Goal: Use online tool/utility: Utilize a website feature to perform a specific function

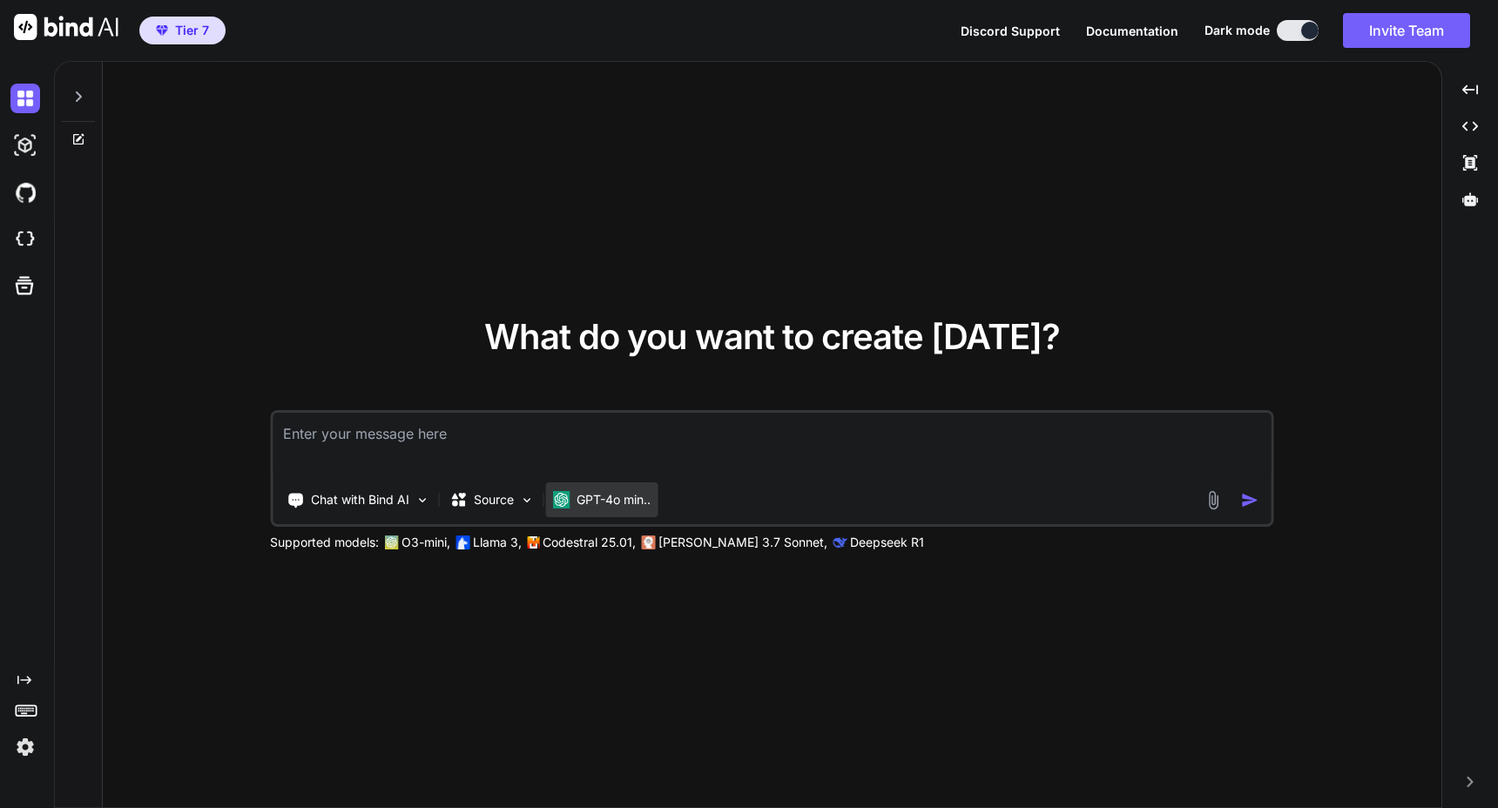
click at [558, 491] on img at bounding box center [560, 499] width 17 height 17
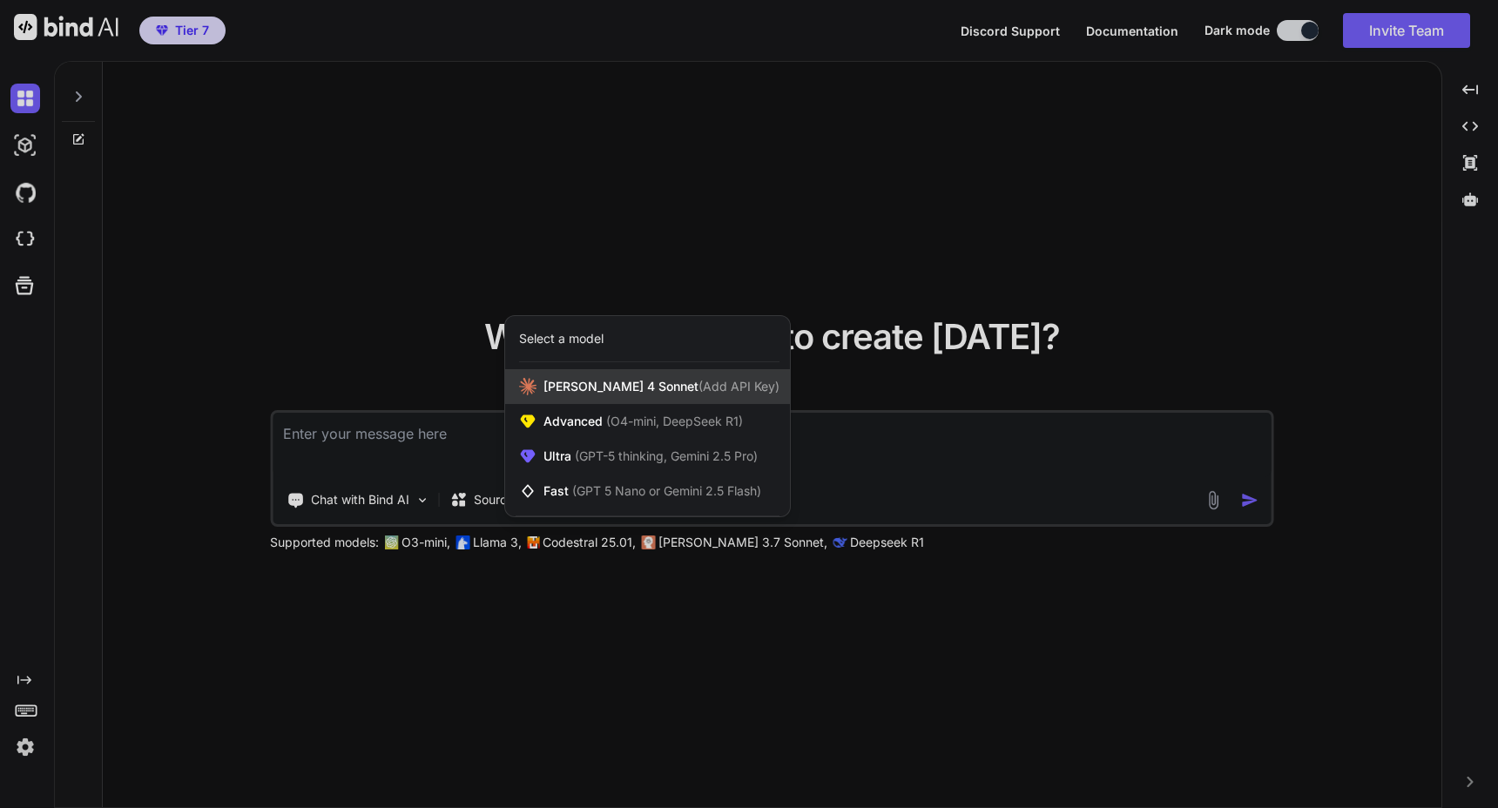
click at [621, 391] on span "[PERSON_NAME] 4 Sonnet (Add API Key)" at bounding box center [662, 386] width 236 height 17
type textarea "x"
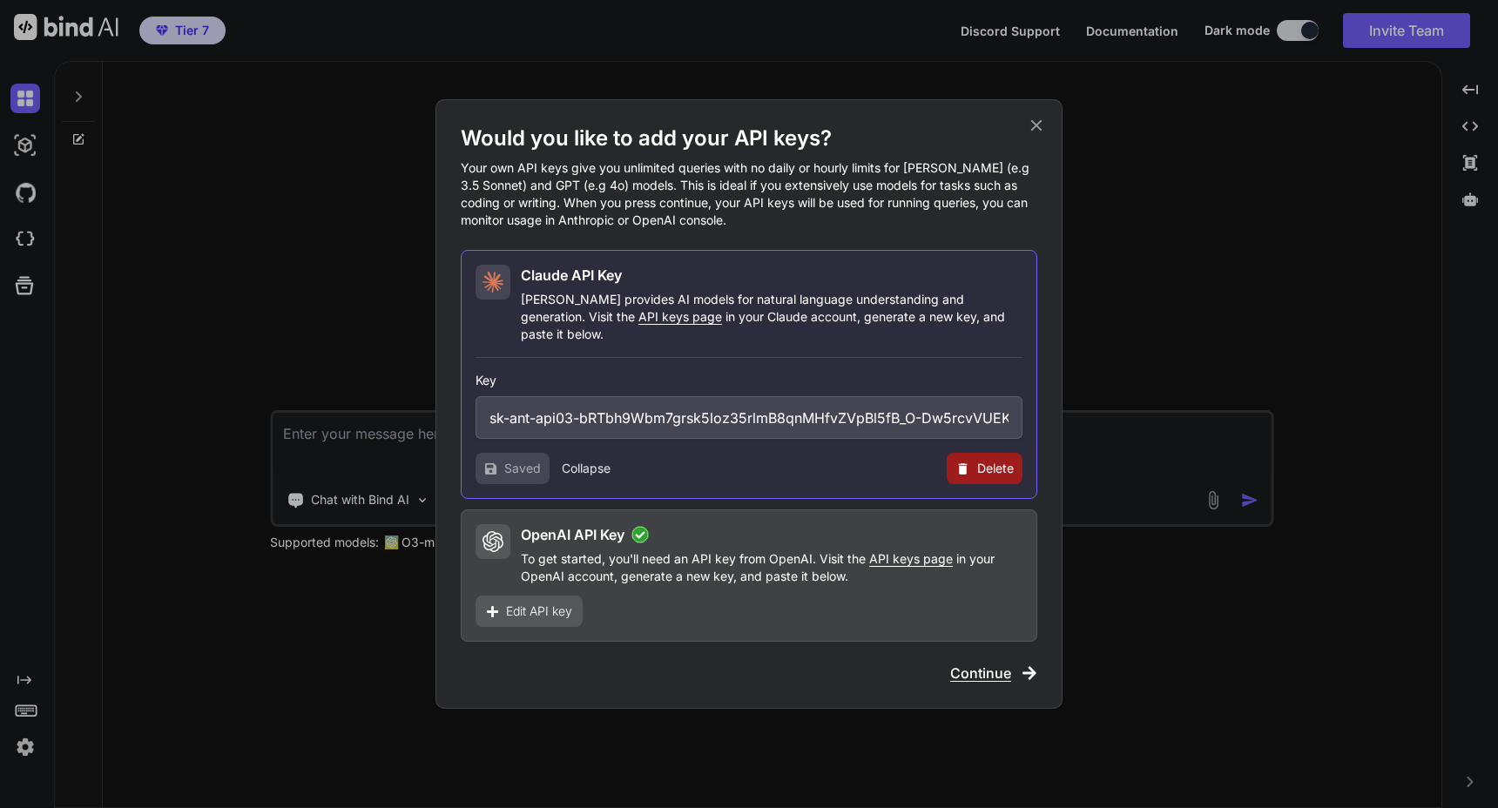
click at [966, 462] on icon at bounding box center [963, 469] width 15 height 15
click at [941, 460] on button "Delete" at bounding box center [949, 468] width 37 height 17
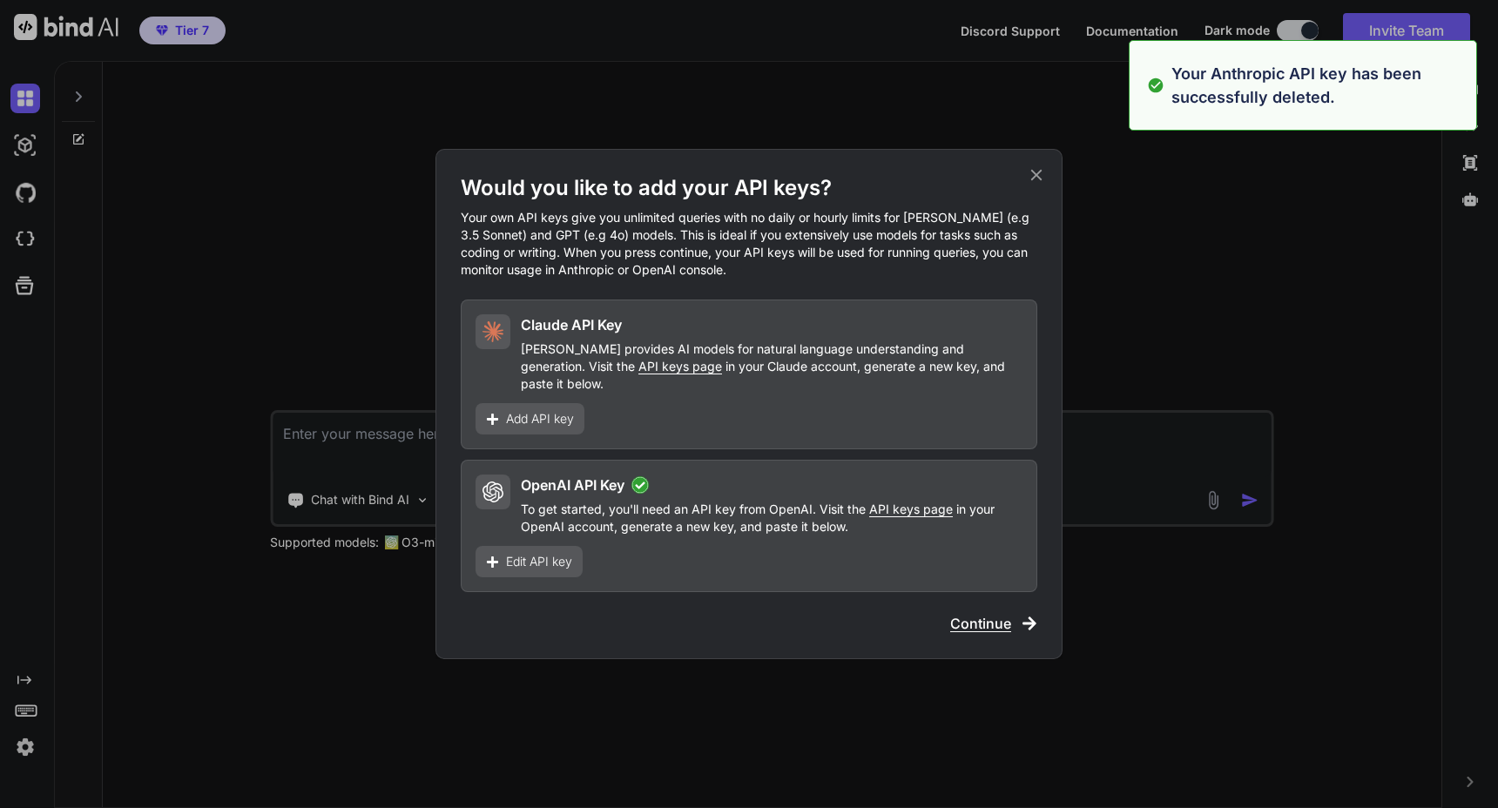
click at [560, 557] on span "Edit API key" at bounding box center [539, 561] width 66 height 17
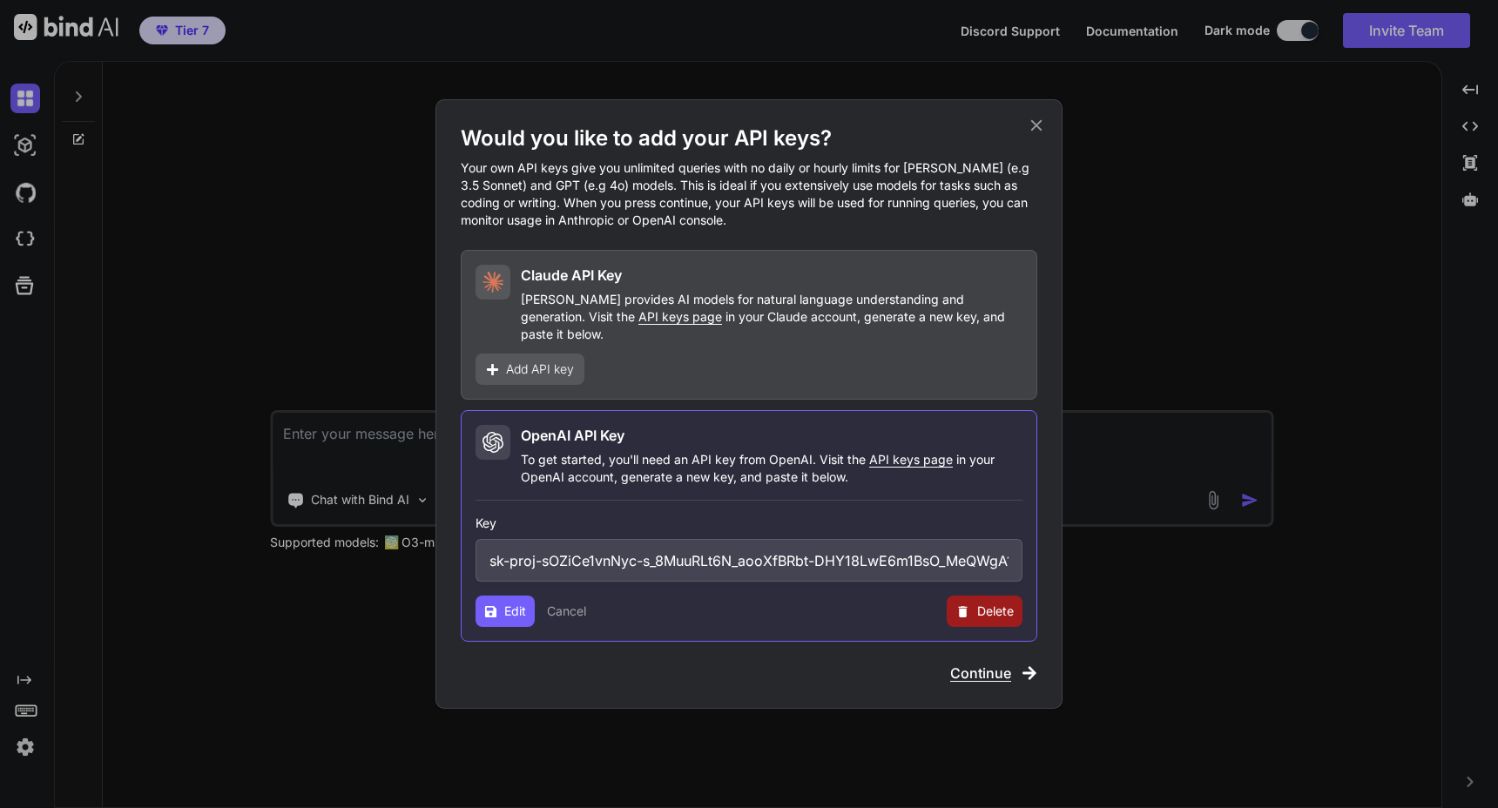
click at [994, 608] on span "Delete" at bounding box center [995, 611] width 37 height 17
click at [949, 603] on button "Delete" at bounding box center [949, 611] width 37 height 17
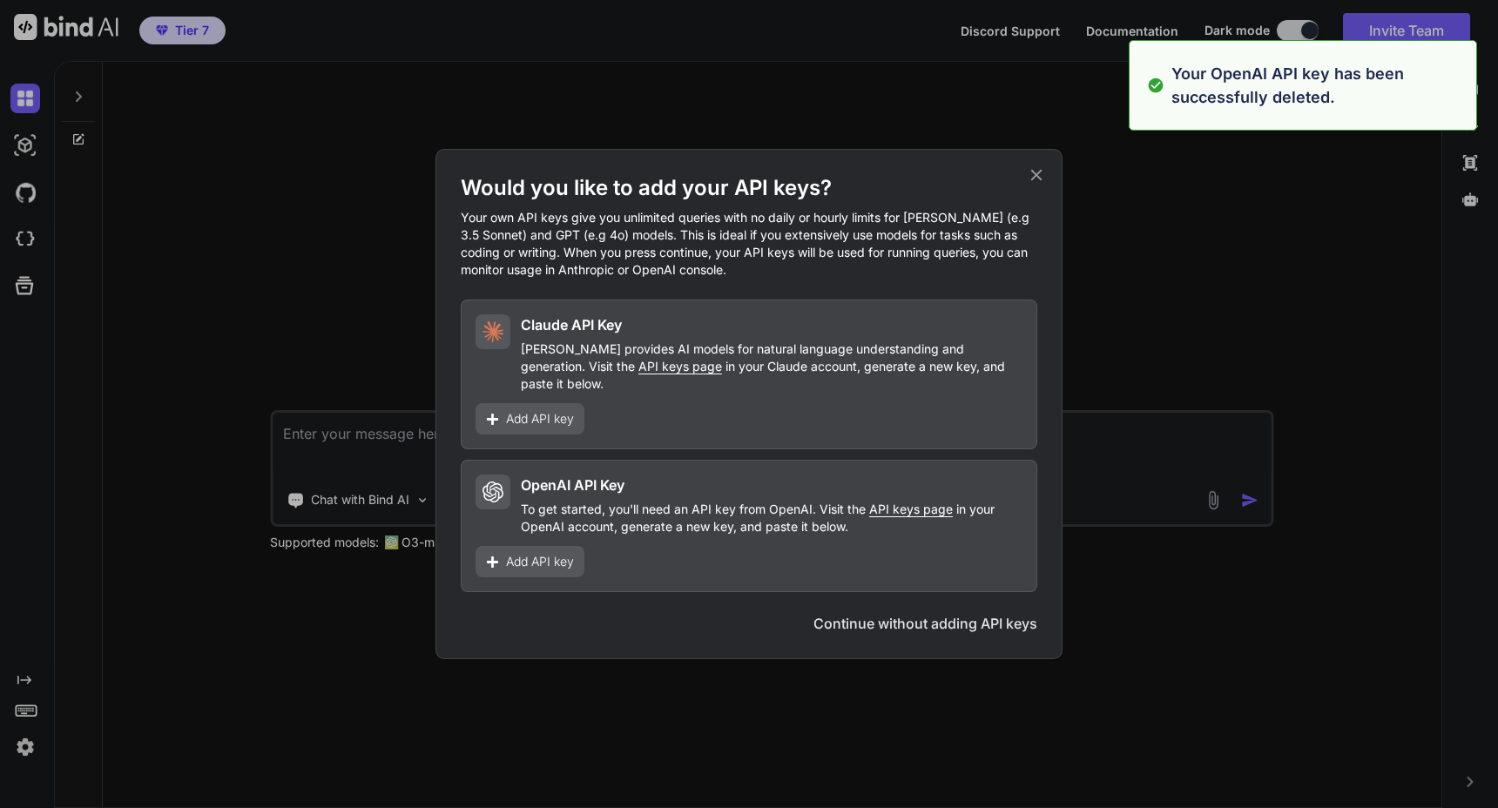
click at [930, 613] on button "Continue without adding API keys" at bounding box center [926, 623] width 224 height 21
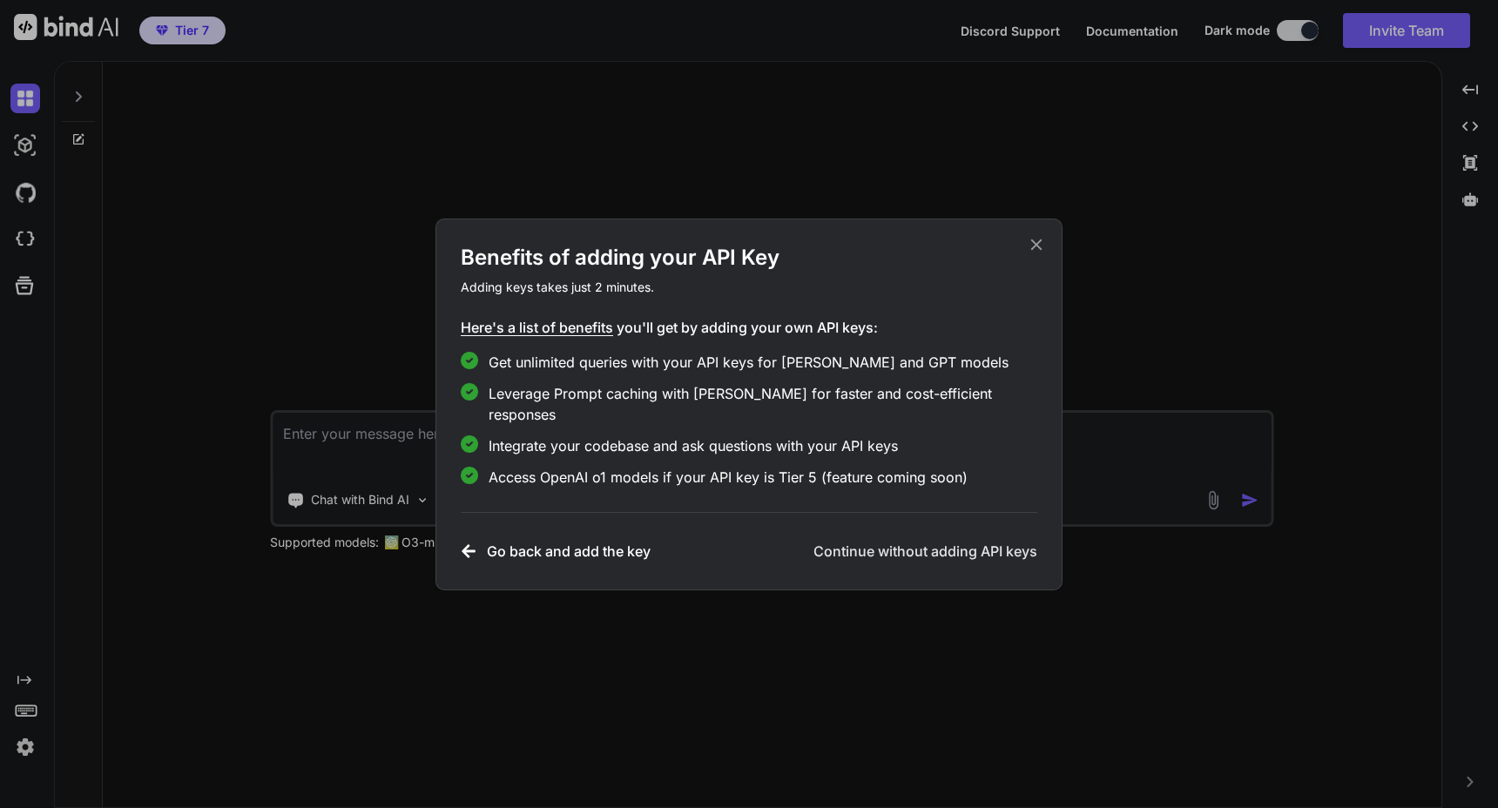
click at [924, 541] on h3 "Continue without adding API keys" at bounding box center [926, 551] width 224 height 21
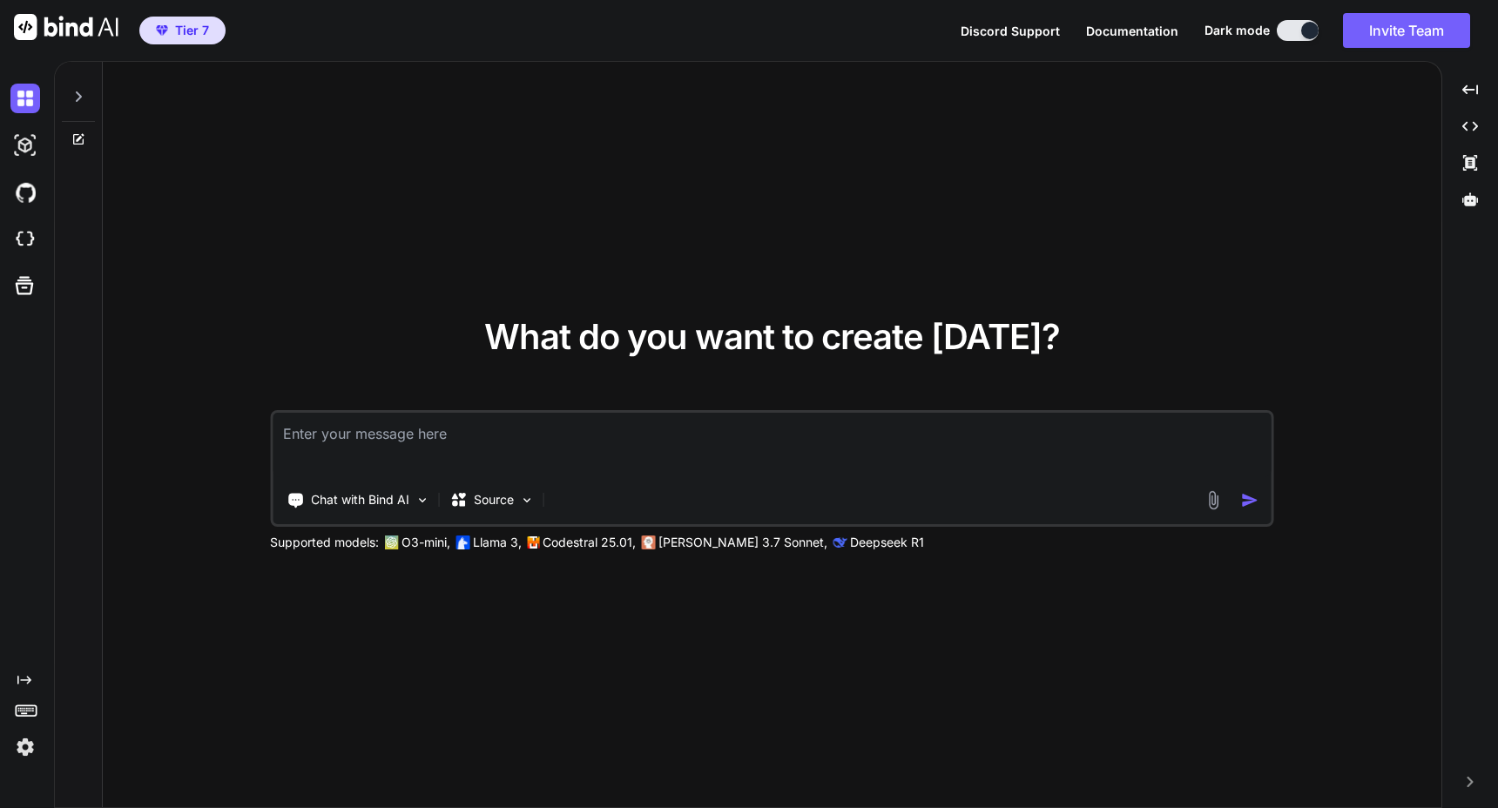
click at [443, 428] on textarea at bounding box center [772, 445] width 999 height 64
click at [711, 545] on p "Claude 3.7 Sonnet," at bounding box center [743, 542] width 169 height 17
click at [689, 445] on textarea at bounding box center [772, 445] width 999 height 64
click at [524, 504] on img at bounding box center [526, 500] width 15 height 15
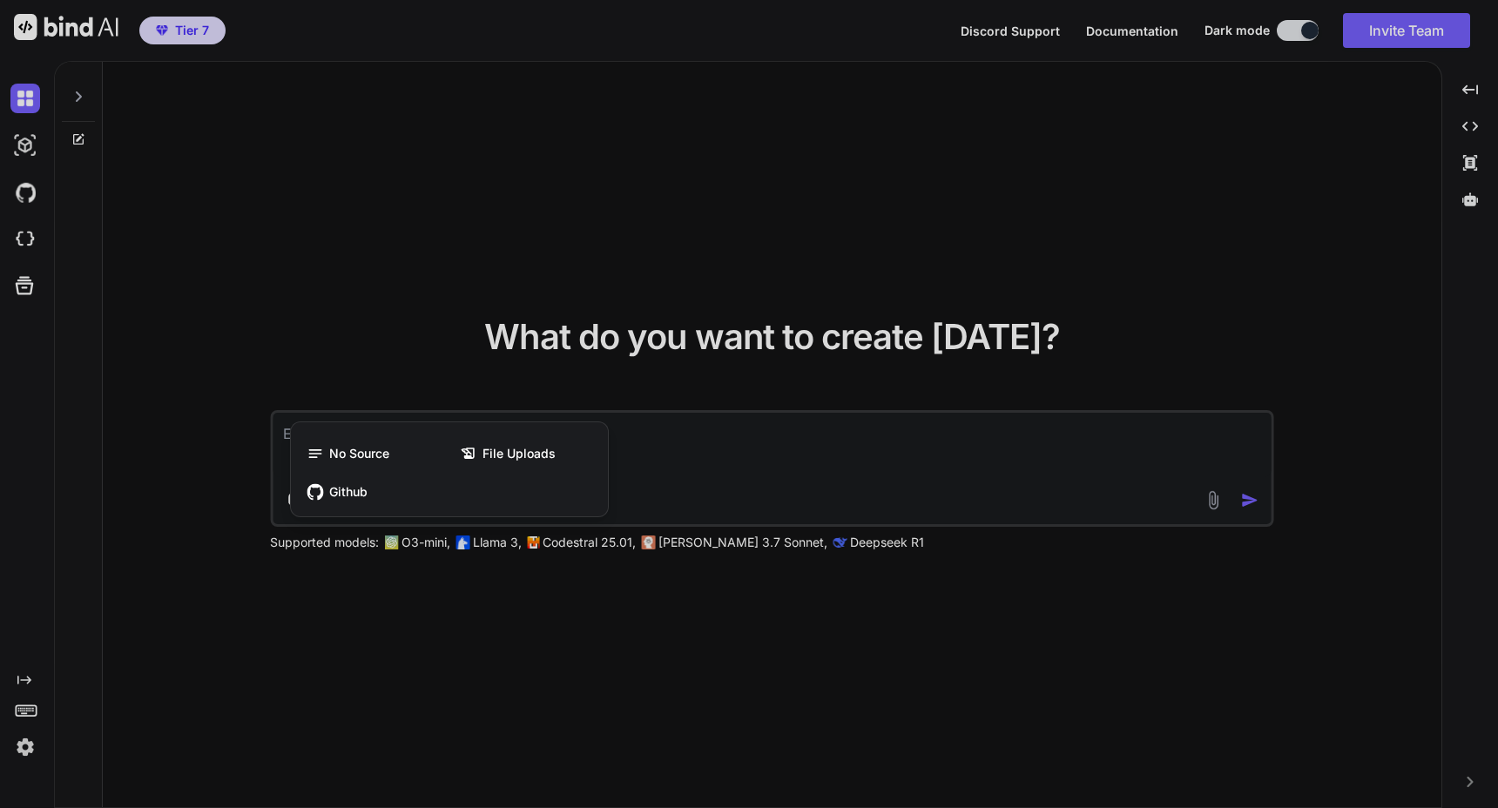
click at [650, 487] on div at bounding box center [749, 404] width 1498 height 808
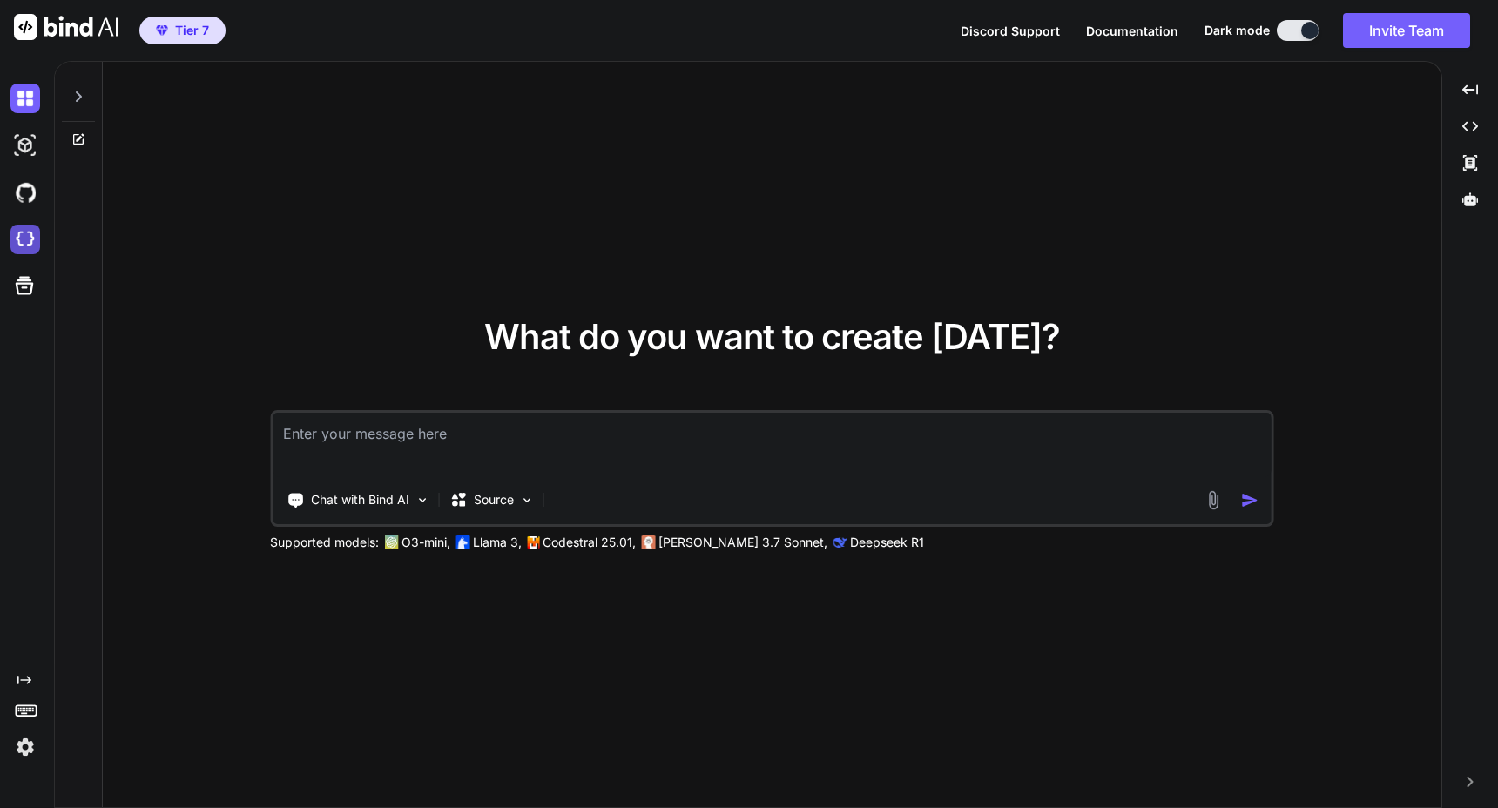
click at [33, 235] on img at bounding box center [25, 240] width 30 height 30
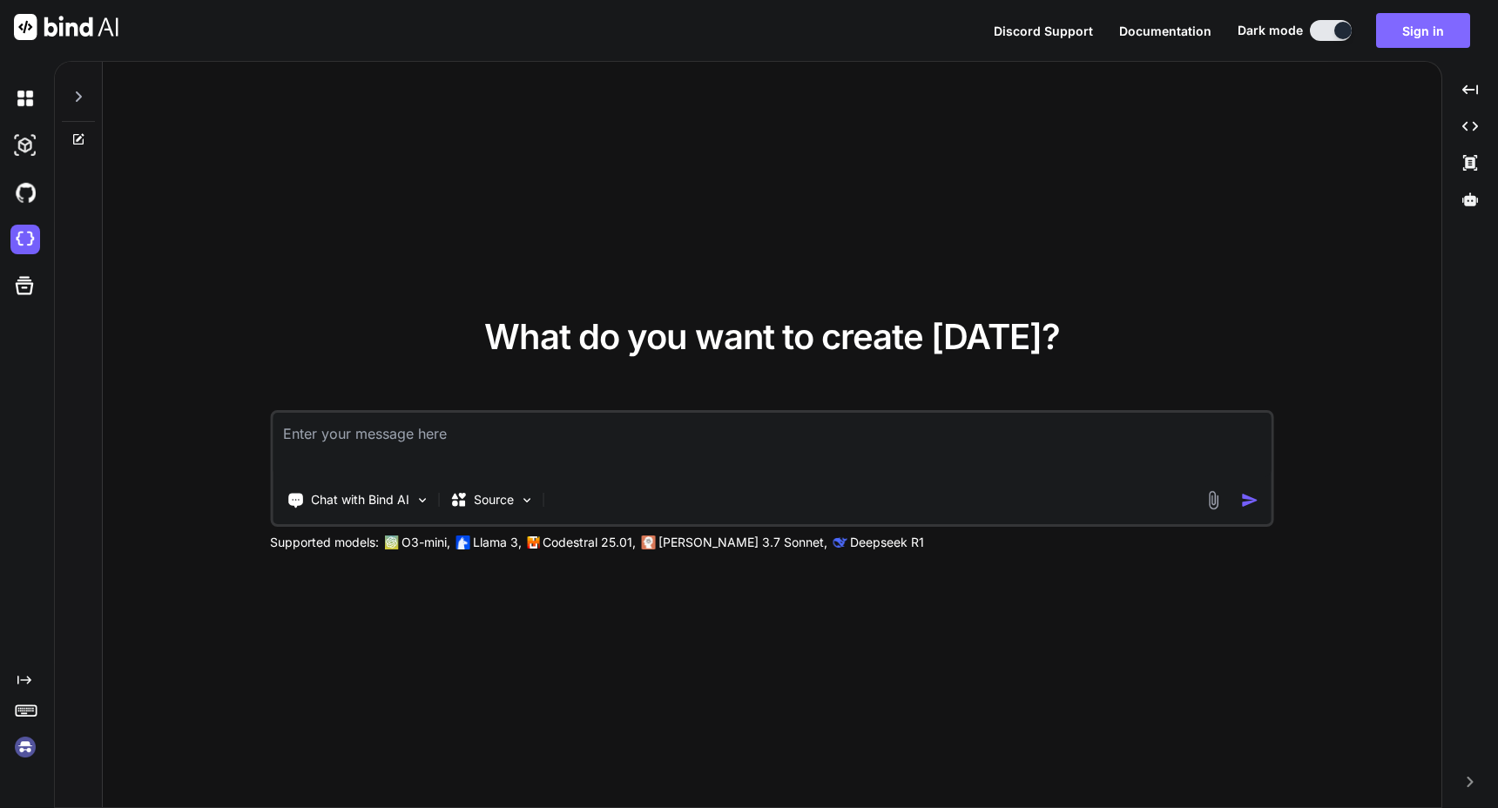
click at [1432, 32] on button "Sign in" at bounding box center [1423, 30] width 94 height 35
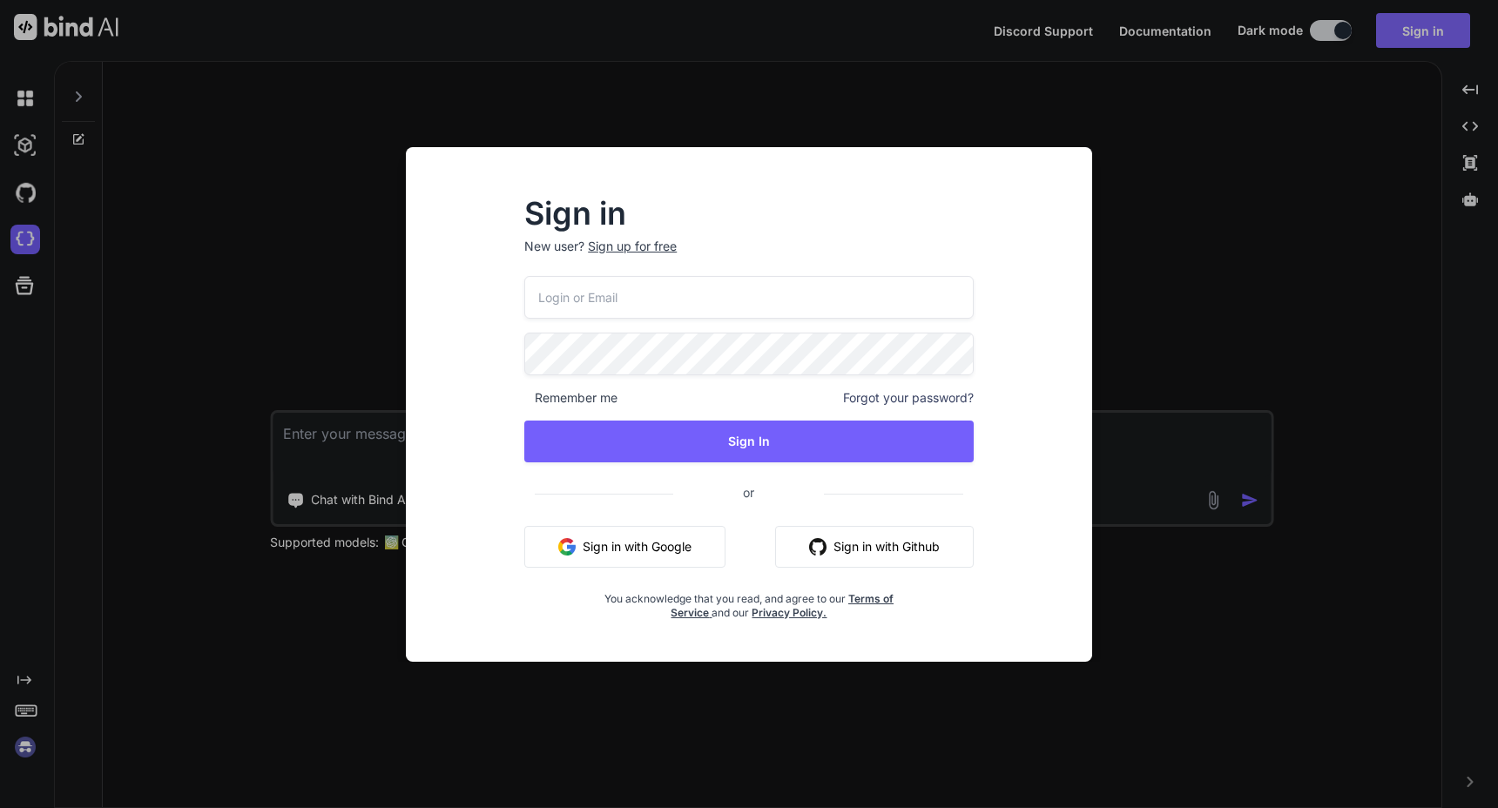
type input "mail@ross-sivertsen.com"
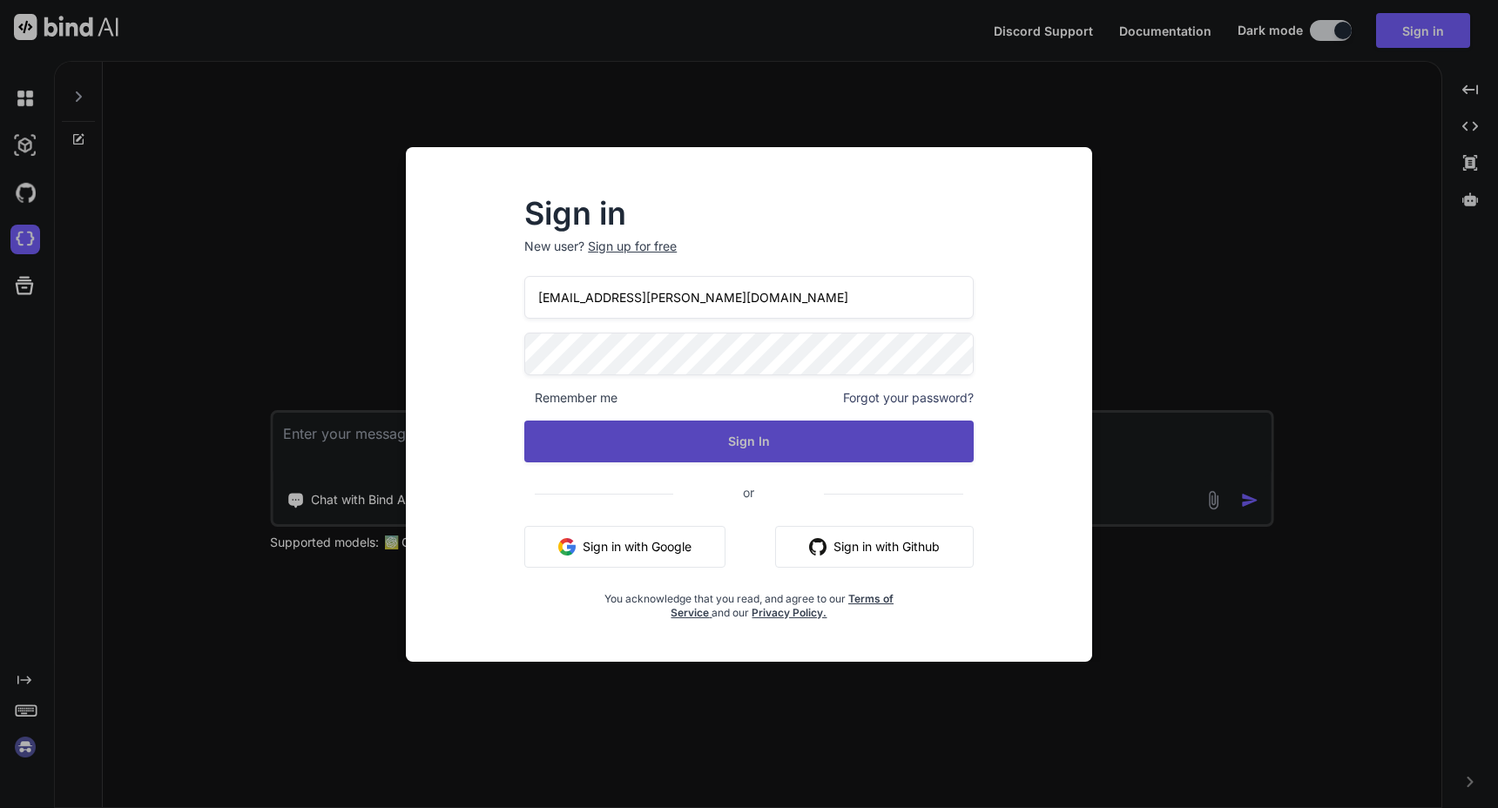
click at [843, 441] on button "Sign In" at bounding box center [749, 442] width 450 height 42
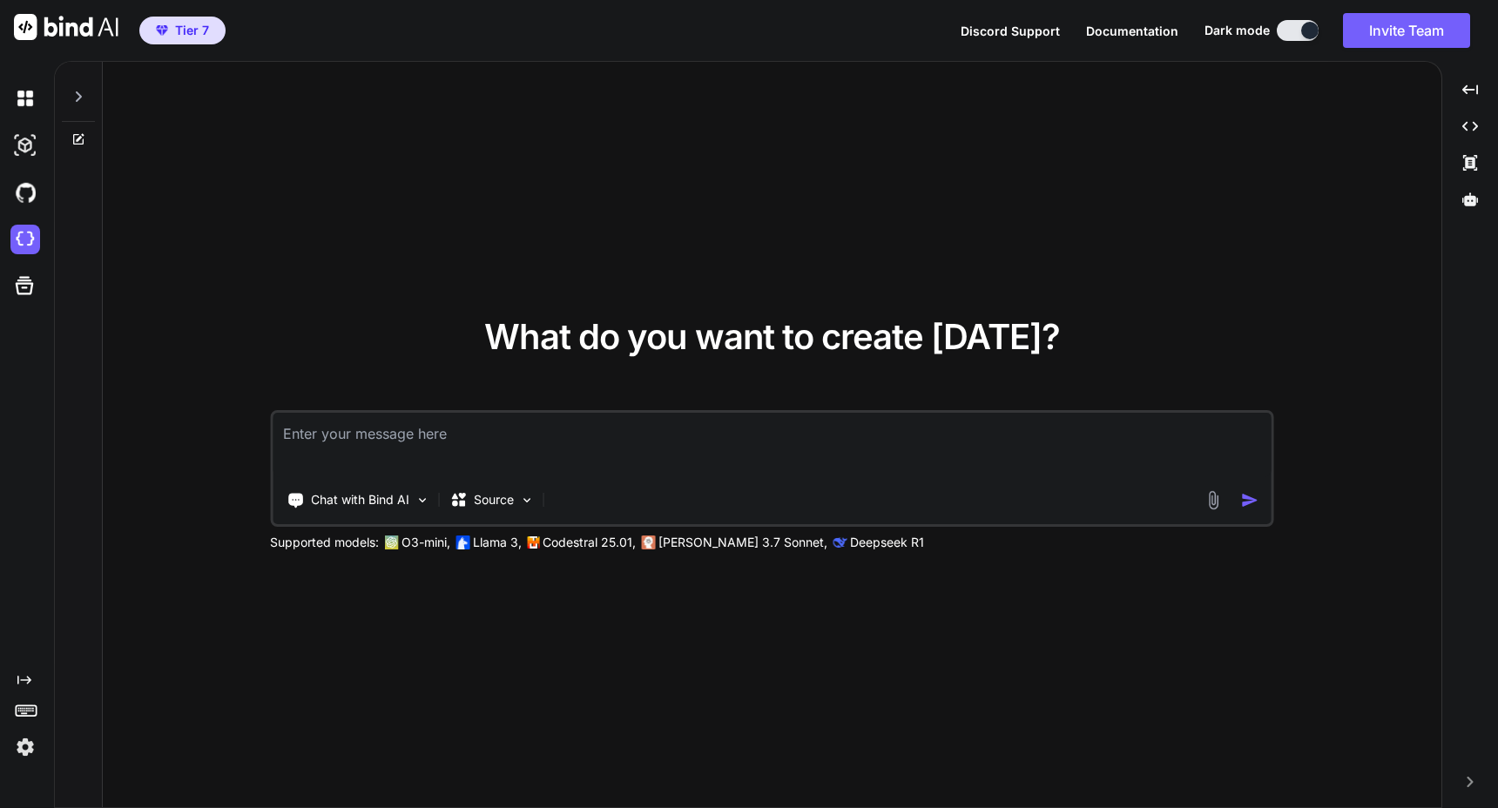
click at [27, 752] on img at bounding box center [25, 748] width 30 height 30
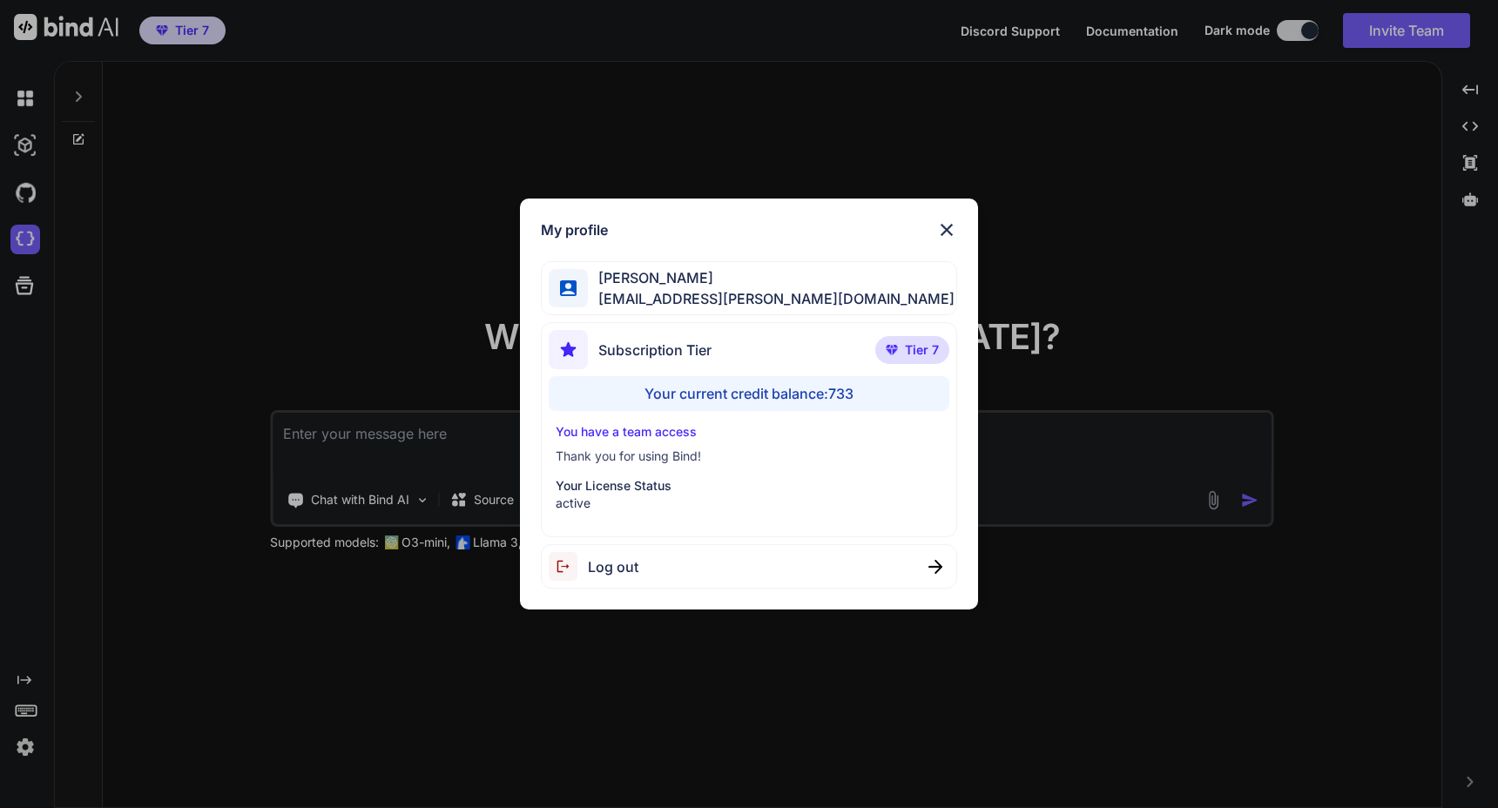
click at [939, 230] on img at bounding box center [946, 230] width 21 height 21
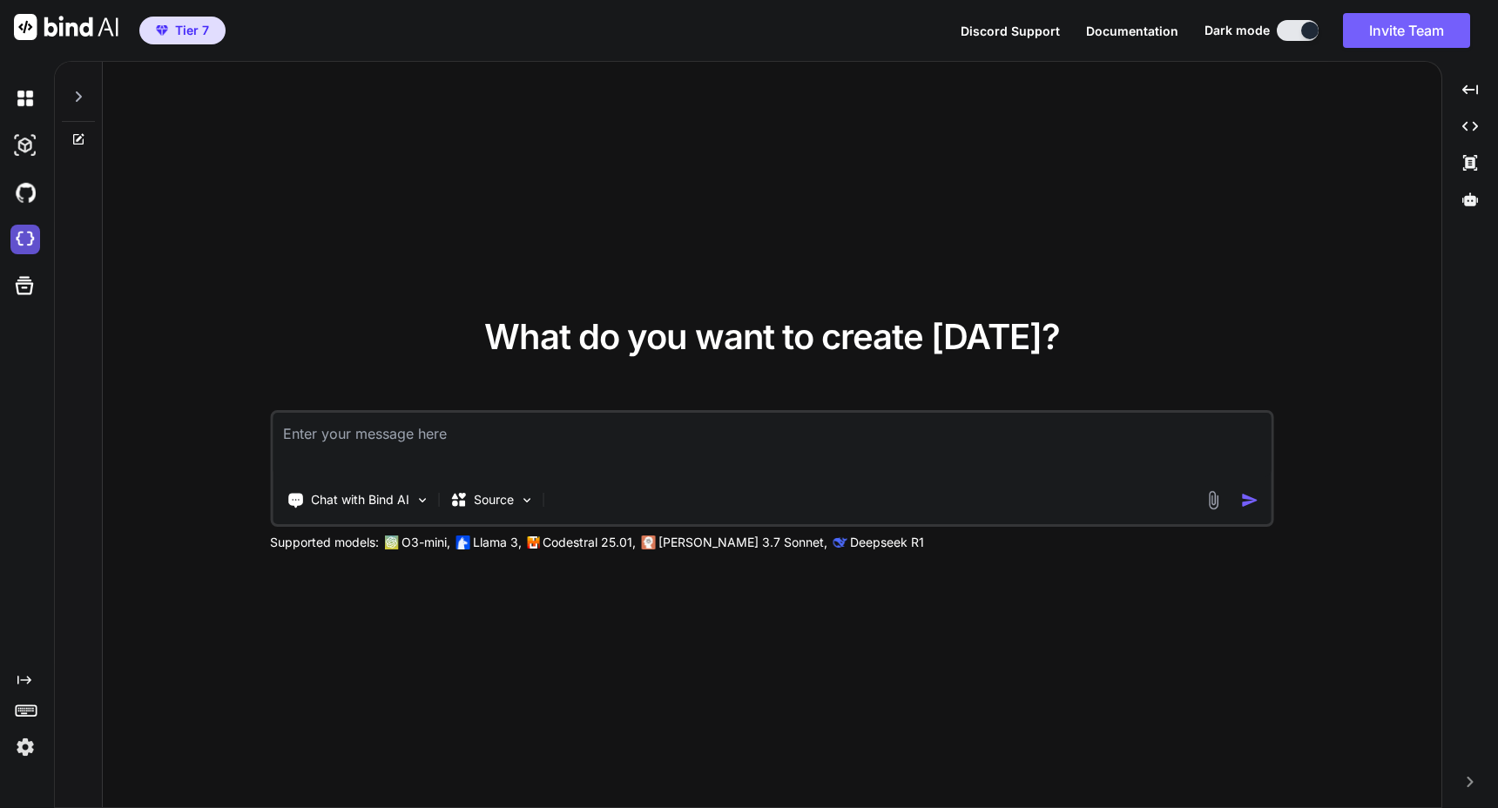
click at [19, 248] on img at bounding box center [25, 240] width 30 height 30
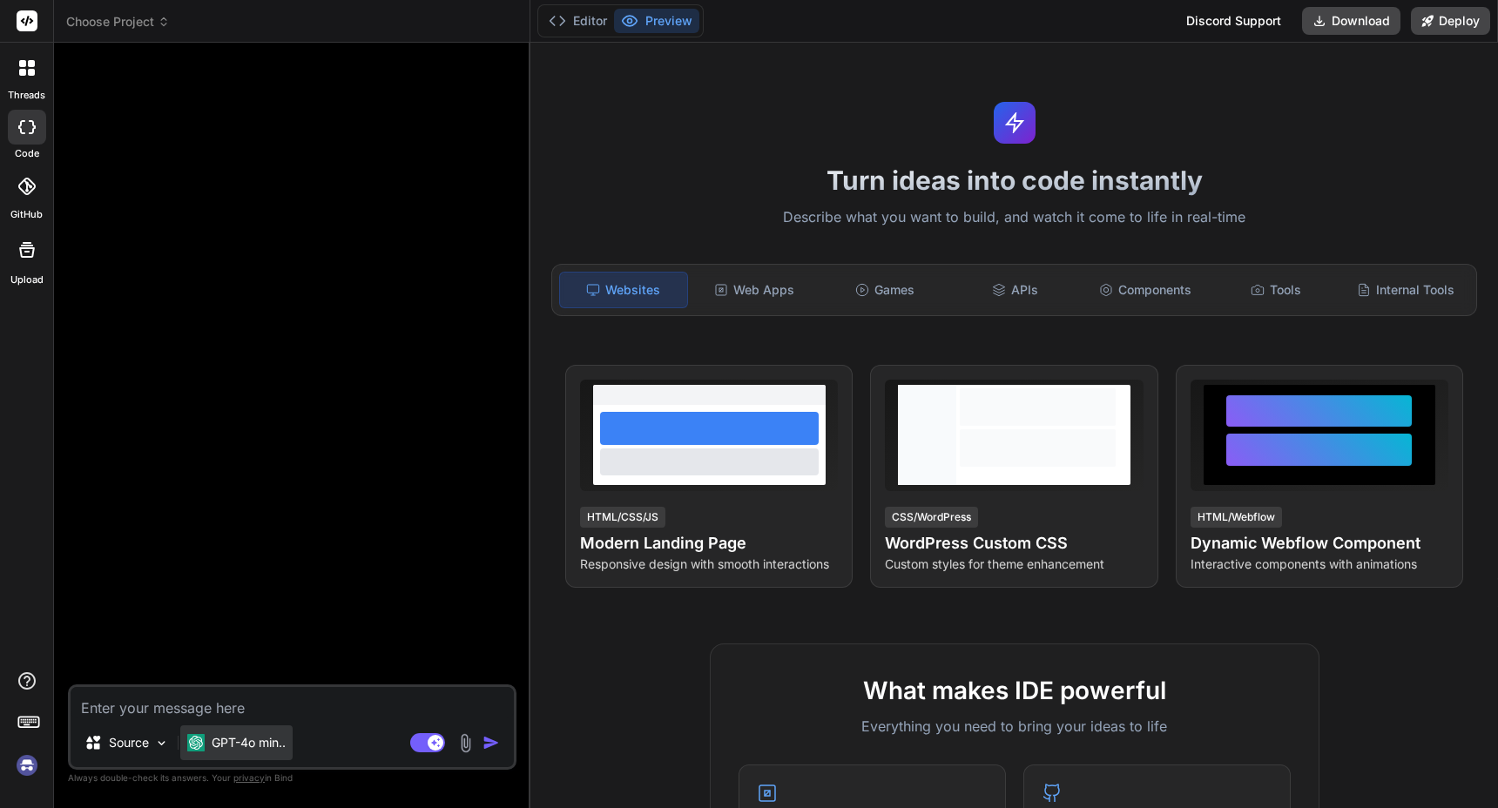
type textarea "x"
click at [261, 703] on textarea at bounding box center [292, 702] width 443 height 31
type textarea "h"
type textarea "x"
type textarea "hi"
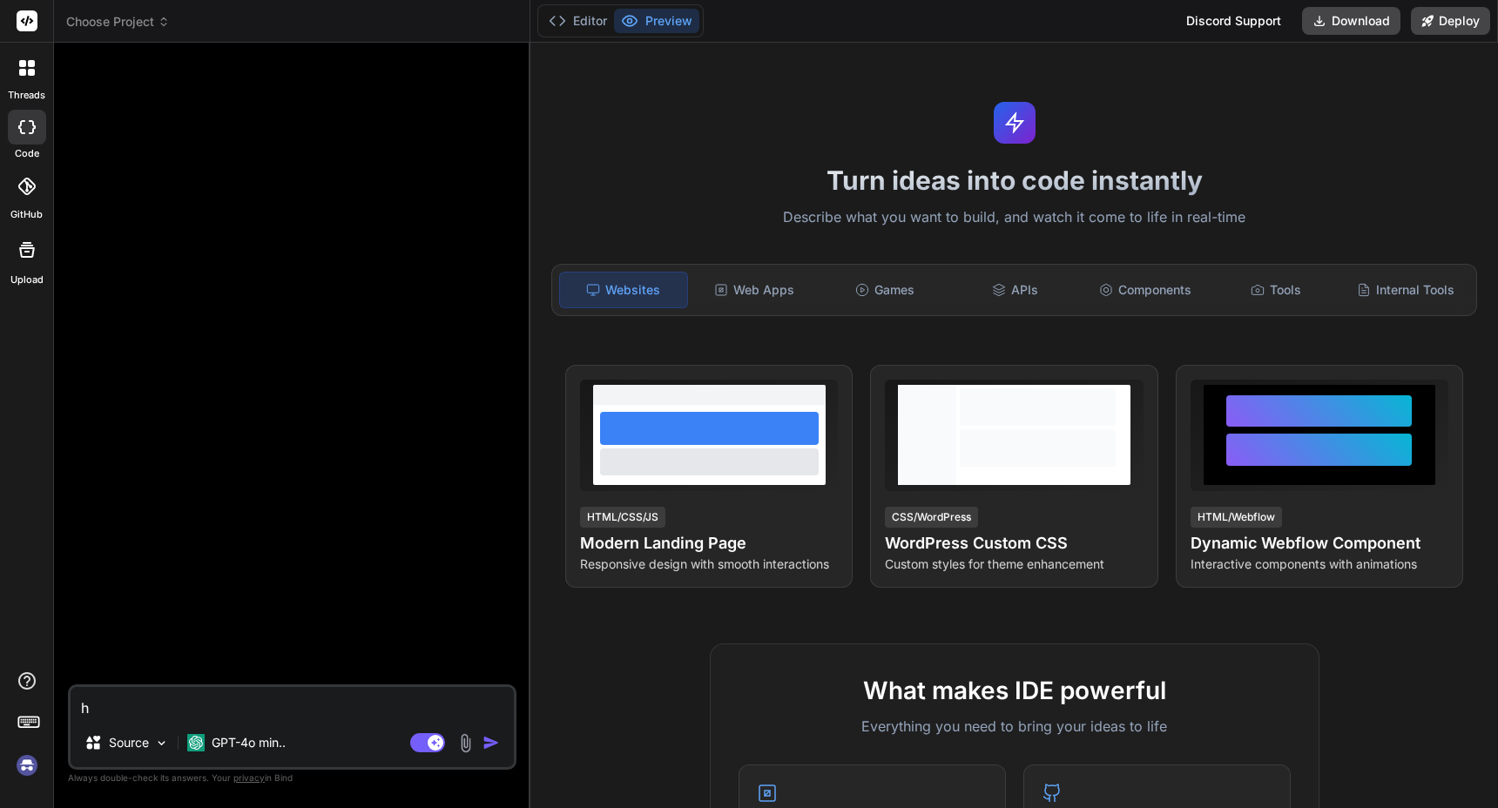
type textarea "x"
type textarea "hi"
click at [497, 742] on img "button" at bounding box center [491, 742] width 17 height 17
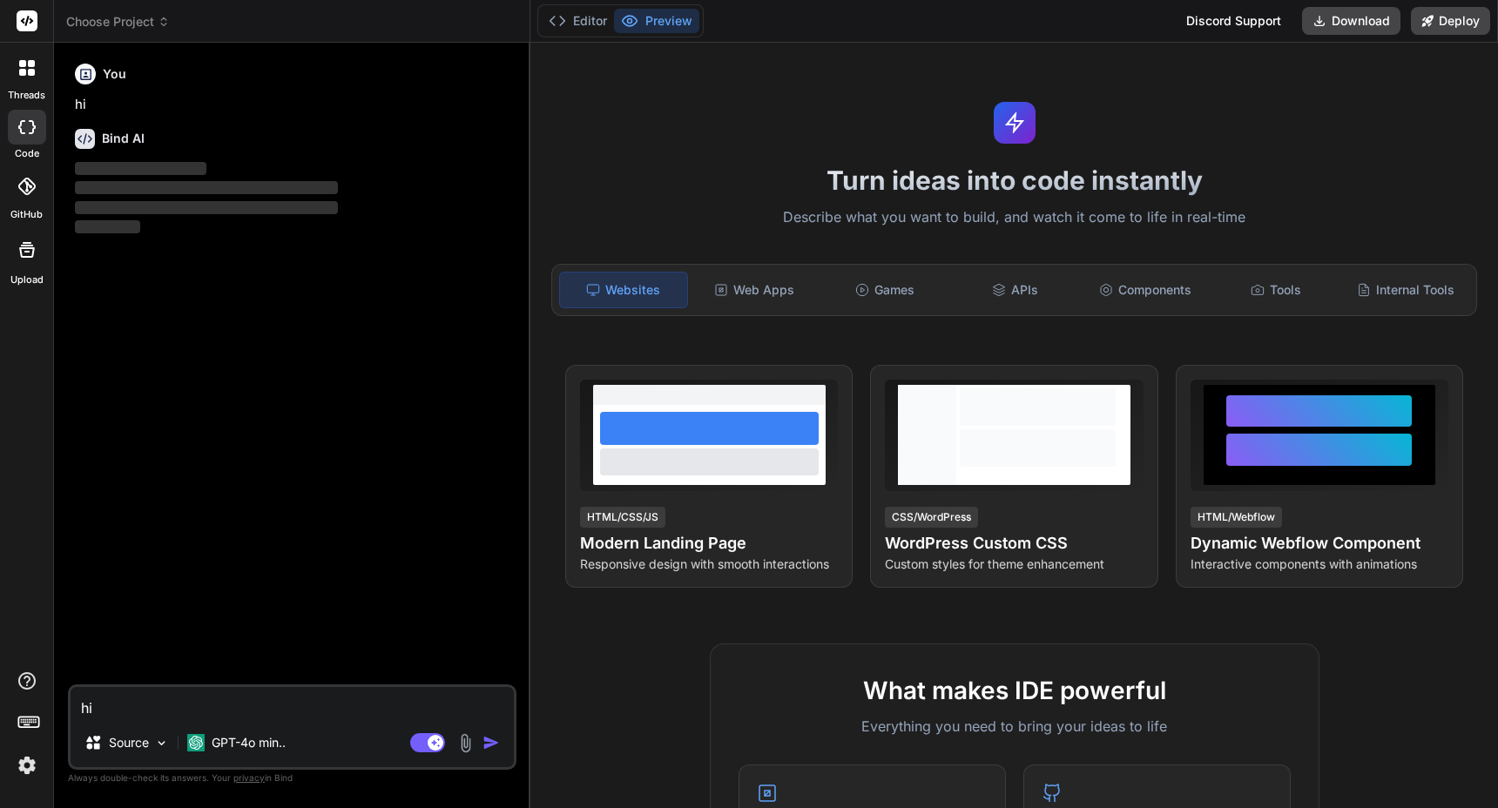
click at [25, 30] on rect at bounding box center [27, 20] width 21 height 21
click at [30, 12] on rect at bounding box center [27, 20] width 21 height 21
click at [28, 772] on img at bounding box center [27, 766] width 30 height 30
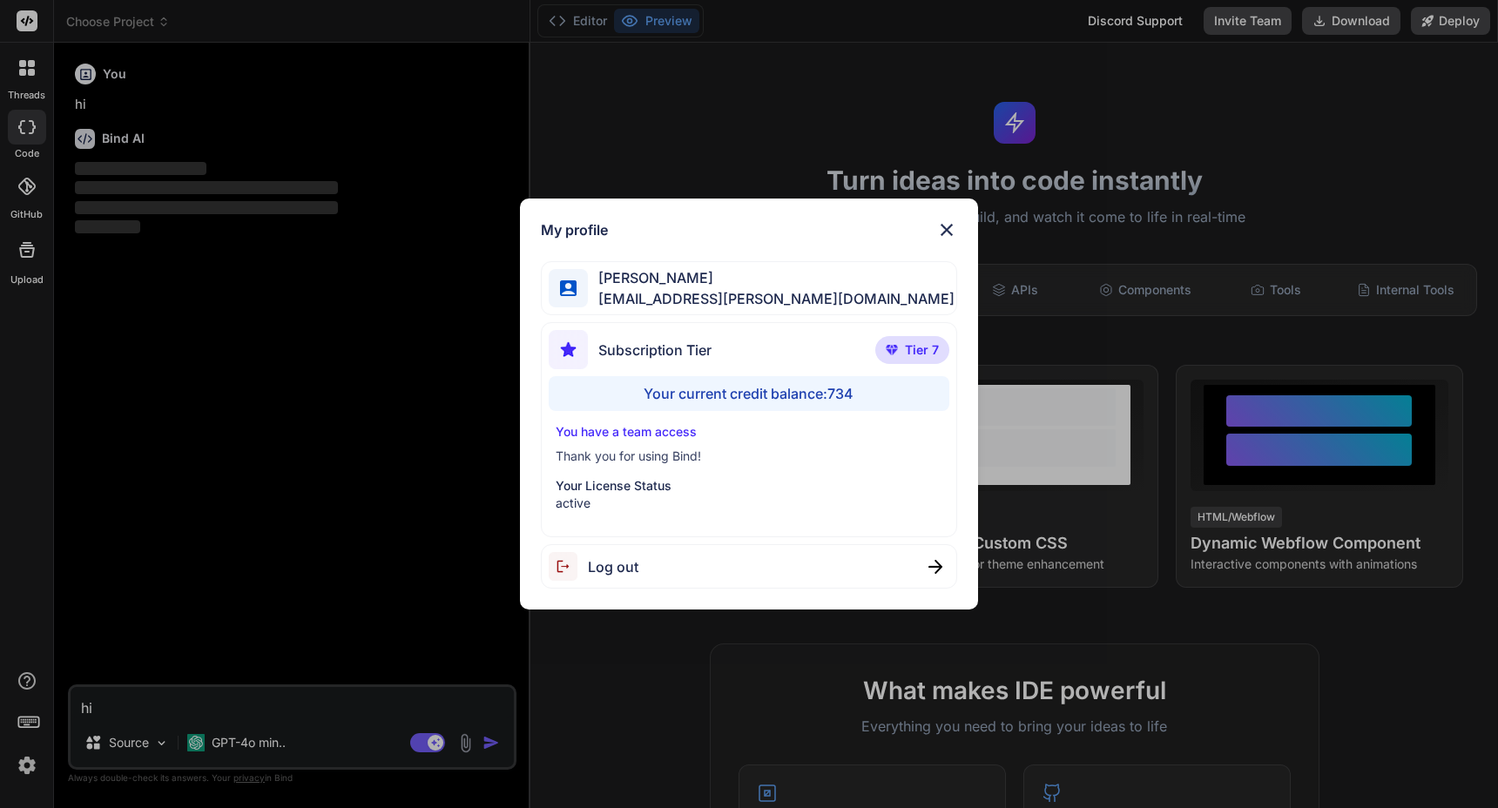
click at [625, 560] on span "Log out" at bounding box center [613, 567] width 51 height 21
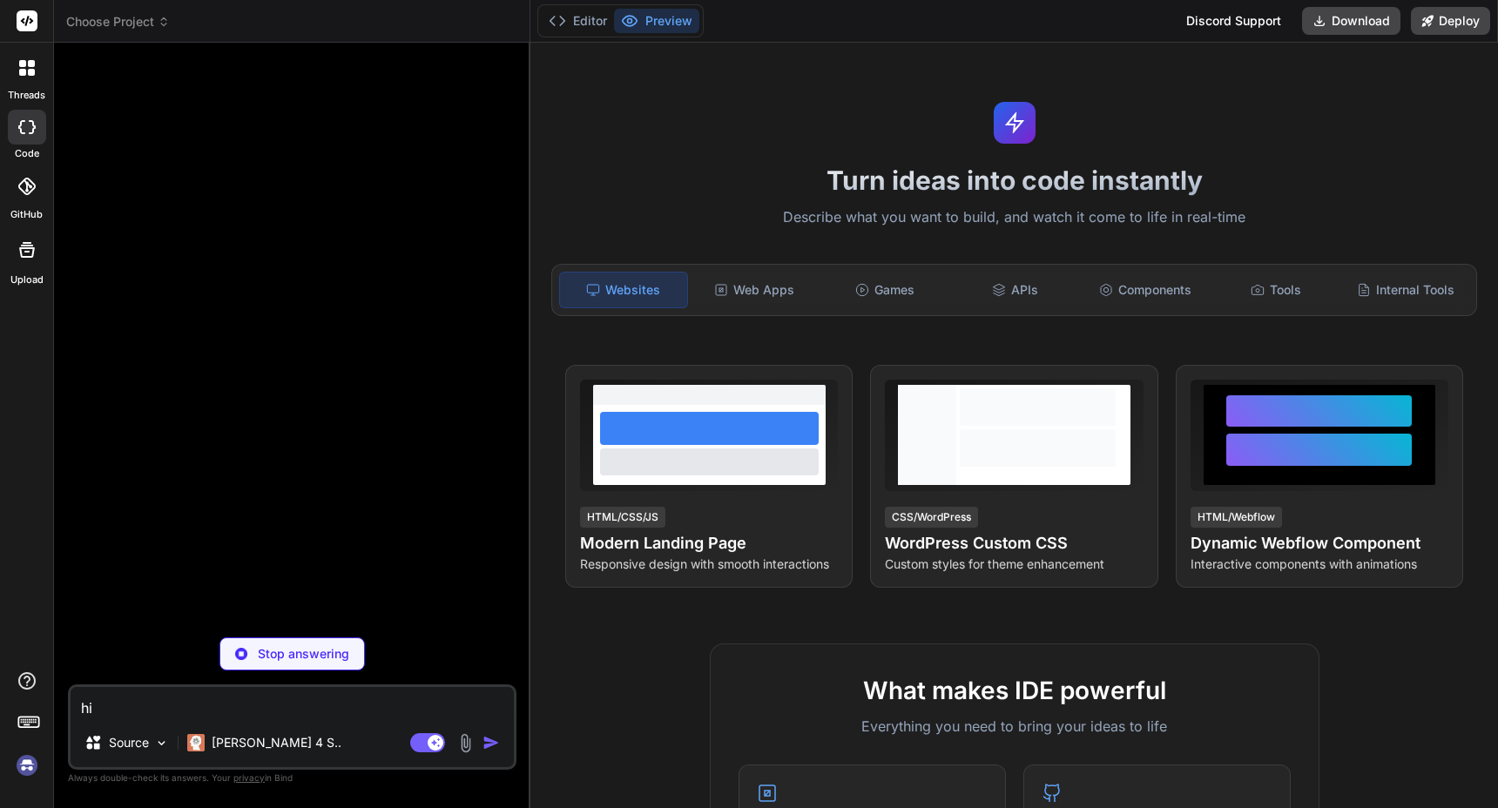
type textarea "x"
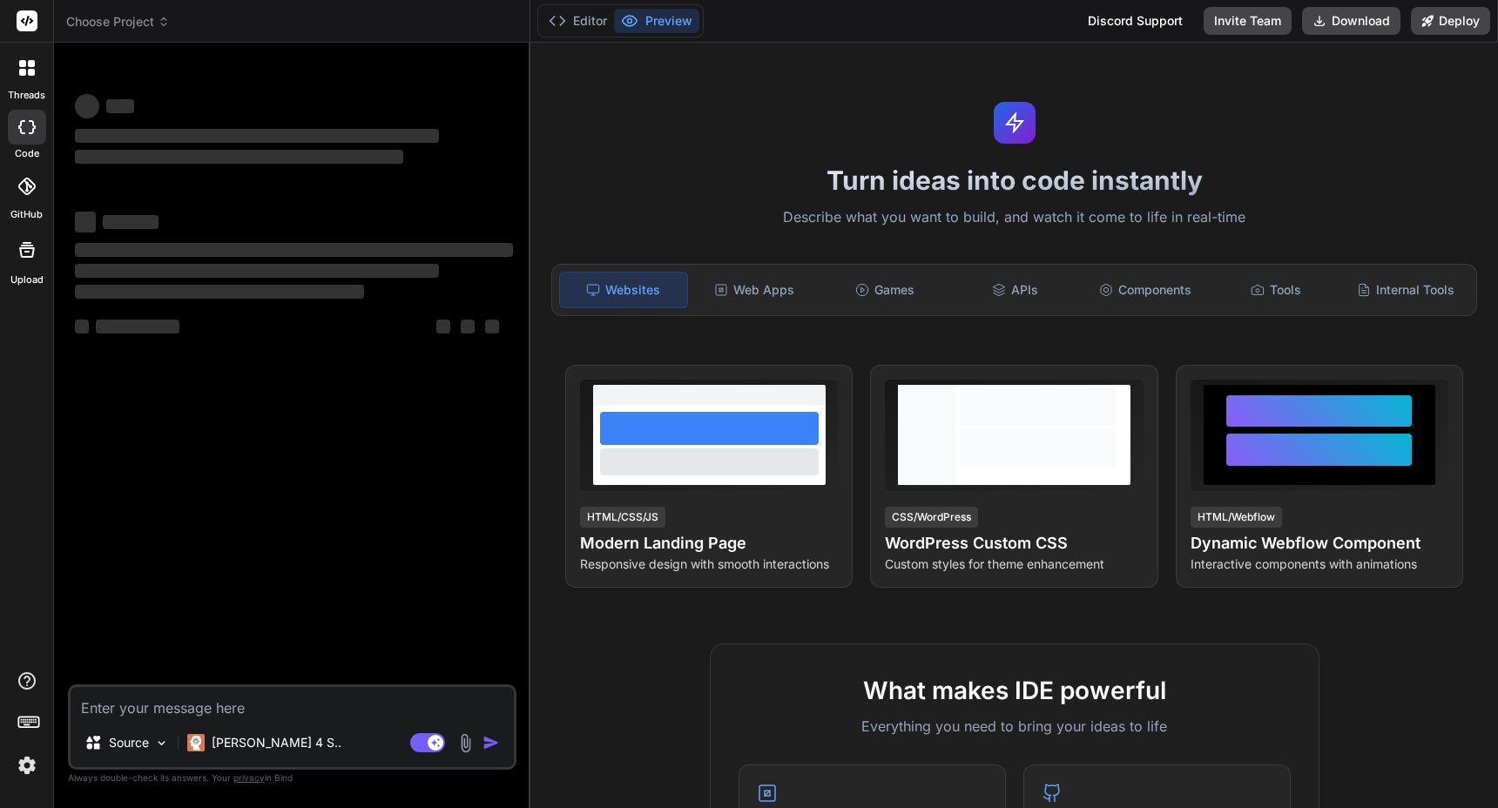
type textarea "x"
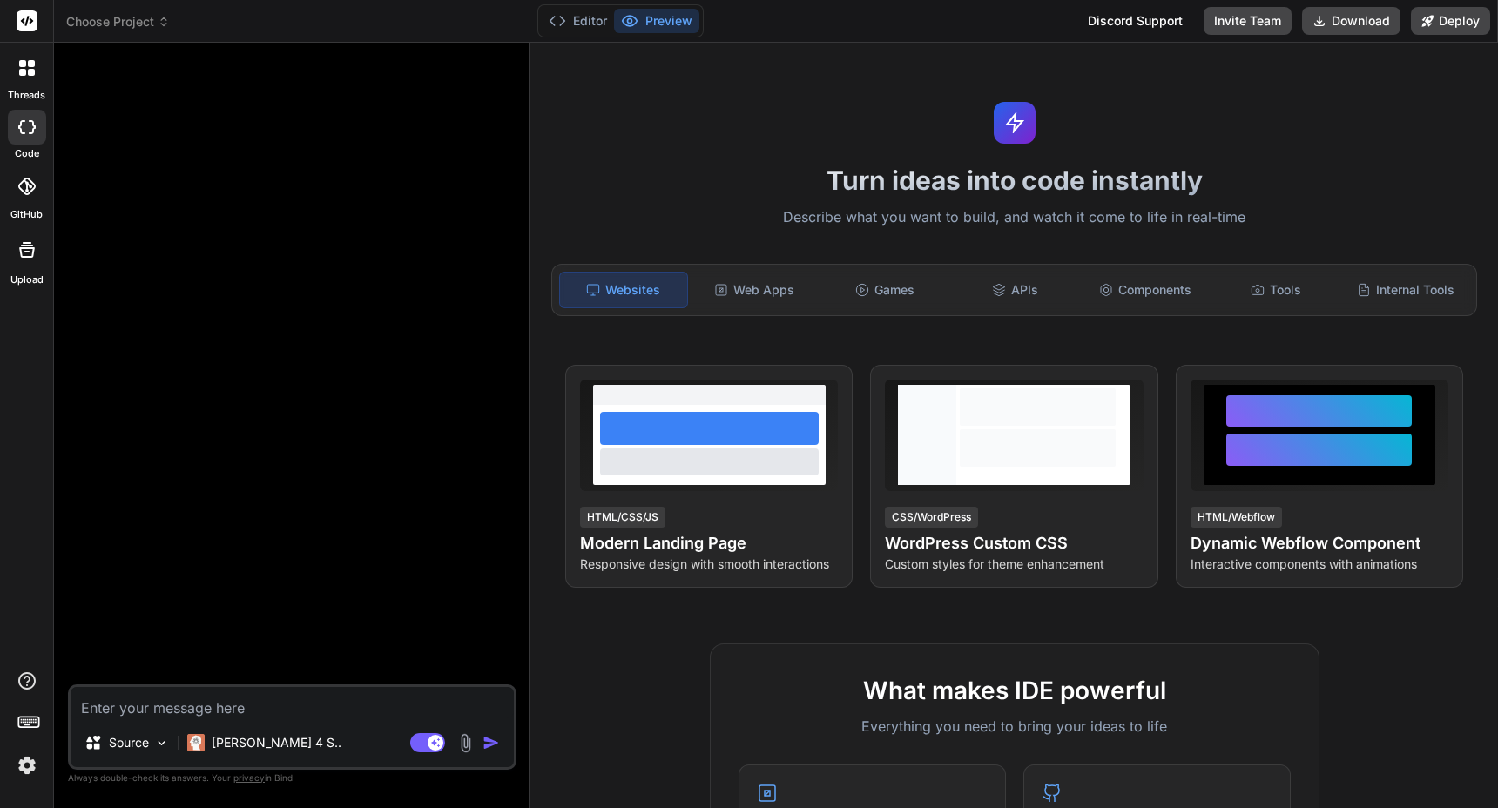
click at [271, 703] on textarea at bounding box center [292, 702] width 443 height 31
type textarea "h"
type textarea "x"
type textarea "hi"
type textarea "x"
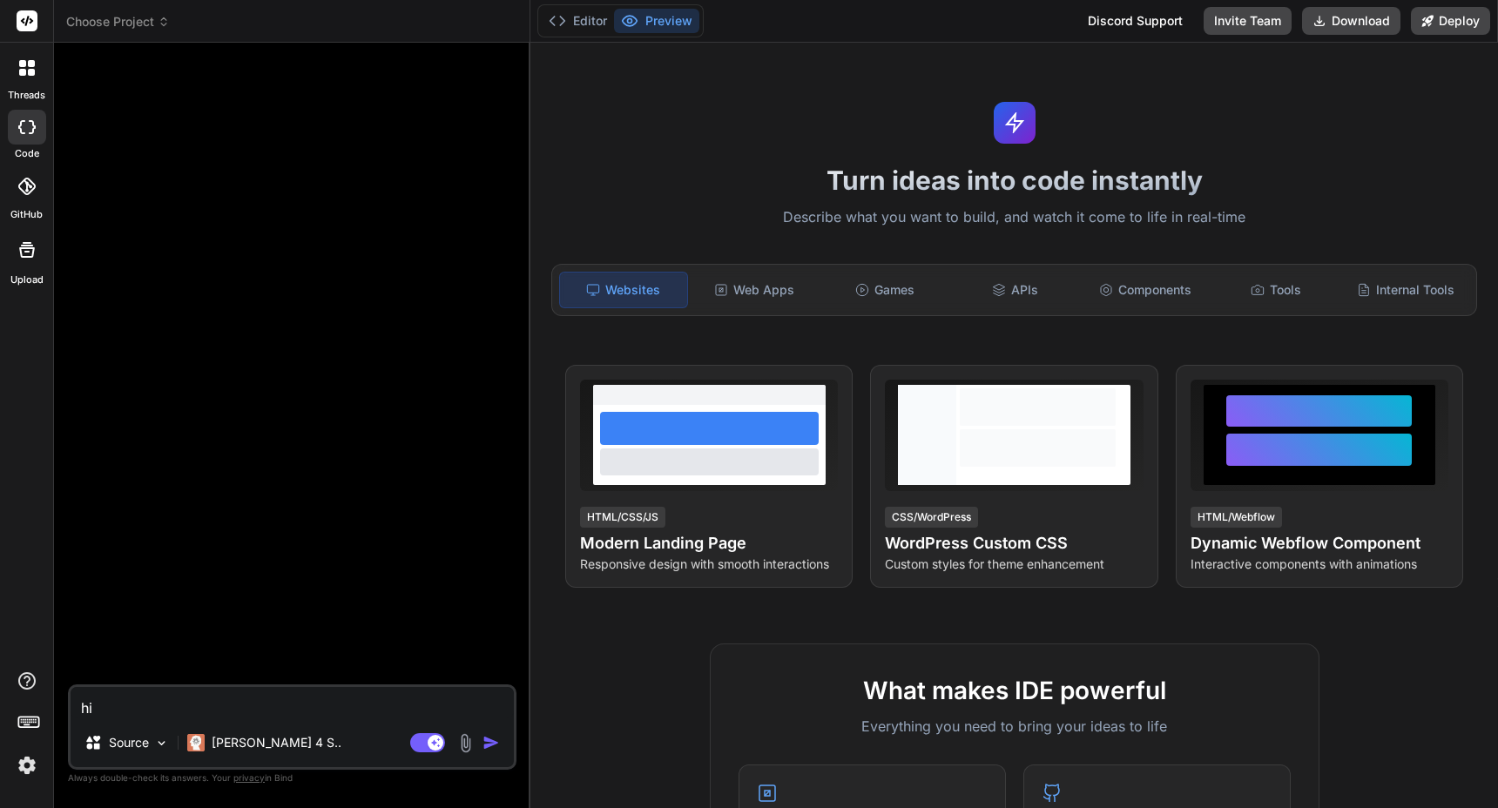
type textarea "hi"
click at [490, 744] on img "button" at bounding box center [491, 742] width 17 height 17
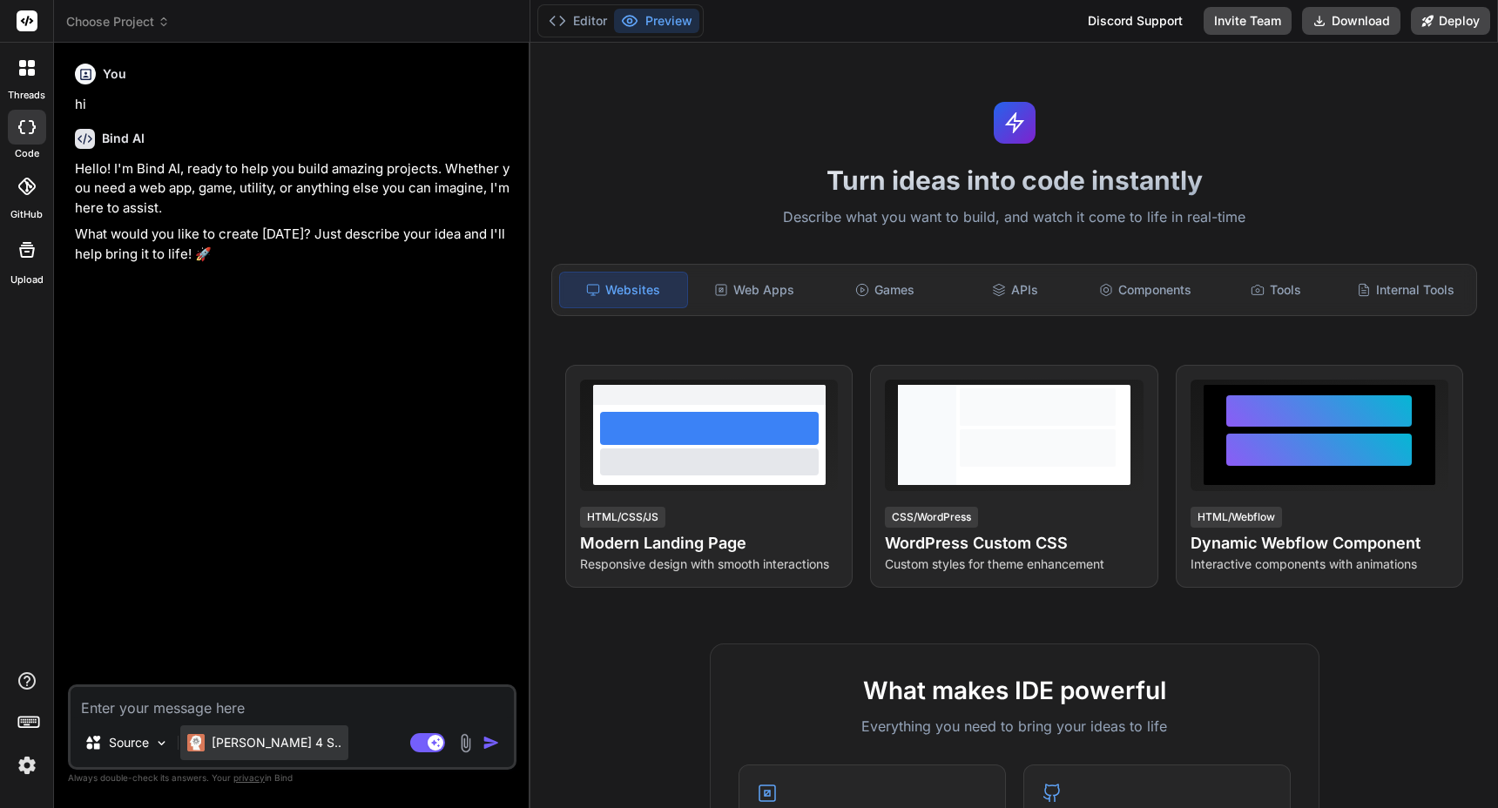
click at [258, 746] on p "[PERSON_NAME] 4 S.." at bounding box center [277, 742] width 130 height 17
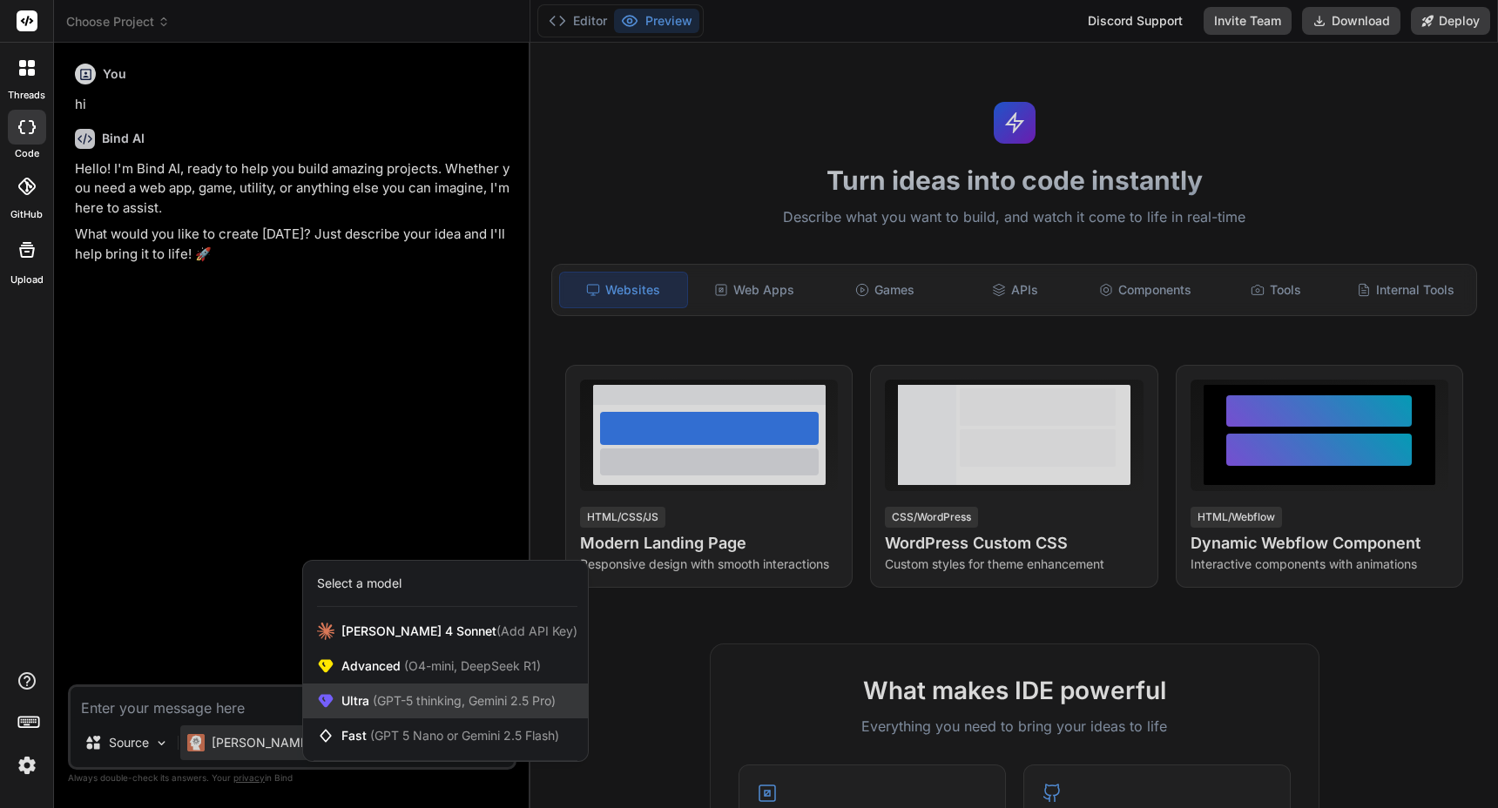
click at [379, 694] on span "(GPT-5 thinking, Gemini 2.5 Pro)" at bounding box center [462, 700] width 186 height 15
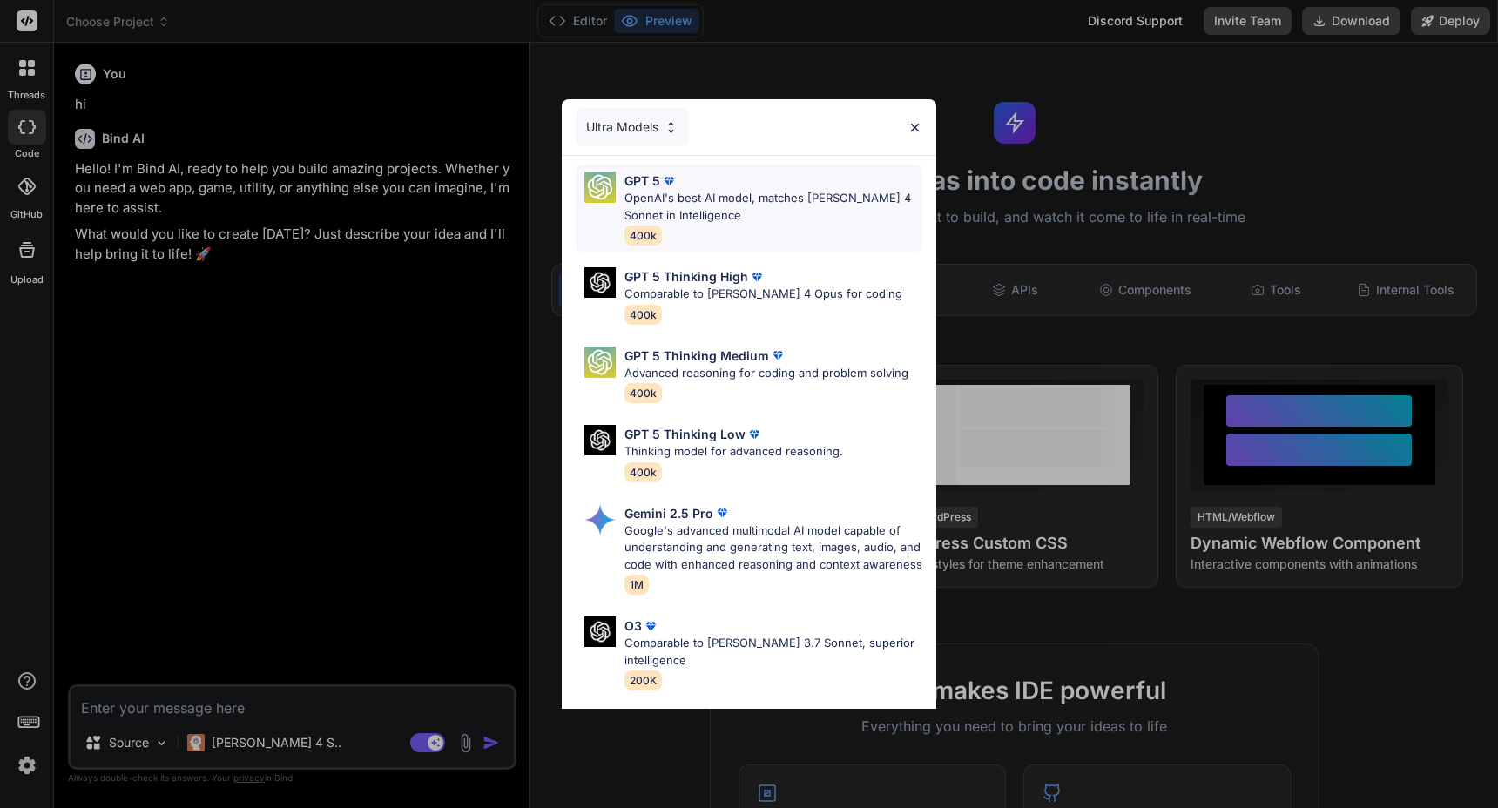
click at [750, 190] on p "OpenAI's best AI model, matches [PERSON_NAME] 4 Sonnet in Intelligence" at bounding box center [774, 207] width 298 height 34
type textarea "x"
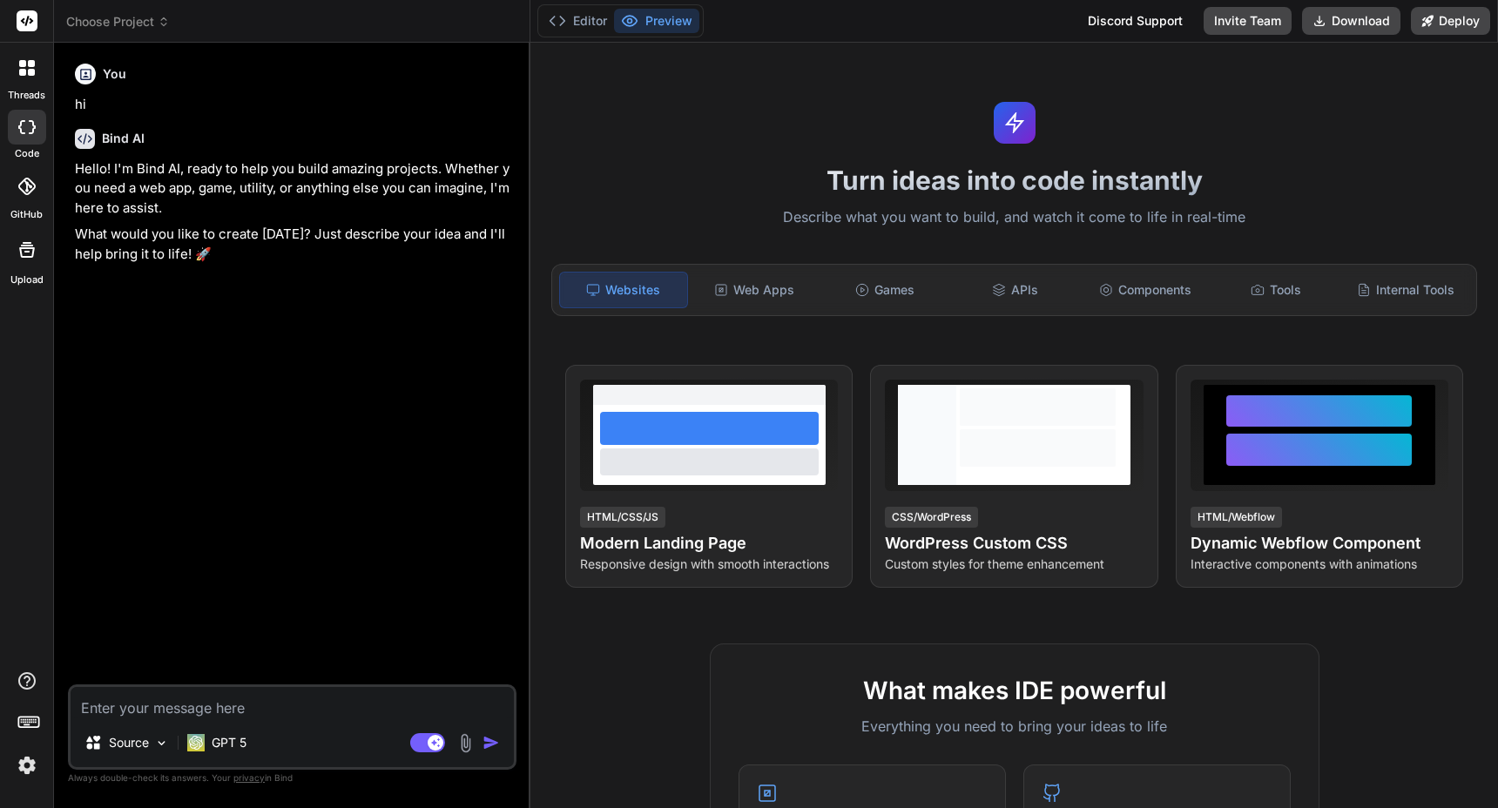
click at [281, 707] on textarea at bounding box center [292, 702] width 443 height 31
type textarea "i"
type textarea "x"
type textarea "i'"
type textarea "x"
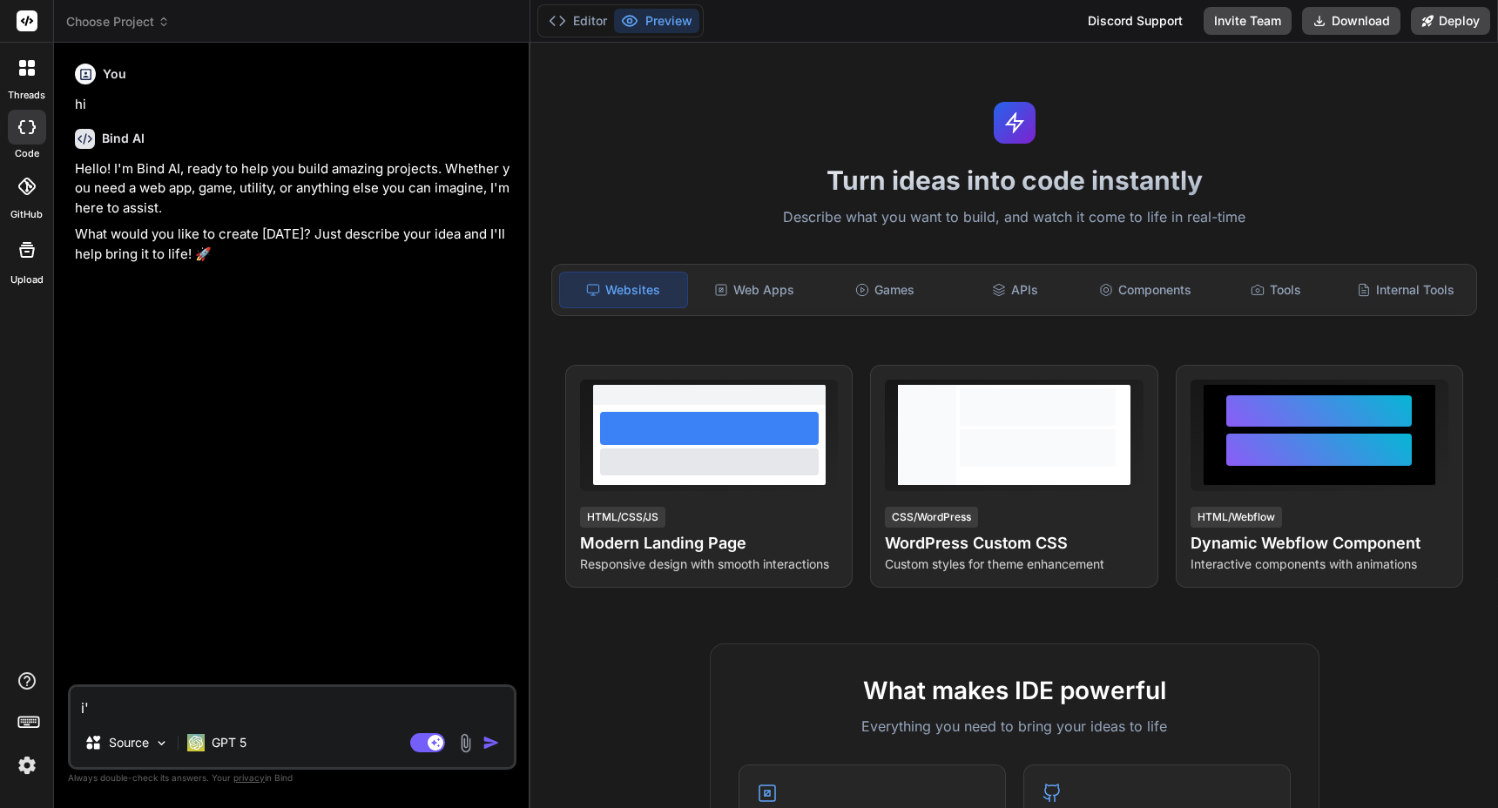
type textarea "i'd"
type textarea "x"
type textarea "i'd"
type textarea "x"
type textarea "i'd l"
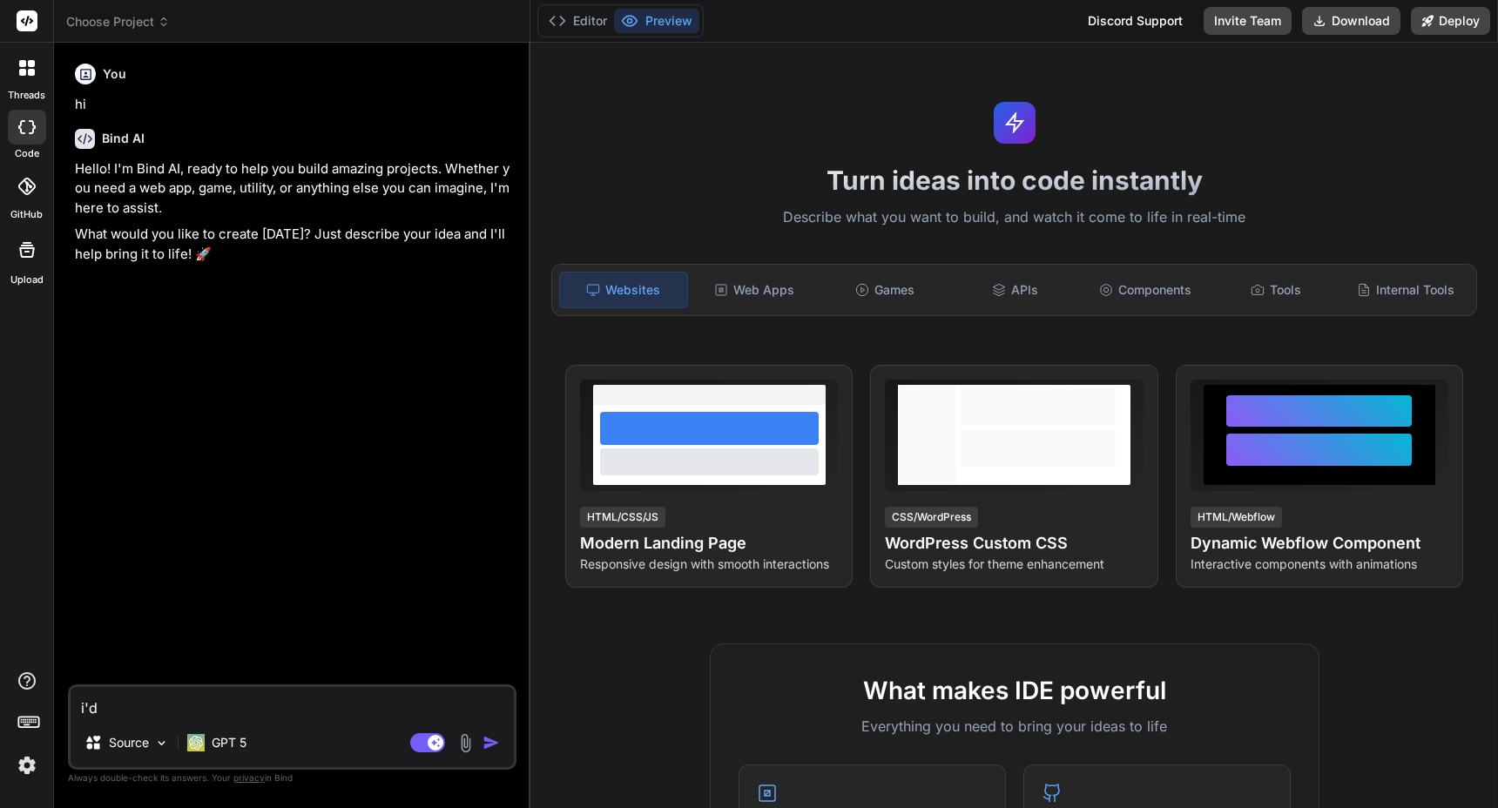
type textarea "x"
type textarea "i'd li"
type textarea "x"
type textarea "i'd lik"
type textarea "x"
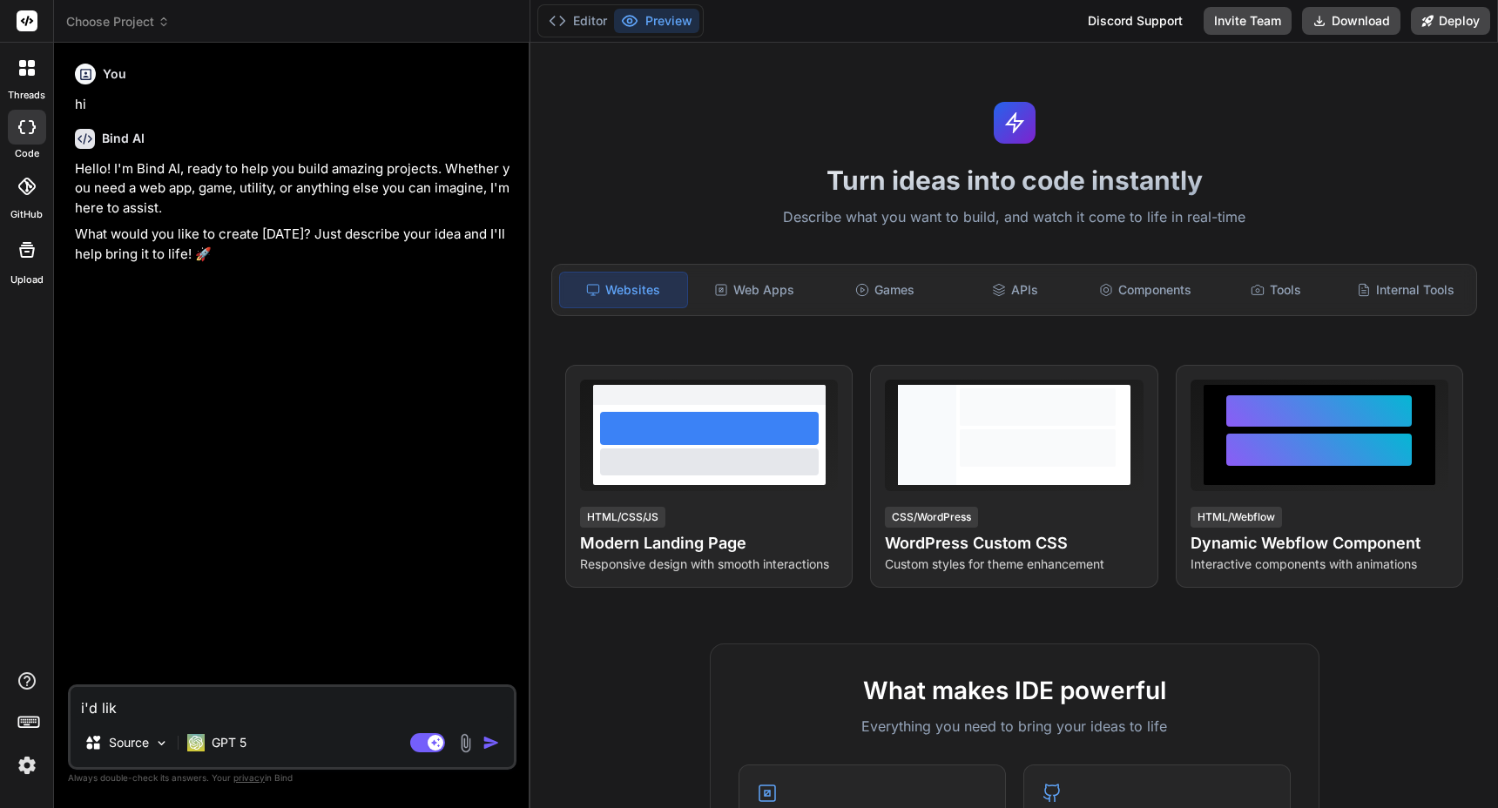
type textarea "i'd like"
type textarea "x"
type textarea "i'd like"
type textarea "x"
type textarea "i'd like t"
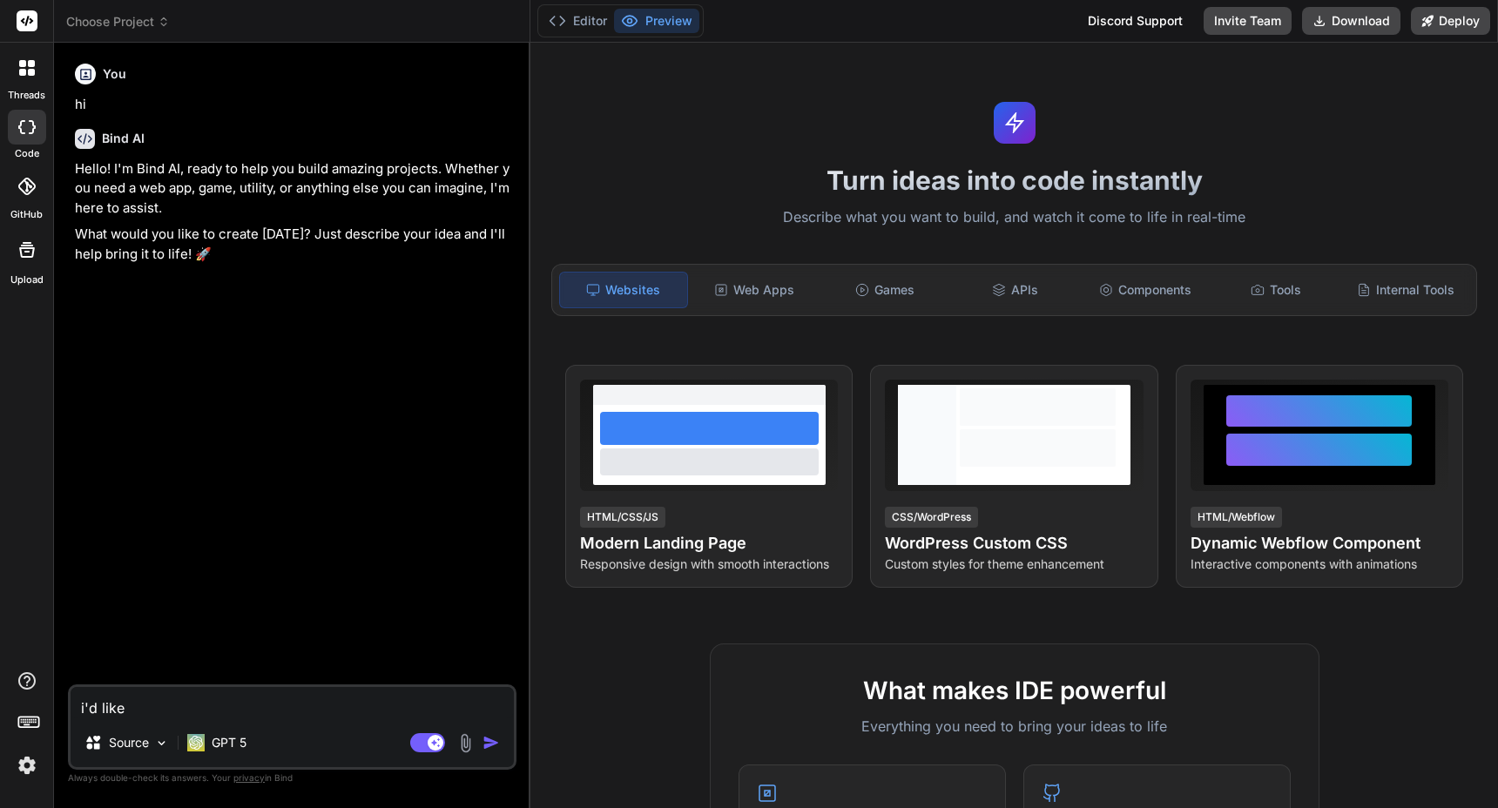
type textarea "x"
type textarea "i'd like to"
type textarea "x"
type textarea "i'd like to"
type textarea "x"
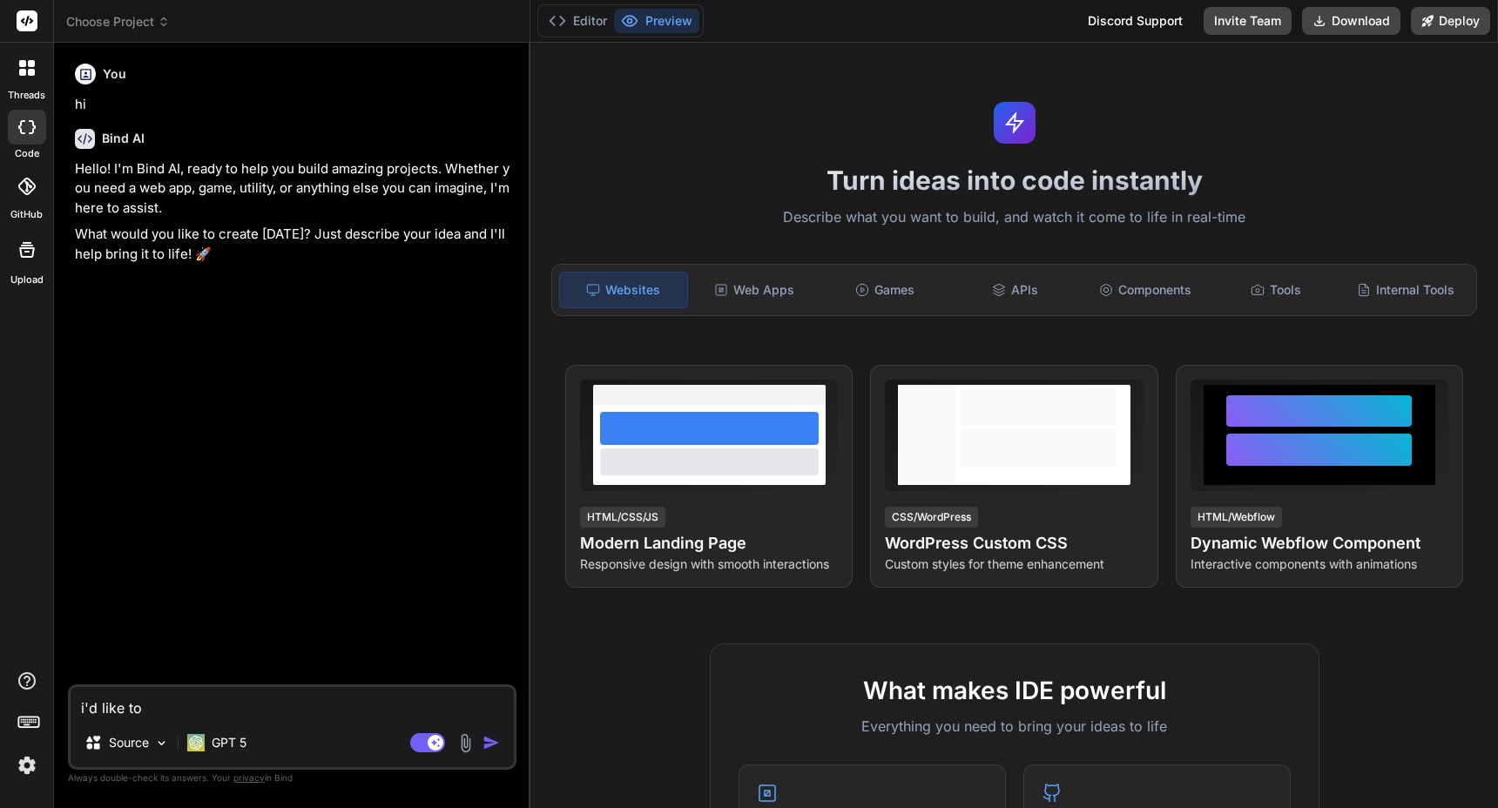
type textarea "i'd like to b"
type textarea "x"
type textarea "i'd like to bu"
type textarea "x"
type textarea "i'd like to [PERSON_NAME]"
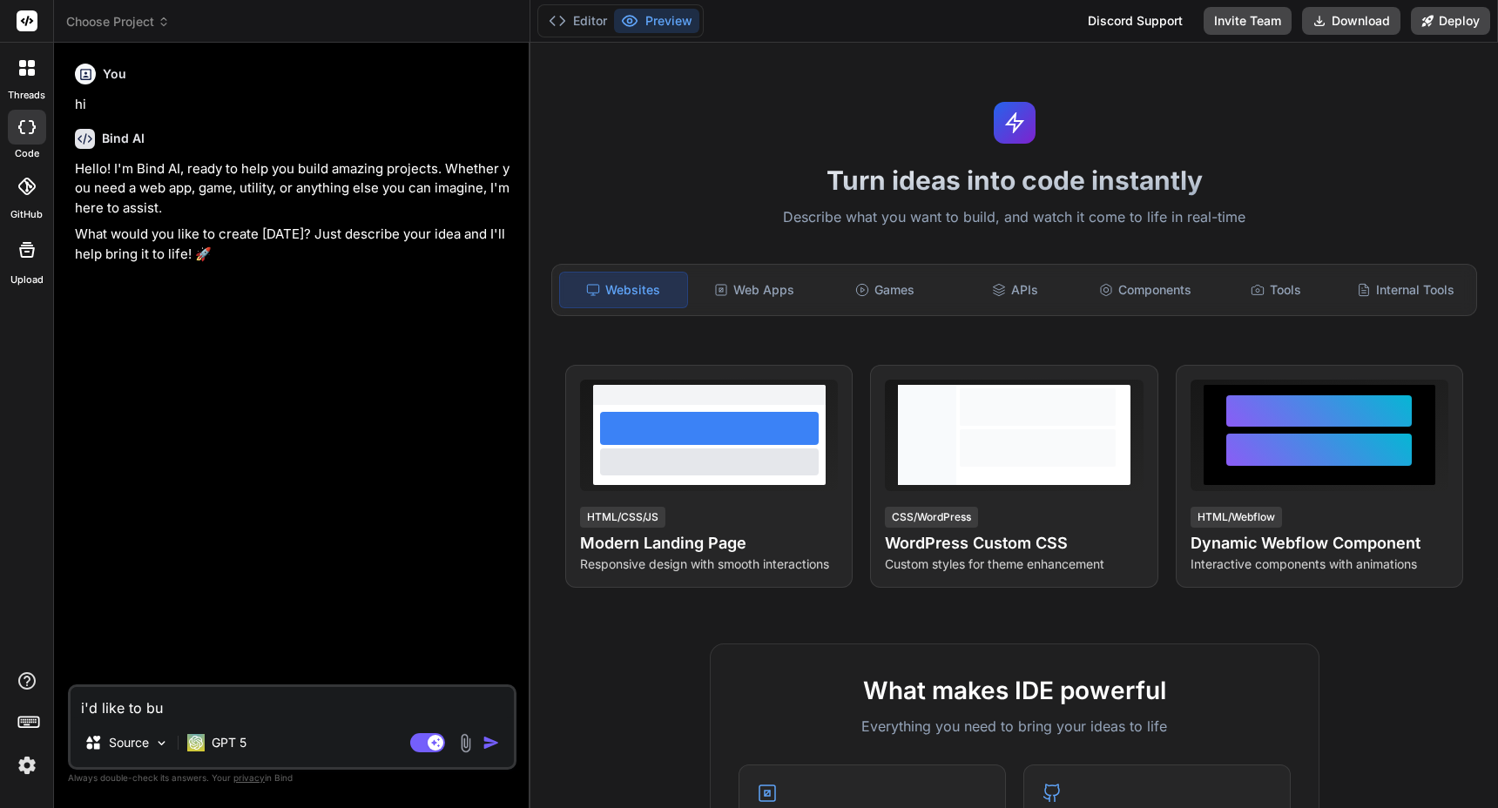
type textarea "x"
type textarea "i'd like to buil"
type textarea "x"
type textarea "i'd like to build"
type textarea "x"
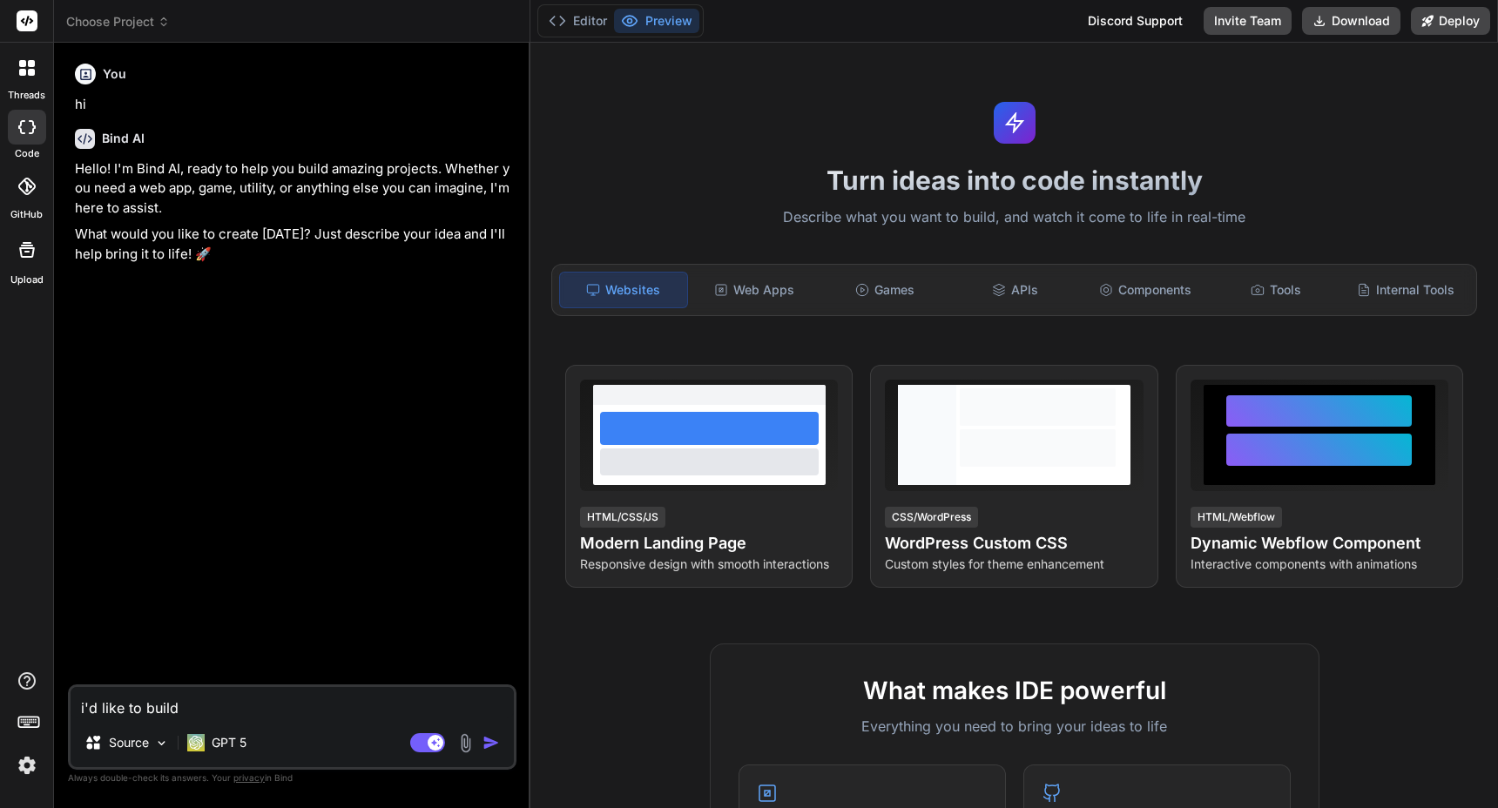
type textarea "i'd like to build"
type textarea "x"
type textarea "i'd like to build a"
type textarea "x"
type textarea "i'd like to build an"
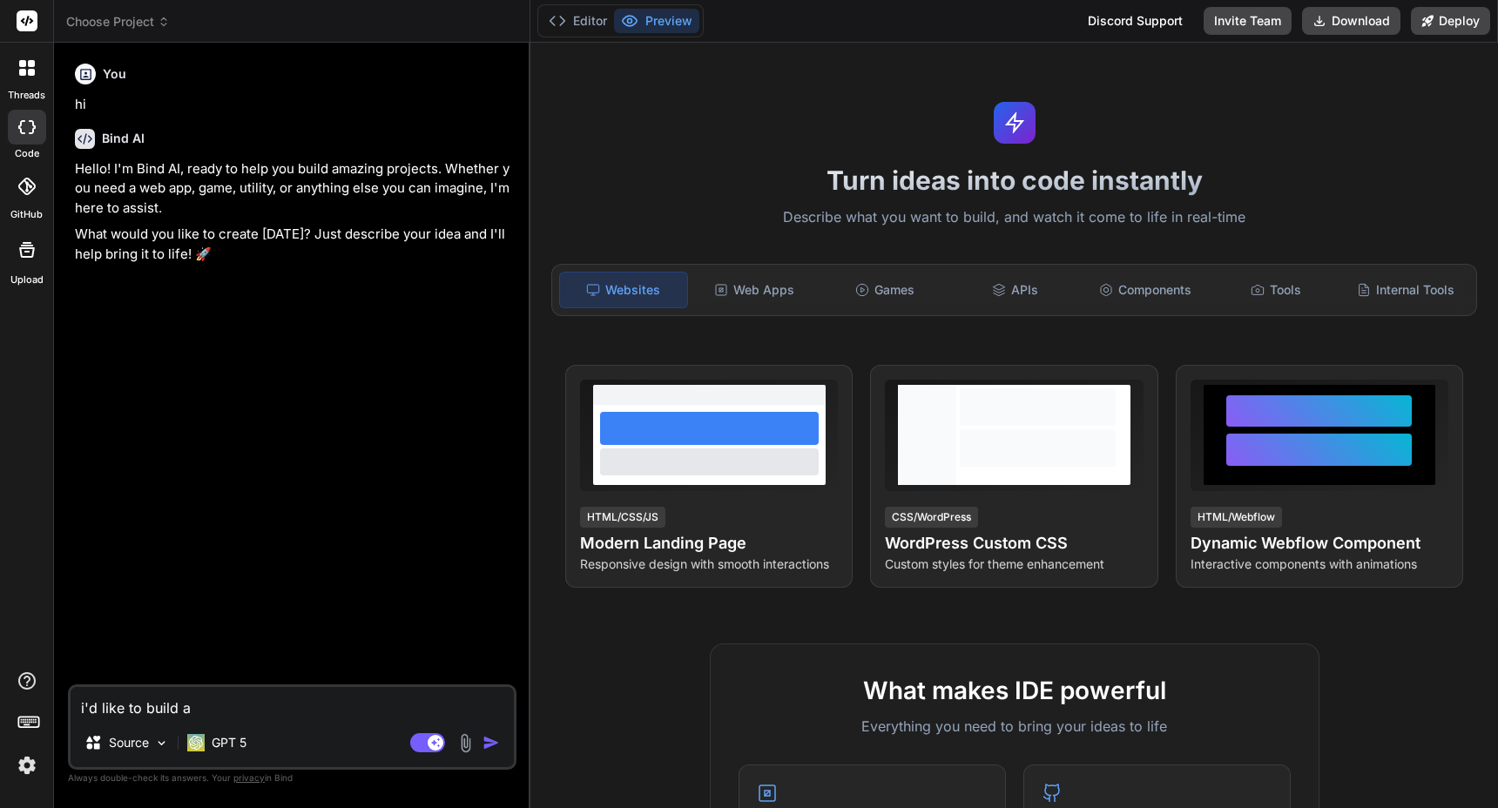
type textarea "x"
type textarea "i'd like to build an"
type textarea "x"
type textarea "i'd like to build an a"
type textarea "x"
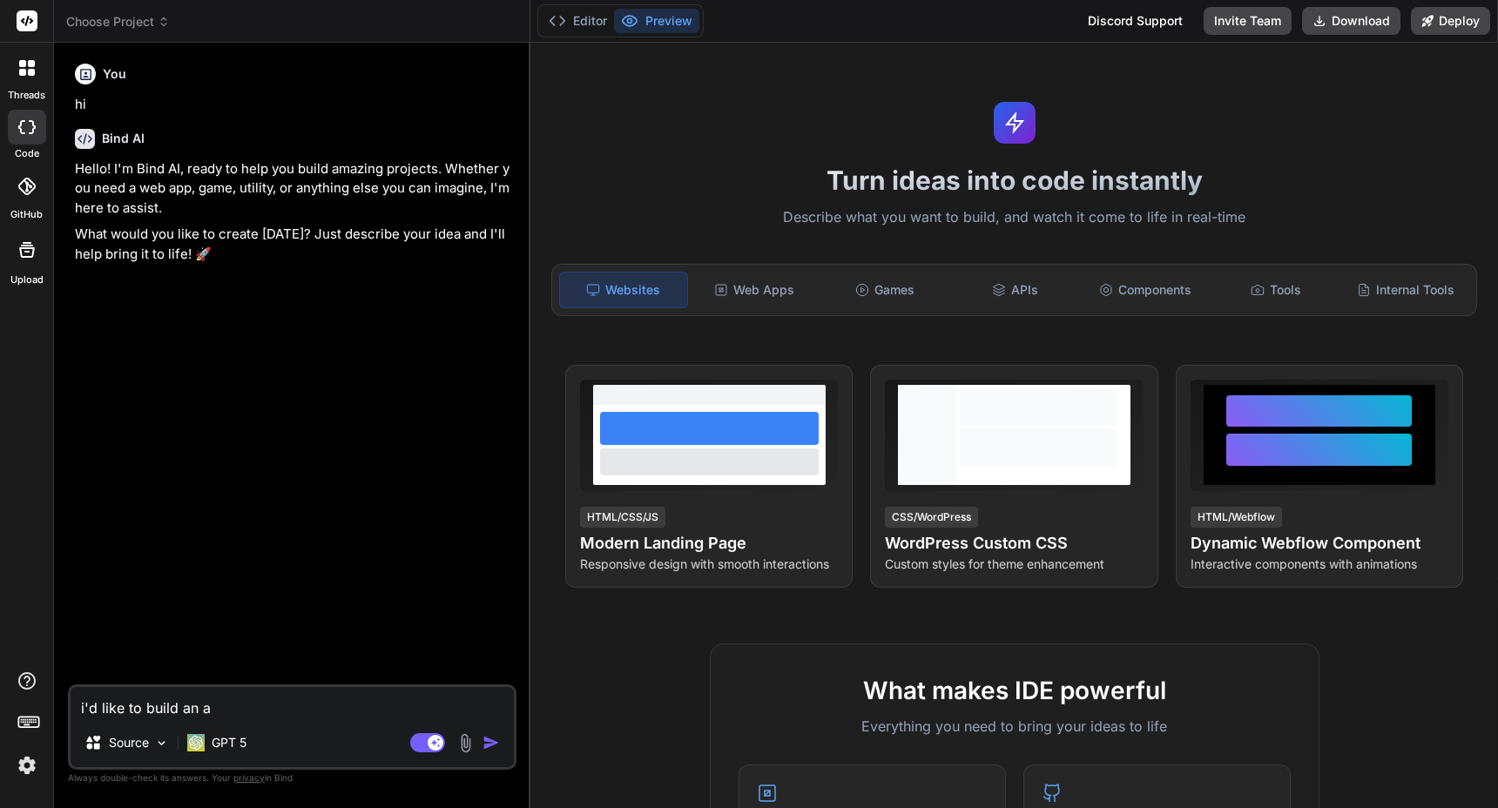
type textarea "i'd like to build an ap"
type textarea "x"
type textarea "i'd like to build an app"
type textarea "x"
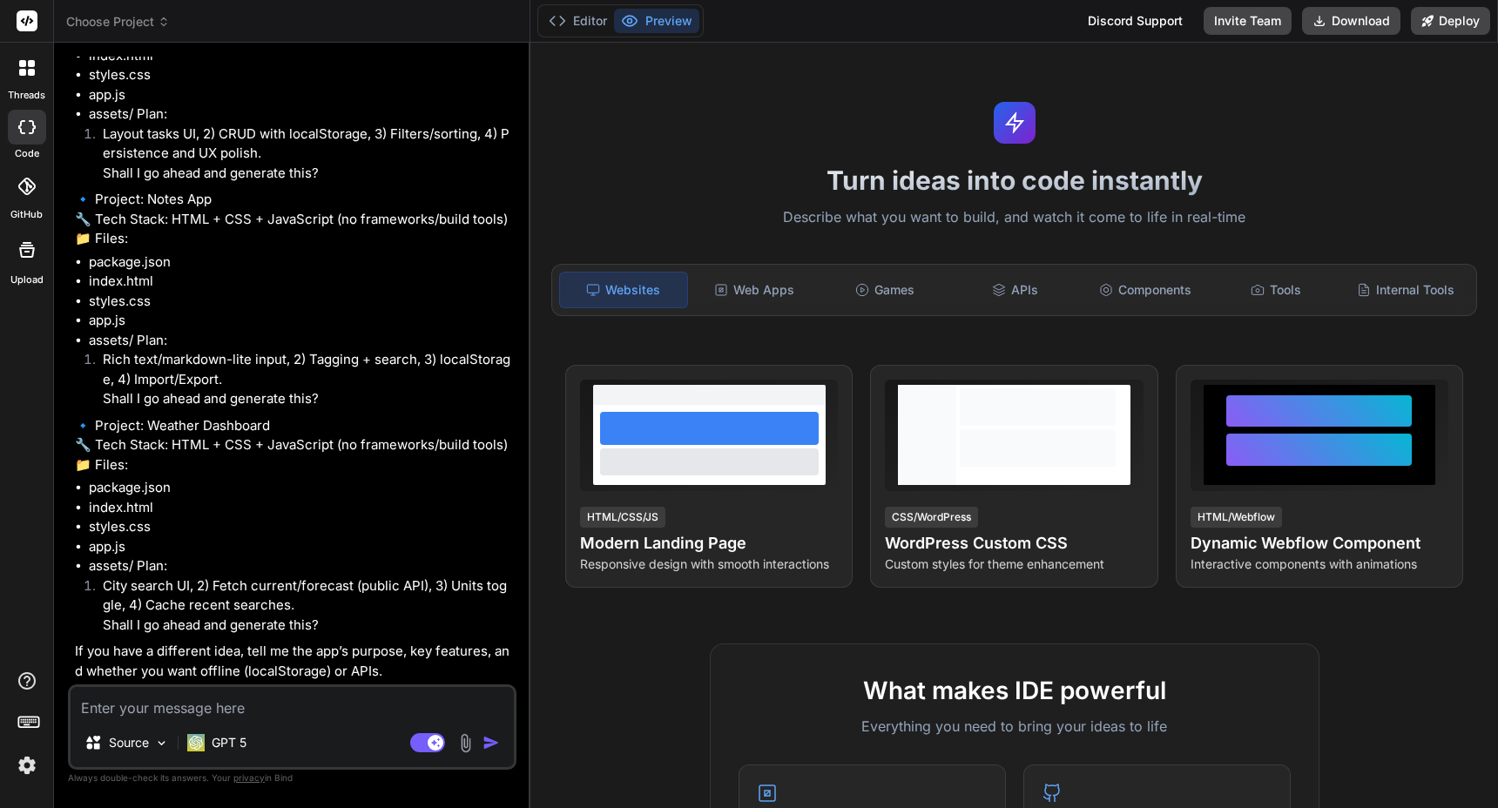
scroll to position [570, 0]
click at [779, 302] on div "Web Apps" at bounding box center [755, 290] width 127 height 37
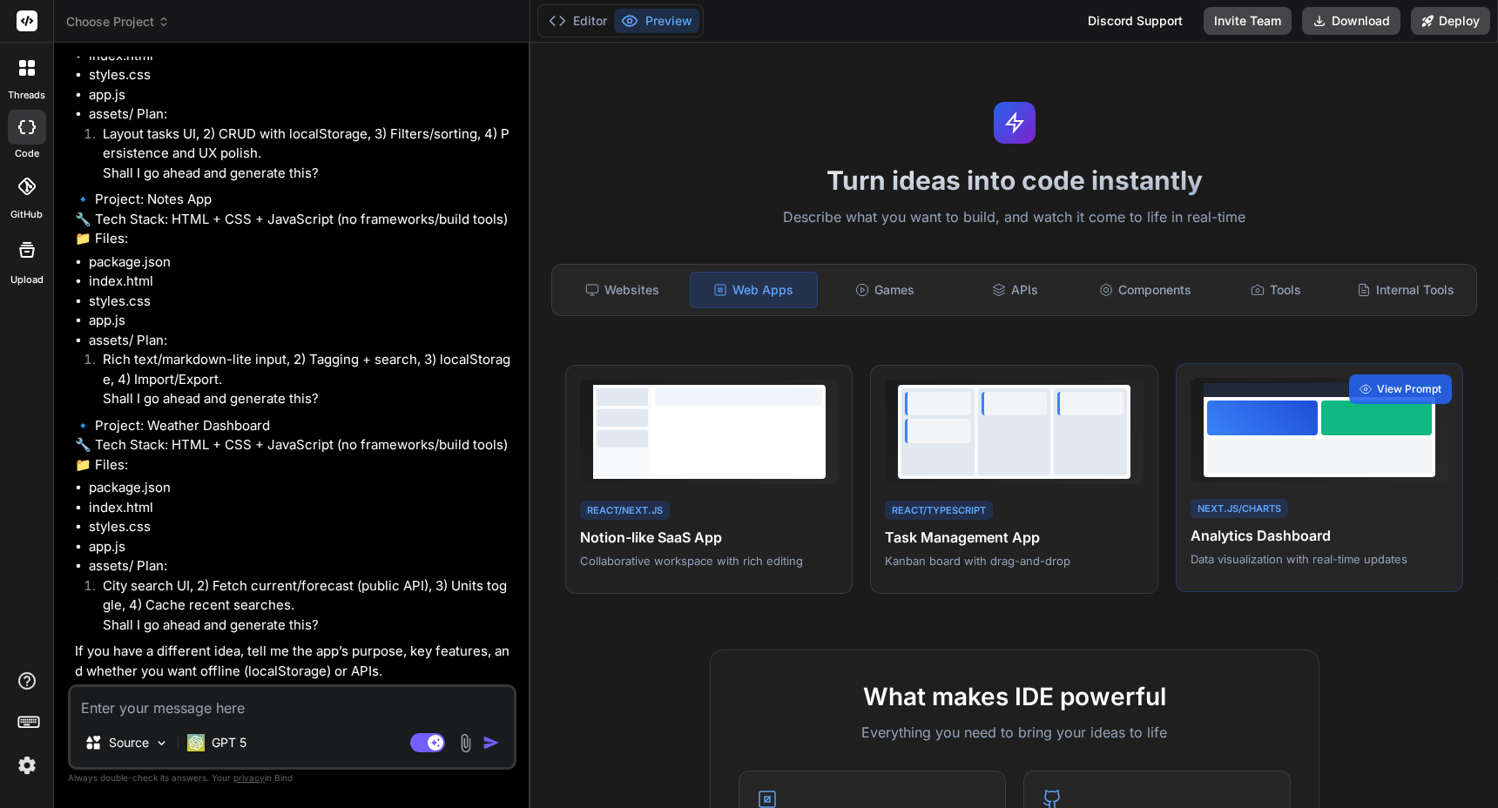
click at [1234, 537] on h4 "Analytics Dashboard" at bounding box center [1320, 535] width 258 height 21
click at [1377, 385] on span "View Prompt" at bounding box center [1409, 390] width 64 height 16
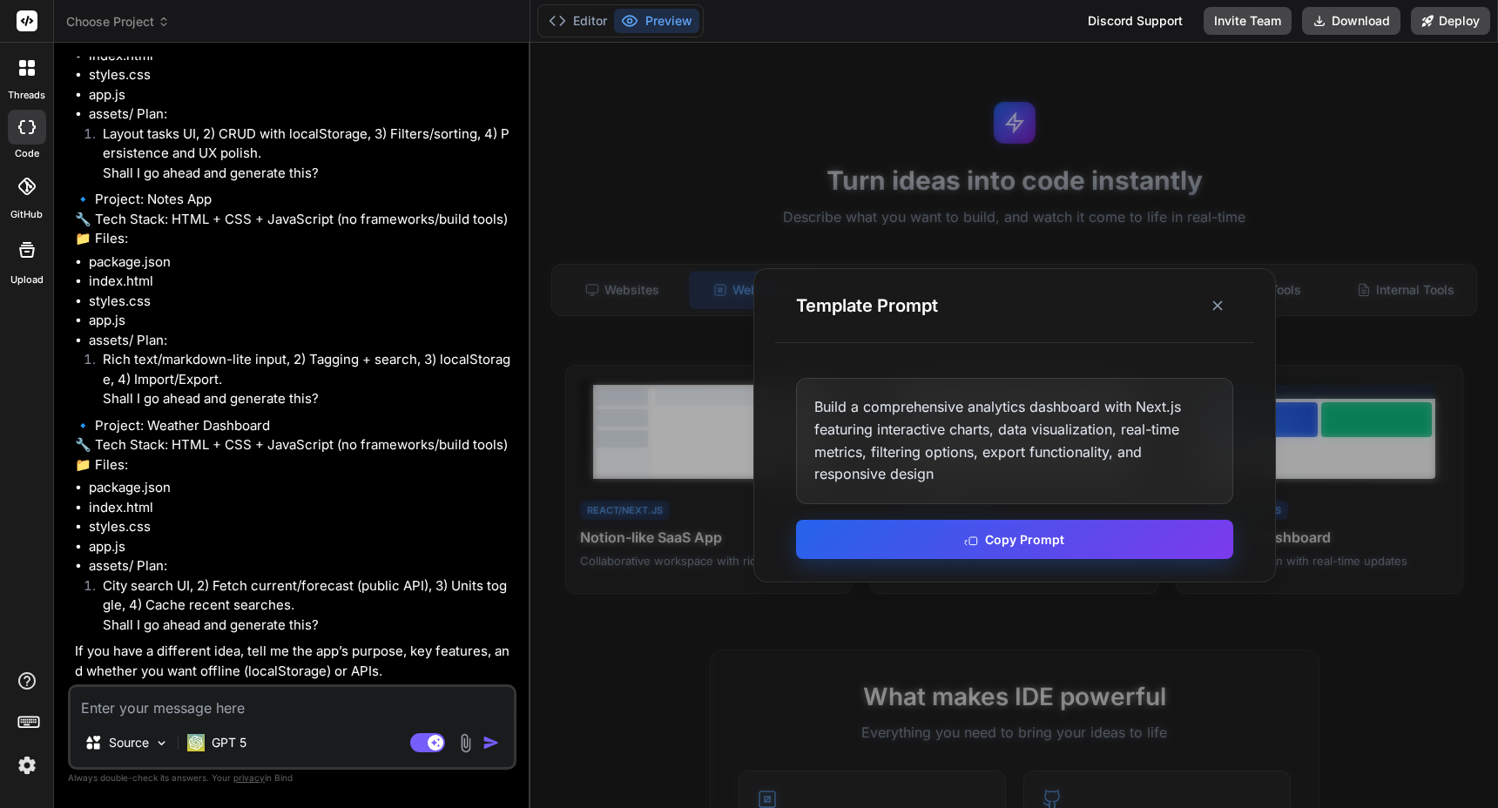
click at [1095, 537] on button "Copy Prompt" at bounding box center [1014, 539] width 437 height 39
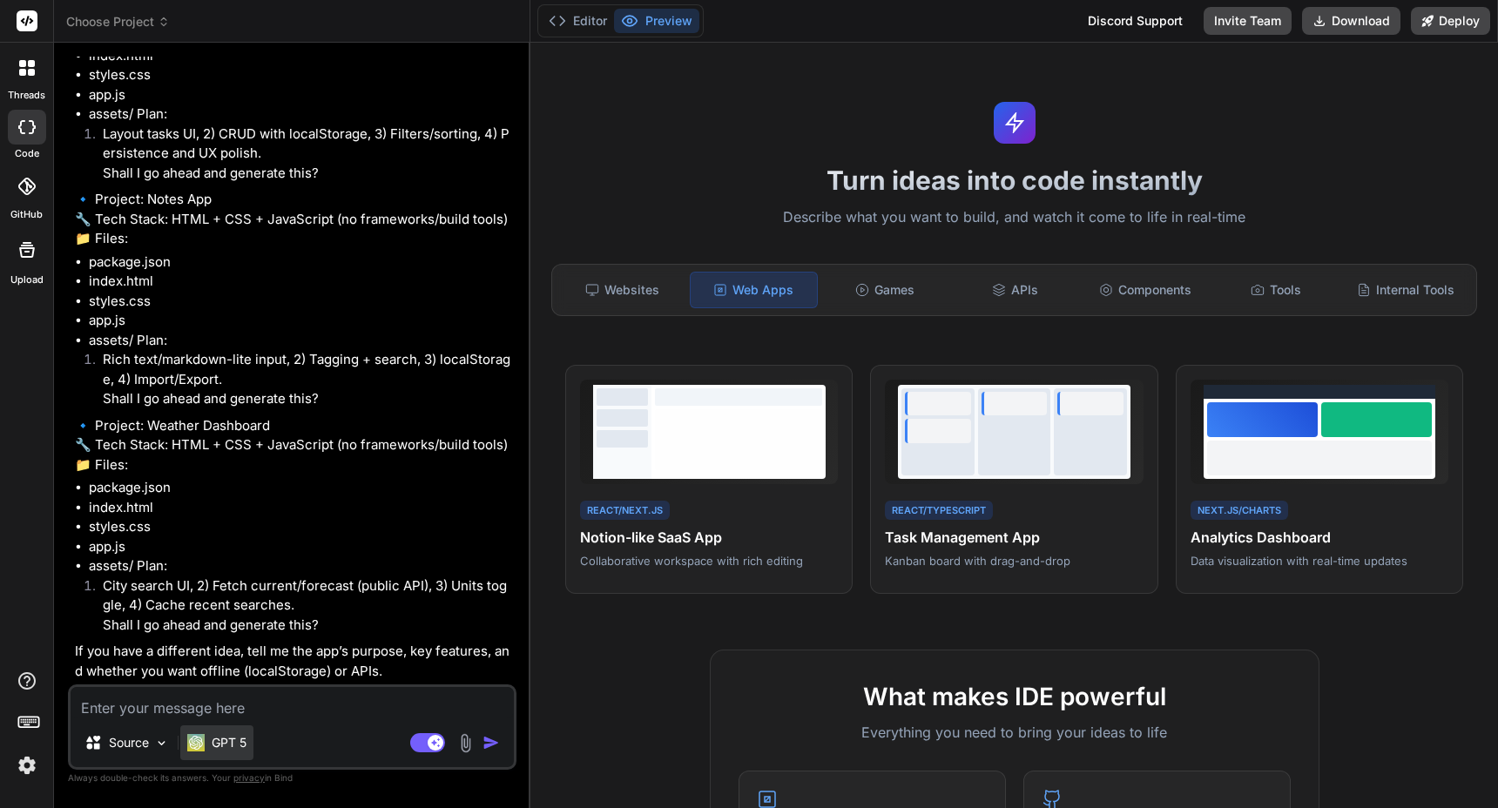
click at [220, 739] on p "GPT 5" at bounding box center [229, 742] width 35 height 17
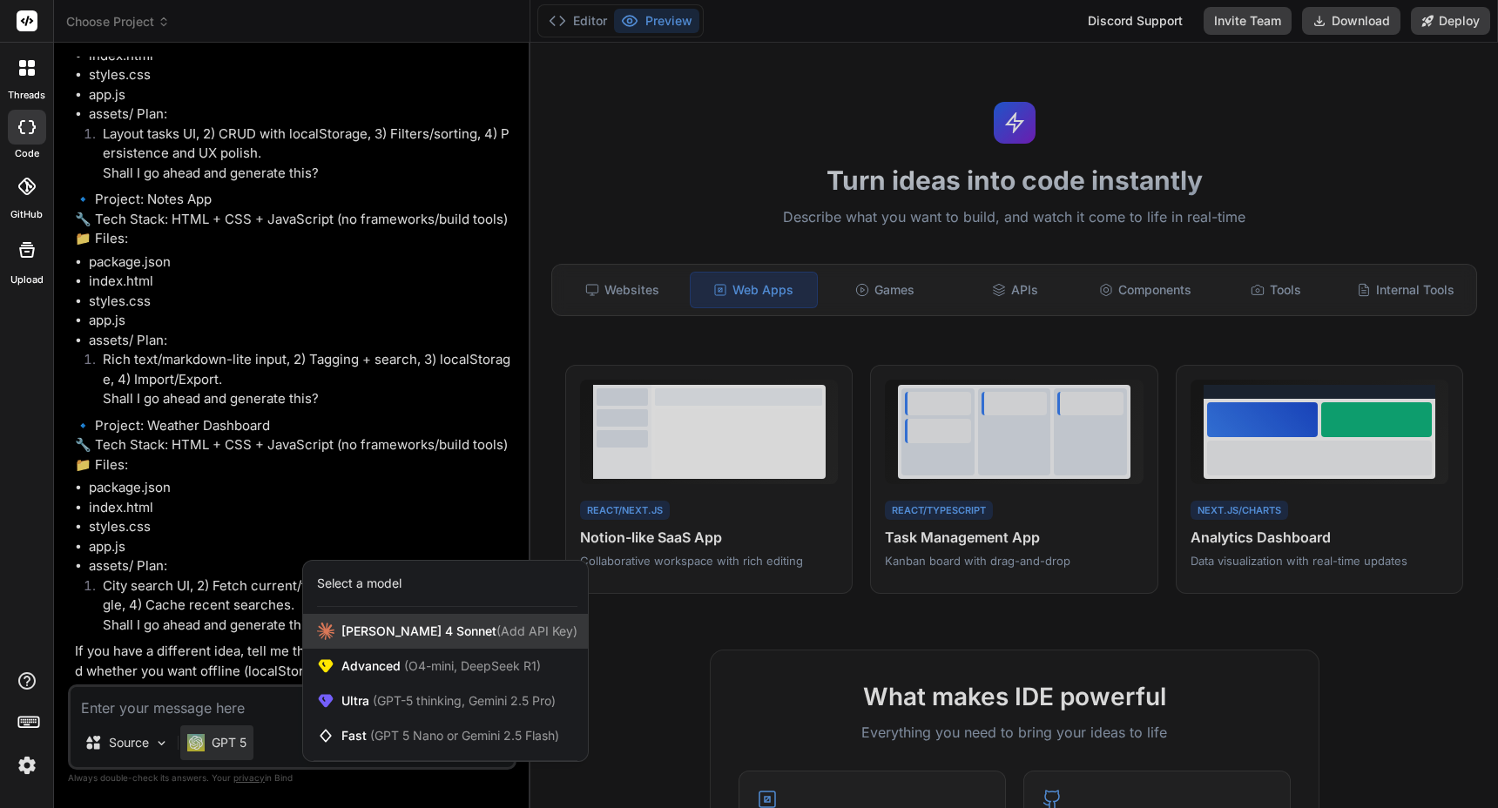
click at [388, 632] on span "[PERSON_NAME] 4 Sonnet (Add API Key)" at bounding box center [459, 631] width 236 height 17
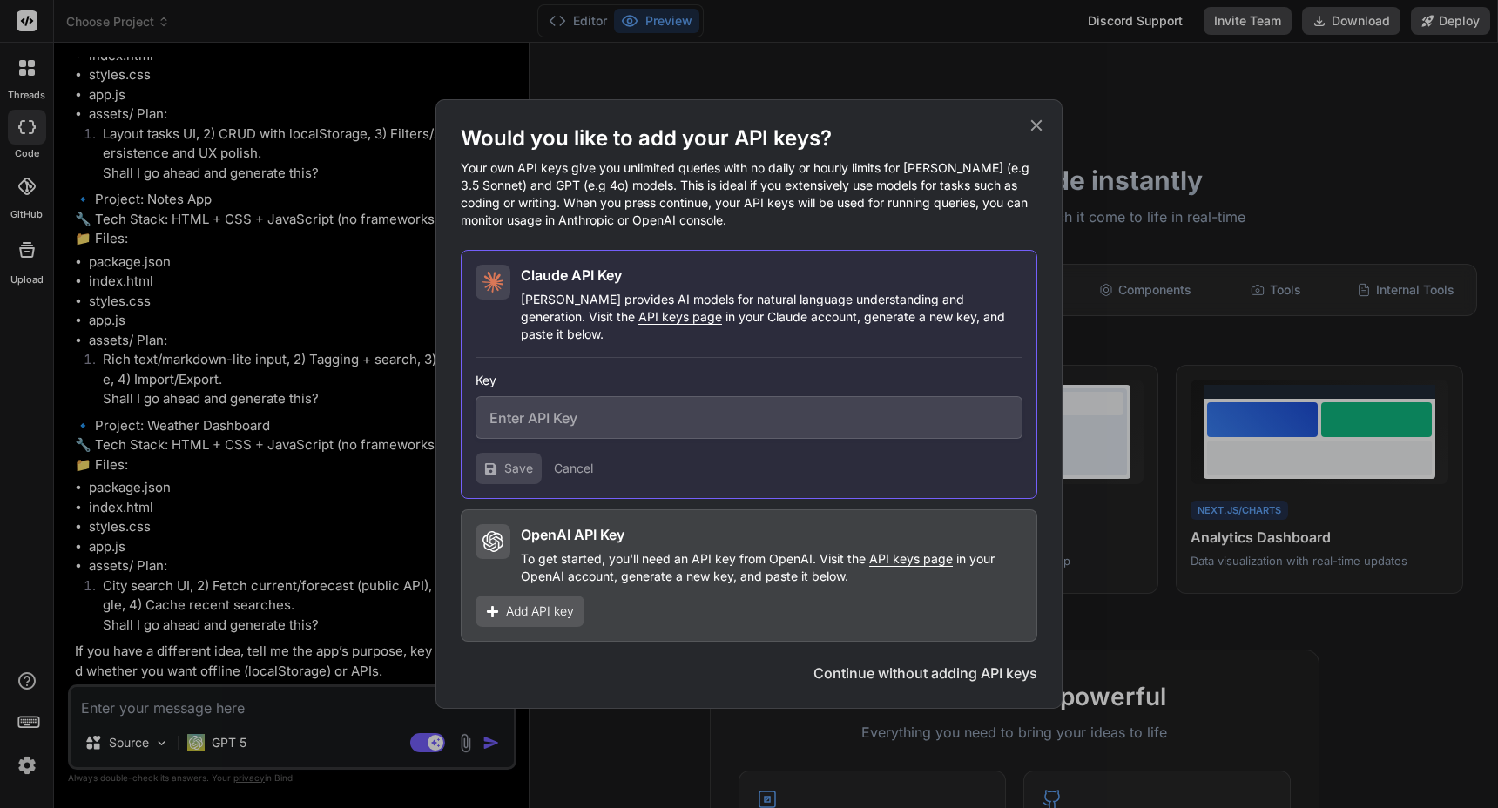
click at [827, 664] on button "Continue without adding API keys" at bounding box center [926, 673] width 224 height 21
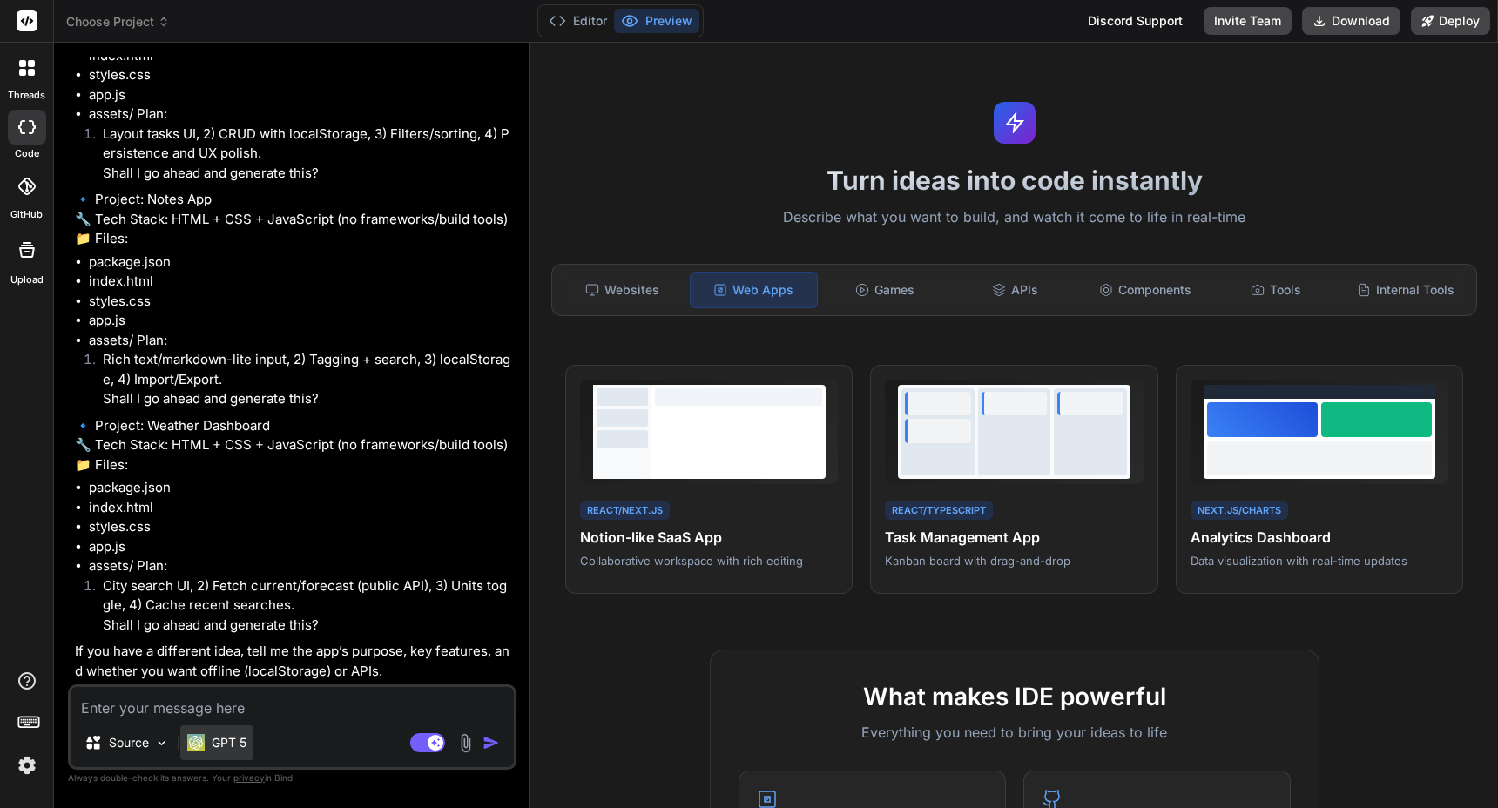
click at [247, 740] on p "GPT 5" at bounding box center [229, 742] width 35 height 17
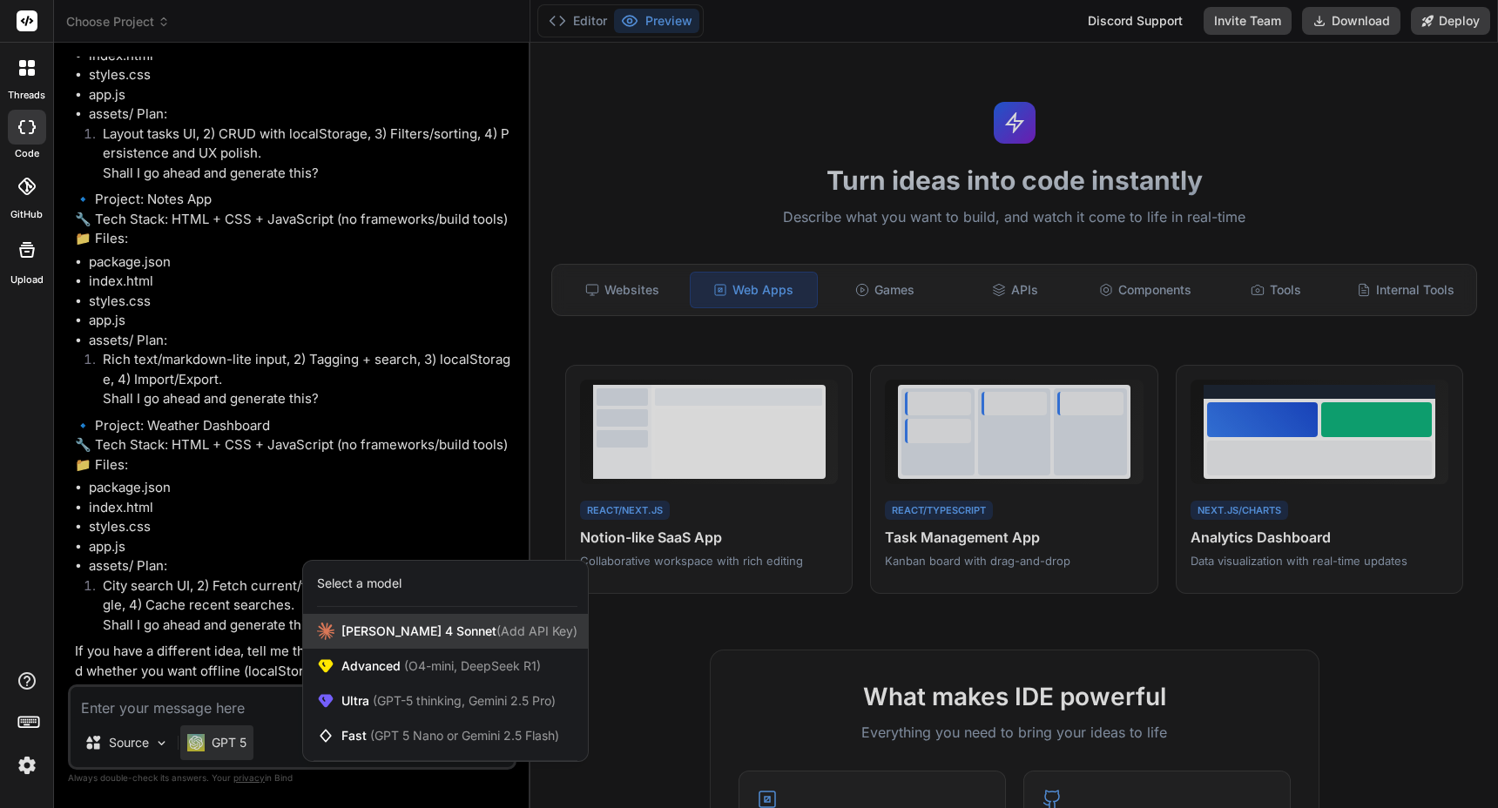
click at [331, 627] on icon at bounding box center [325, 631] width 17 height 17
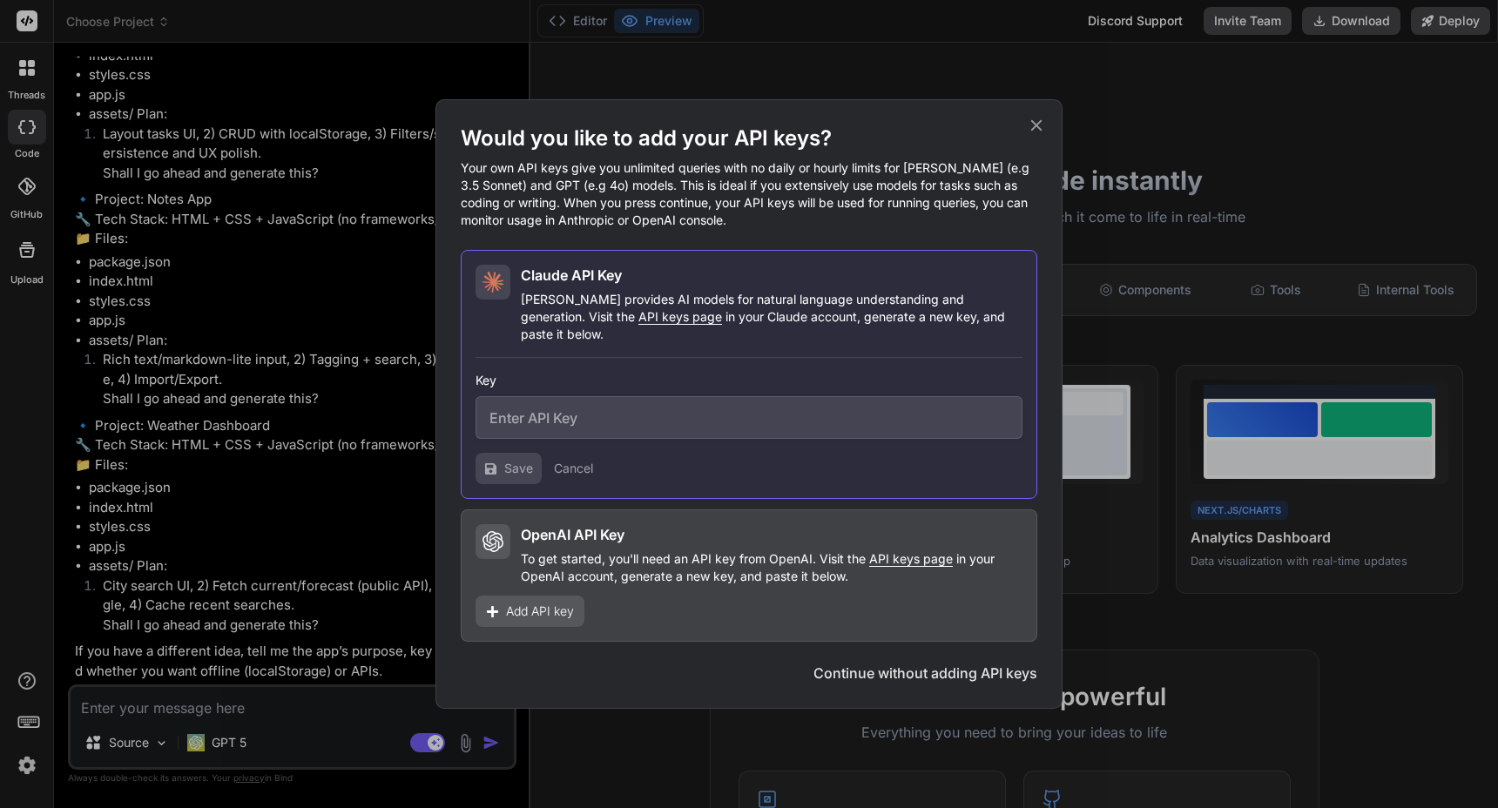
click at [564, 461] on button "Cancel" at bounding box center [573, 468] width 39 height 17
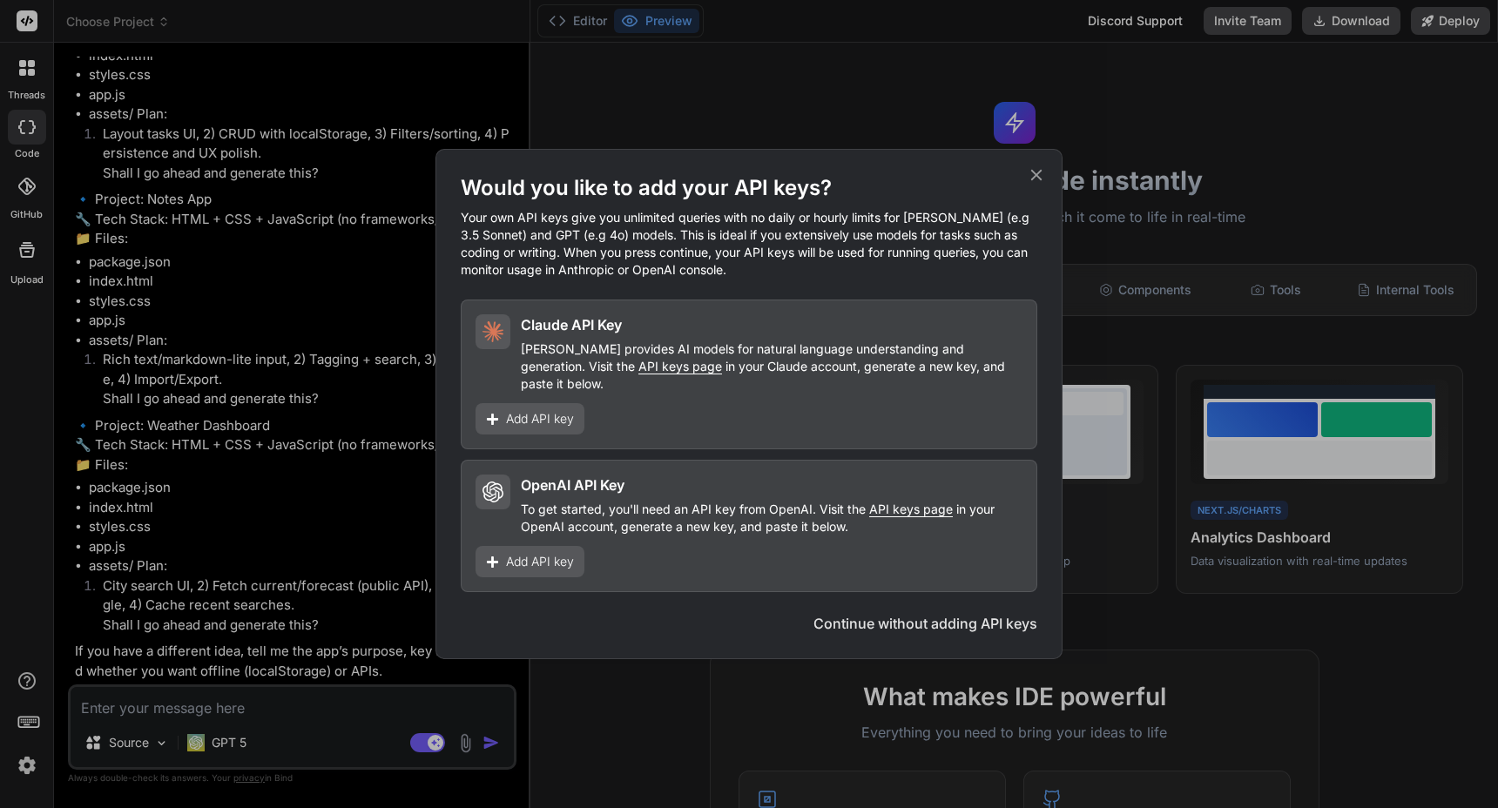
click at [850, 604] on div "Would you like to add your API keys? Your own API keys give you unlimited queri…" at bounding box center [749, 404] width 577 height 460
click at [850, 613] on button "Continue without adding API keys" at bounding box center [926, 623] width 224 height 21
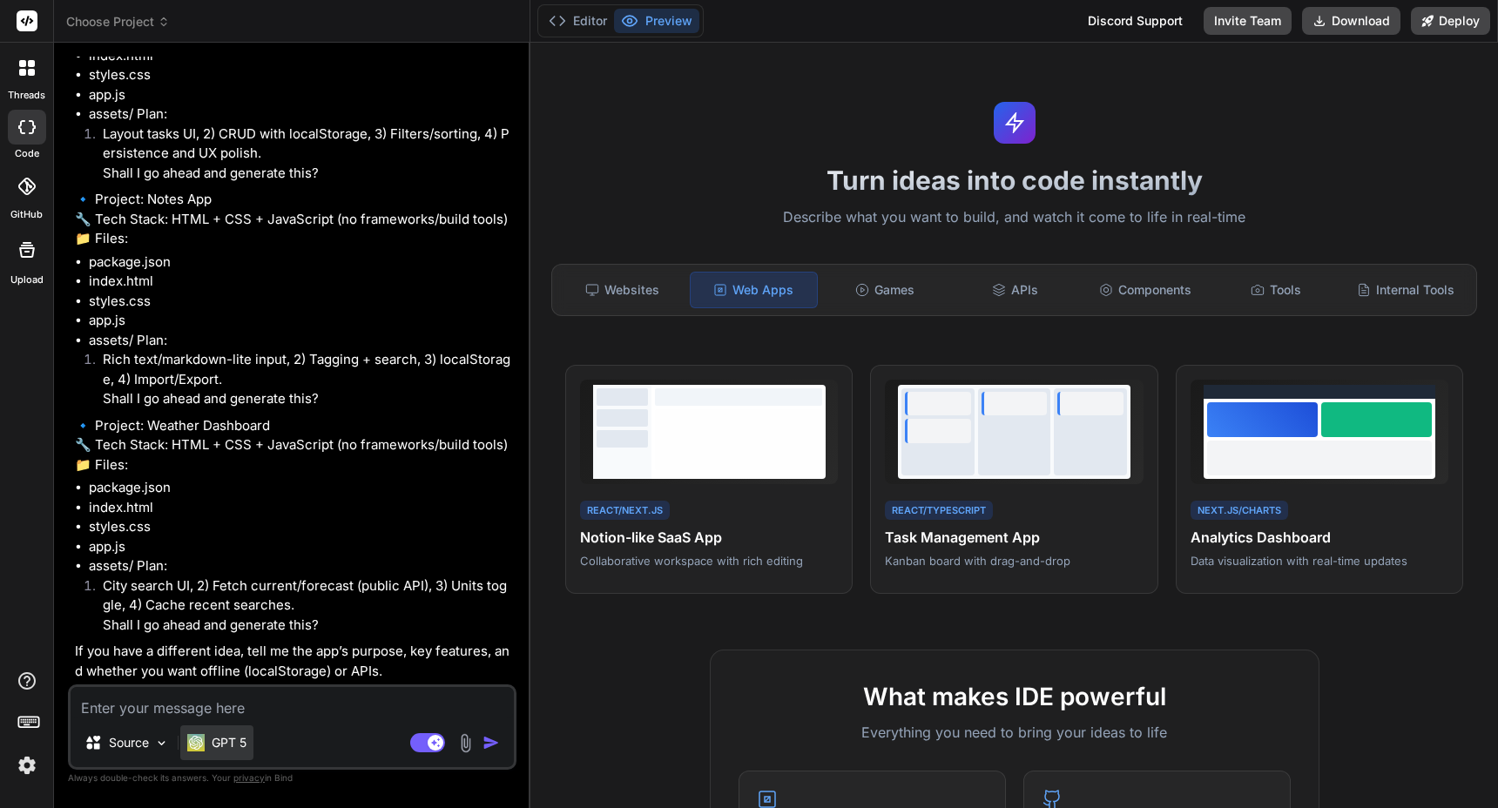
click at [245, 747] on p "GPT 5" at bounding box center [229, 742] width 35 height 17
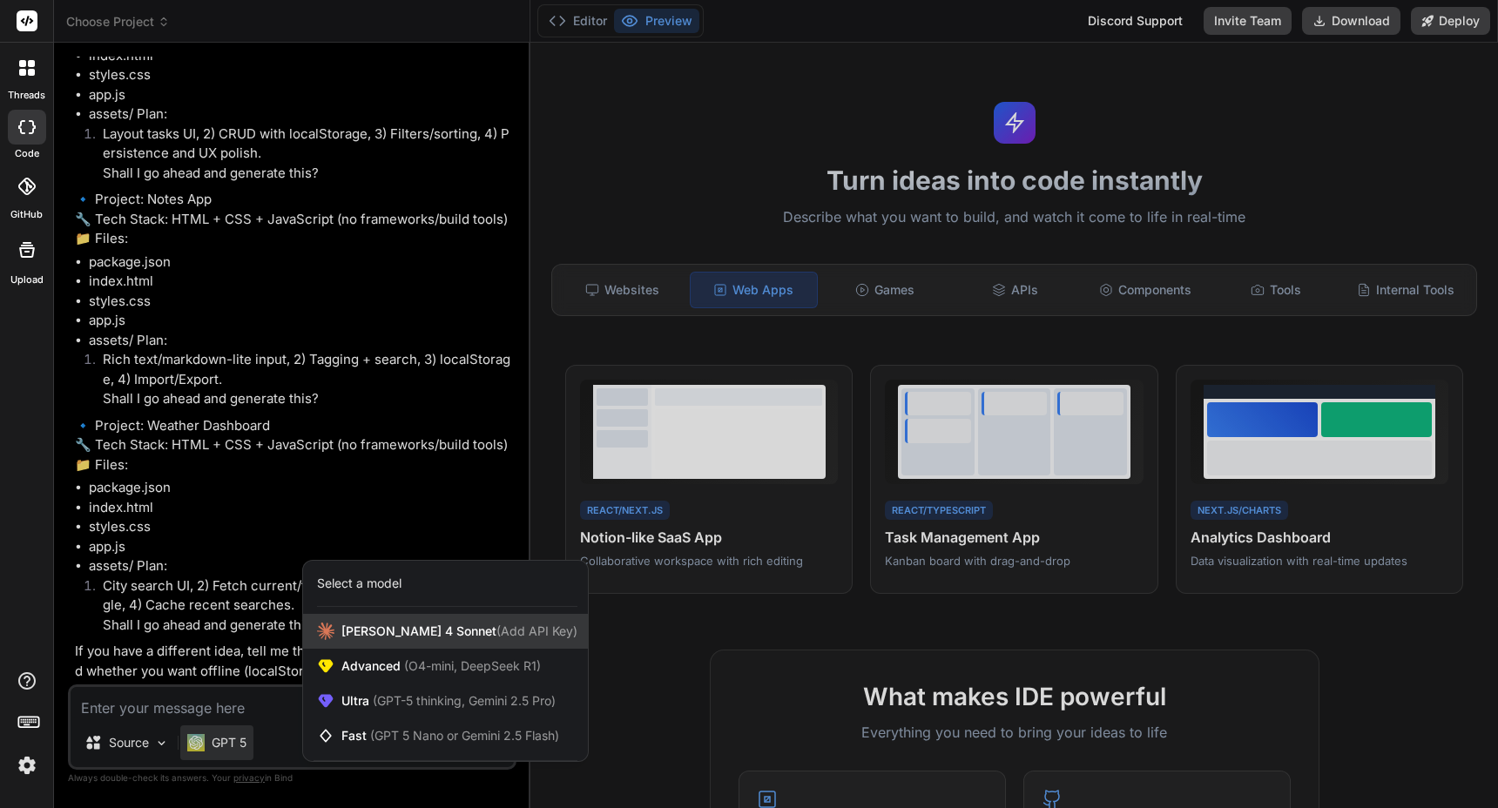
click at [402, 642] on div "[PERSON_NAME] 4 Sonnet (Add API Key)" at bounding box center [445, 631] width 285 height 35
type textarea "x"
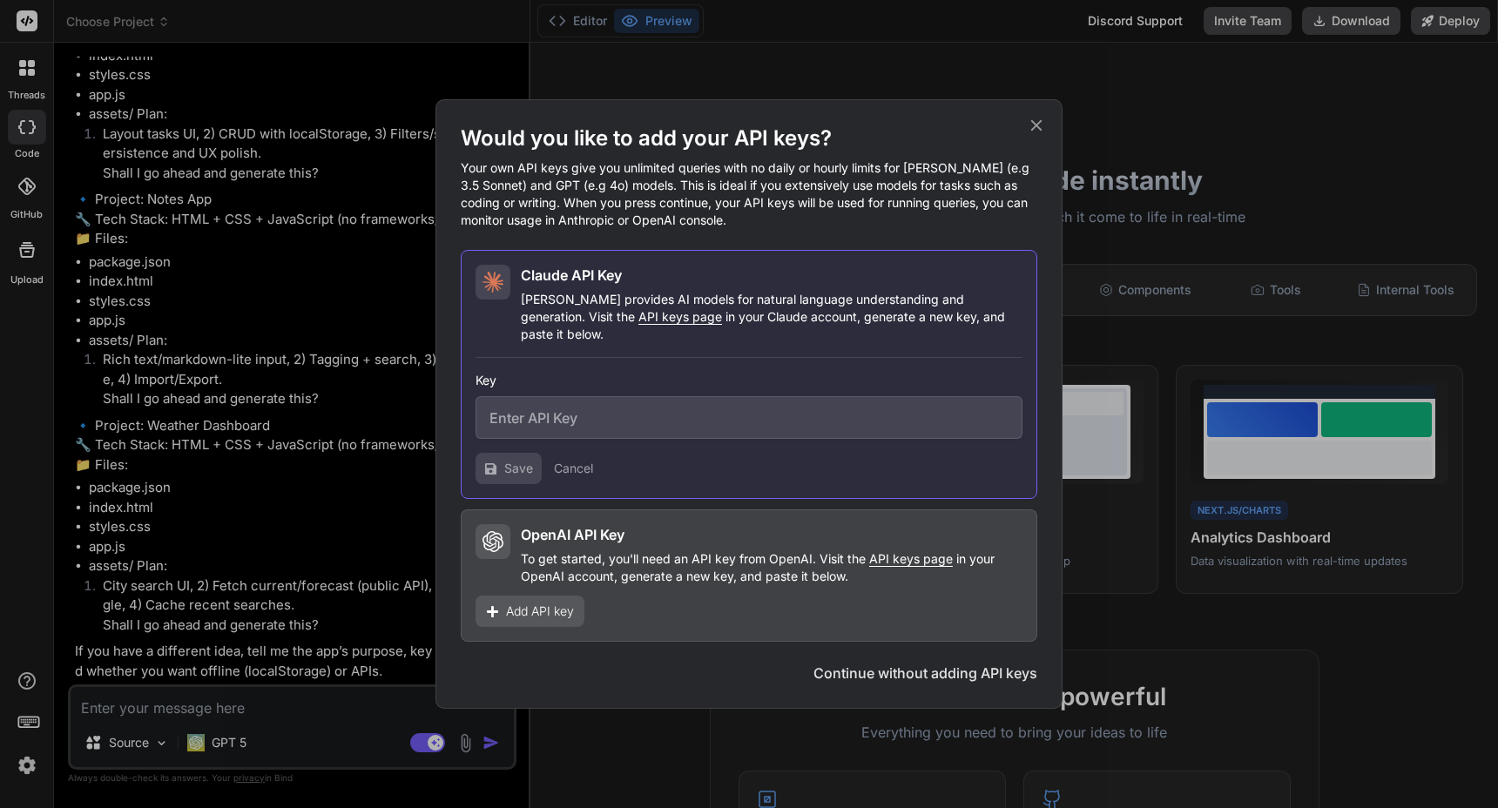
click at [863, 664] on button "Continue without adding API keys" at bounding box center [926, 673] width 224 height 21
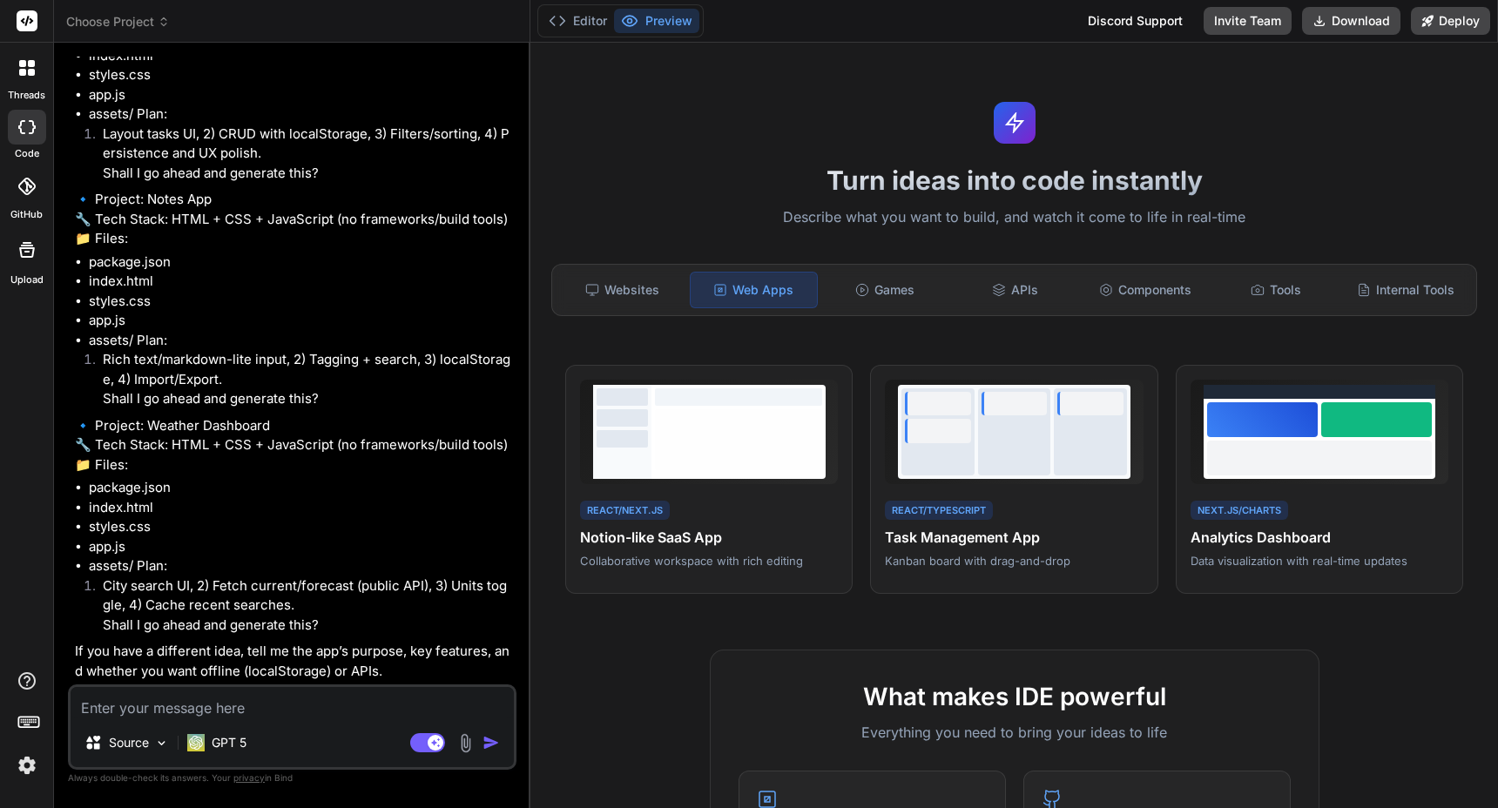
click at [444, 708] on textarea at bounding box center [292, 702] width 443 height 31
paste textarea "Build a comprehensive analytics dashboard with Next.js featuring interactive ch…"
type textarea "Build a comprehensive analytics dashboard with Next.js featuring interactive ch…"
type textarea "x"
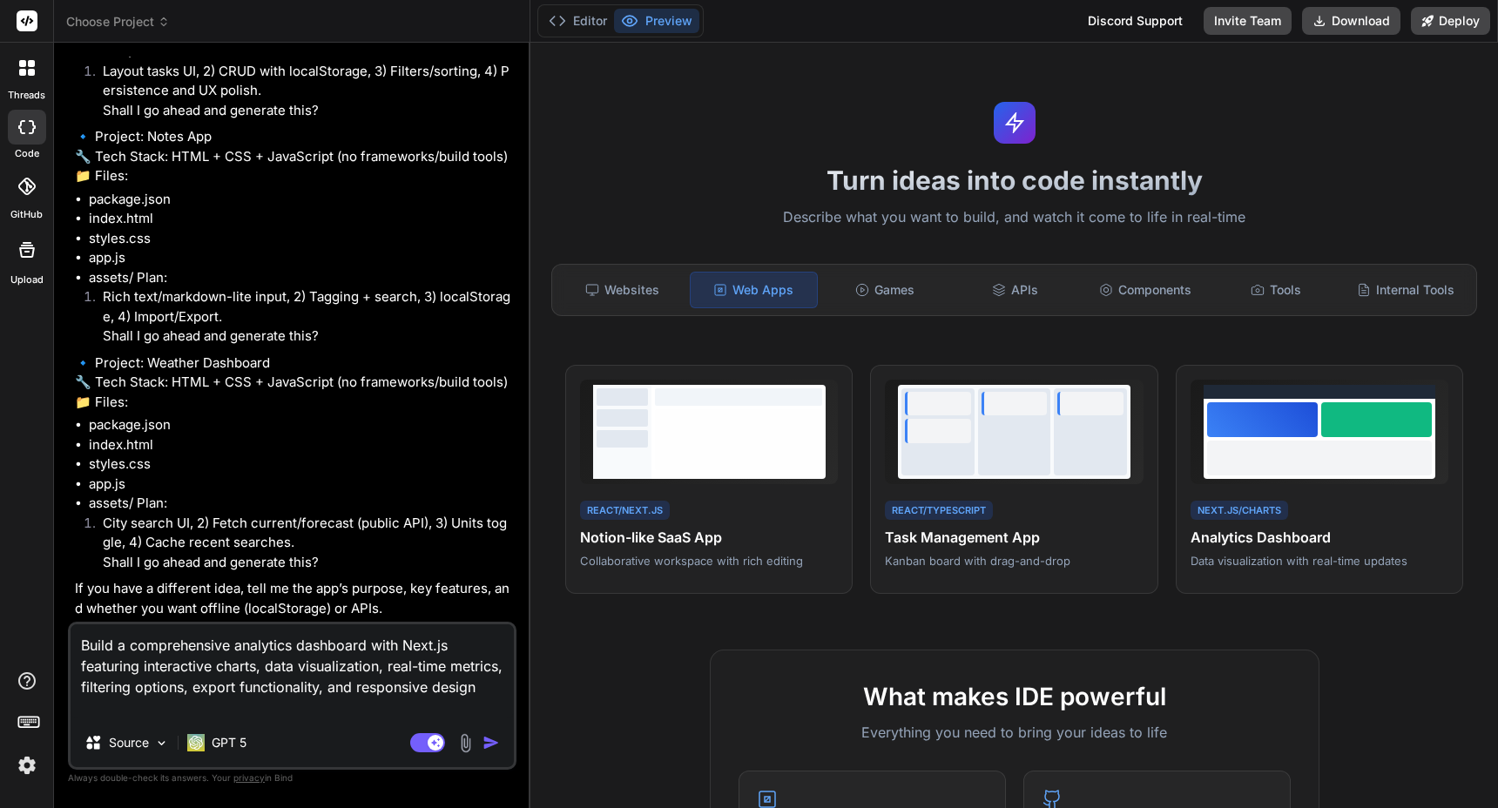
type textarea "Build a comprehensive analytics dashboard with Next.js featuring interactive ch…"
click at [487, 743] on img "button" at bounding box center [491, 742] width 17 height 17
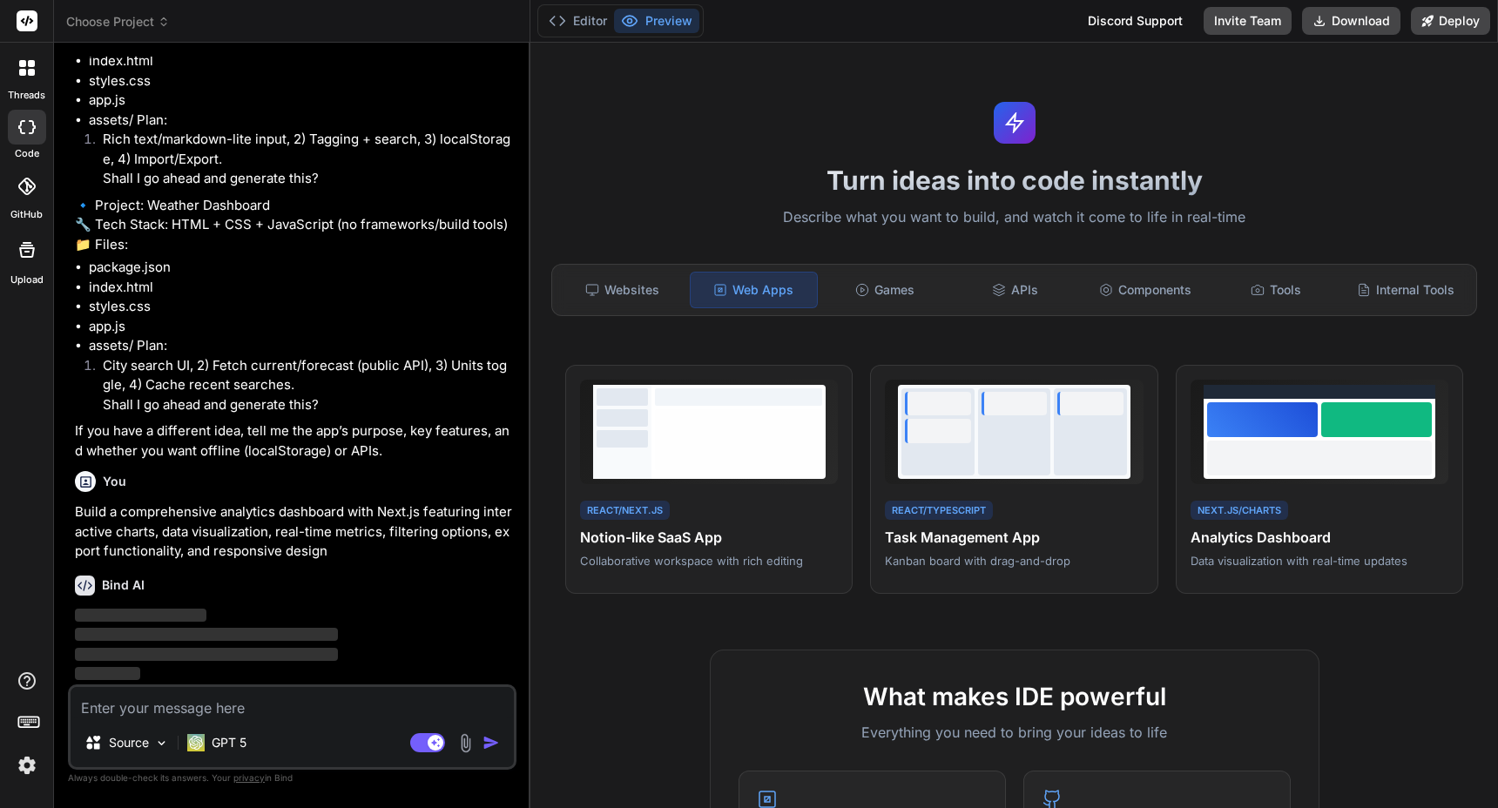
scroll to position [789, 0]
click at [1134, 286] on div "Components" at bounding box center [1145, 290] width 127 height 37
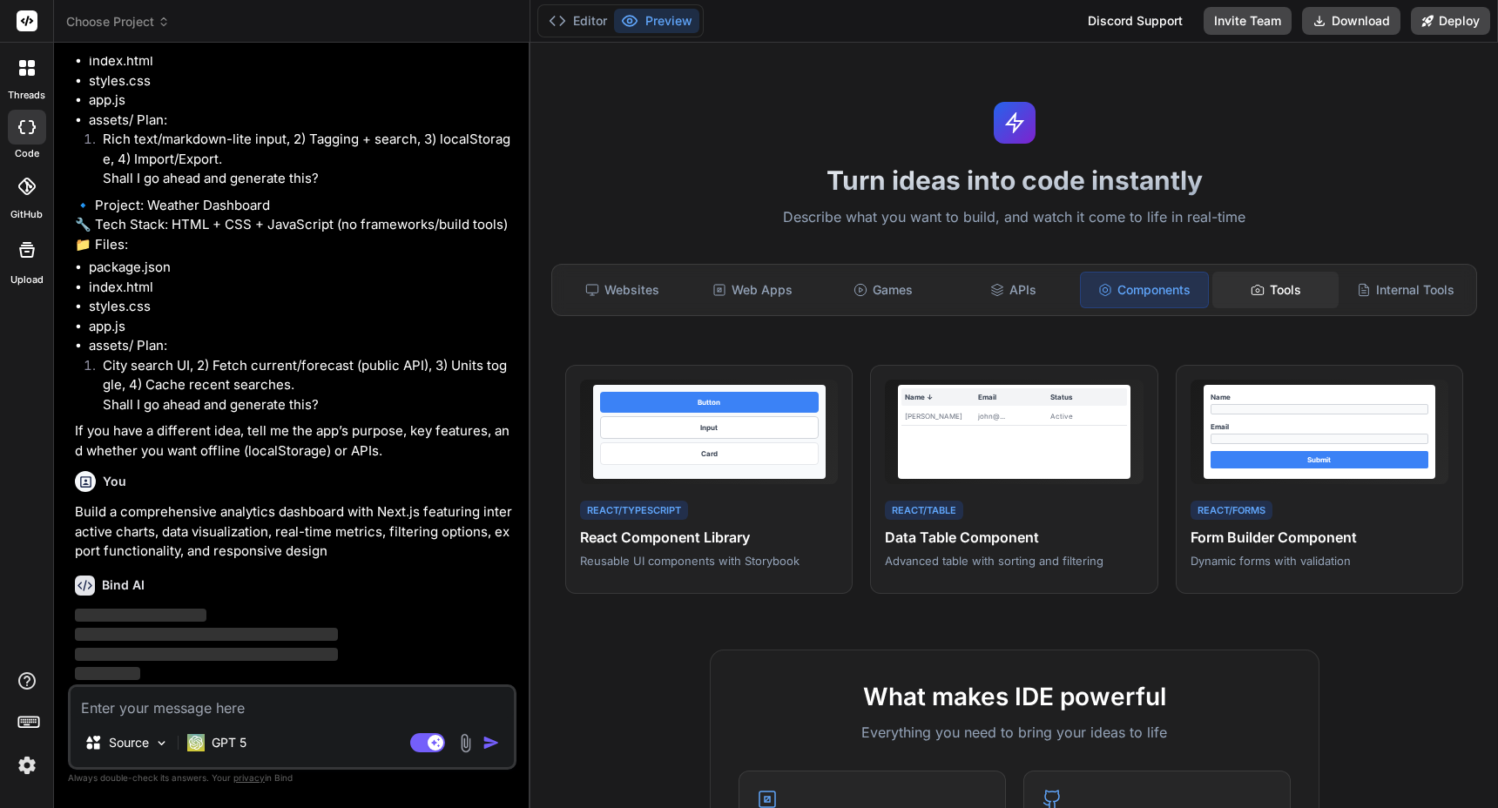
click at [1266, 287] on div "Tools" at bounding box center [1276, 290] width 127 height 37
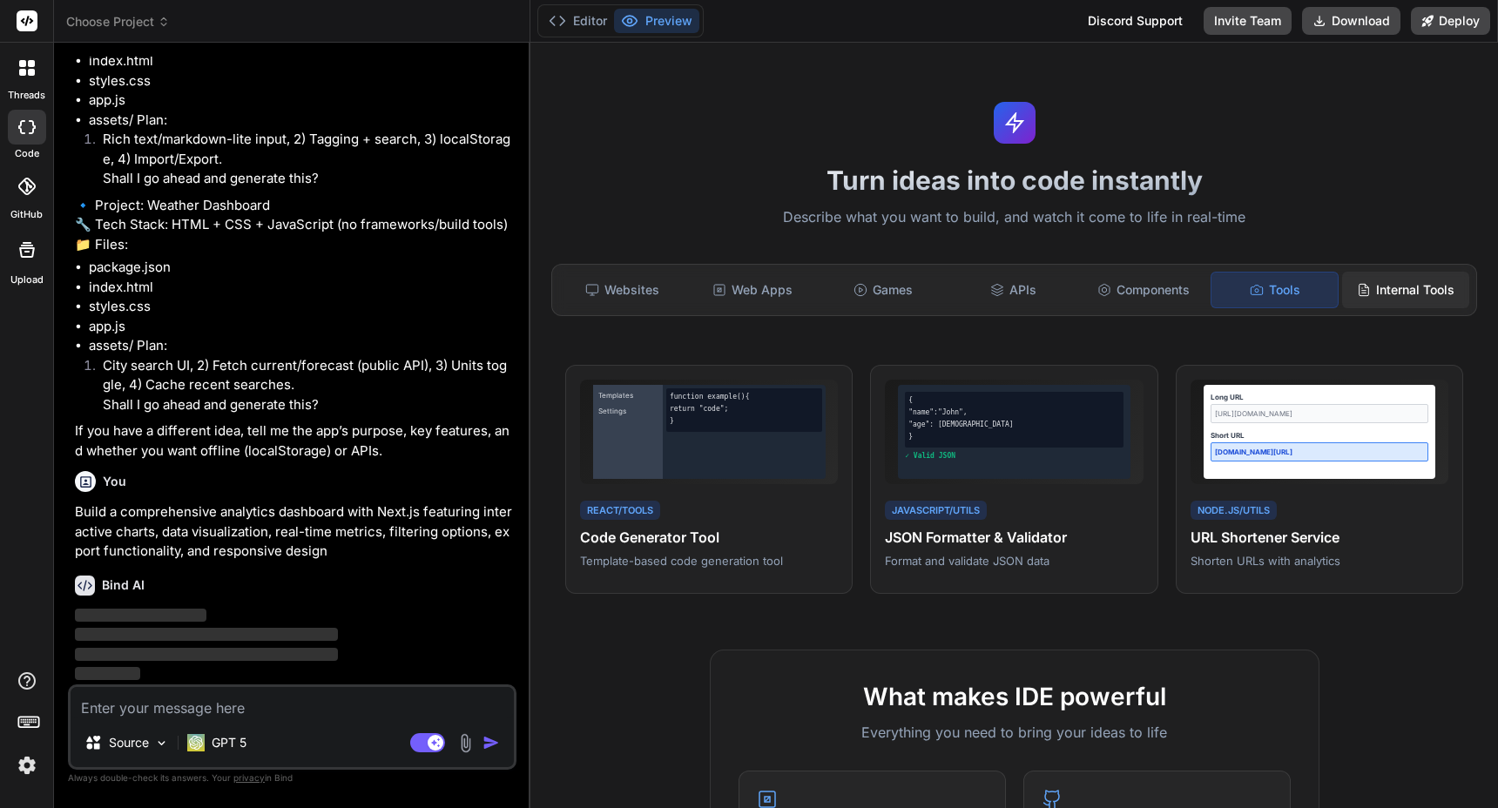
click at [1397, 305] on div "Internal Tools" at bounding box center [1405, 290] width 127 height 37
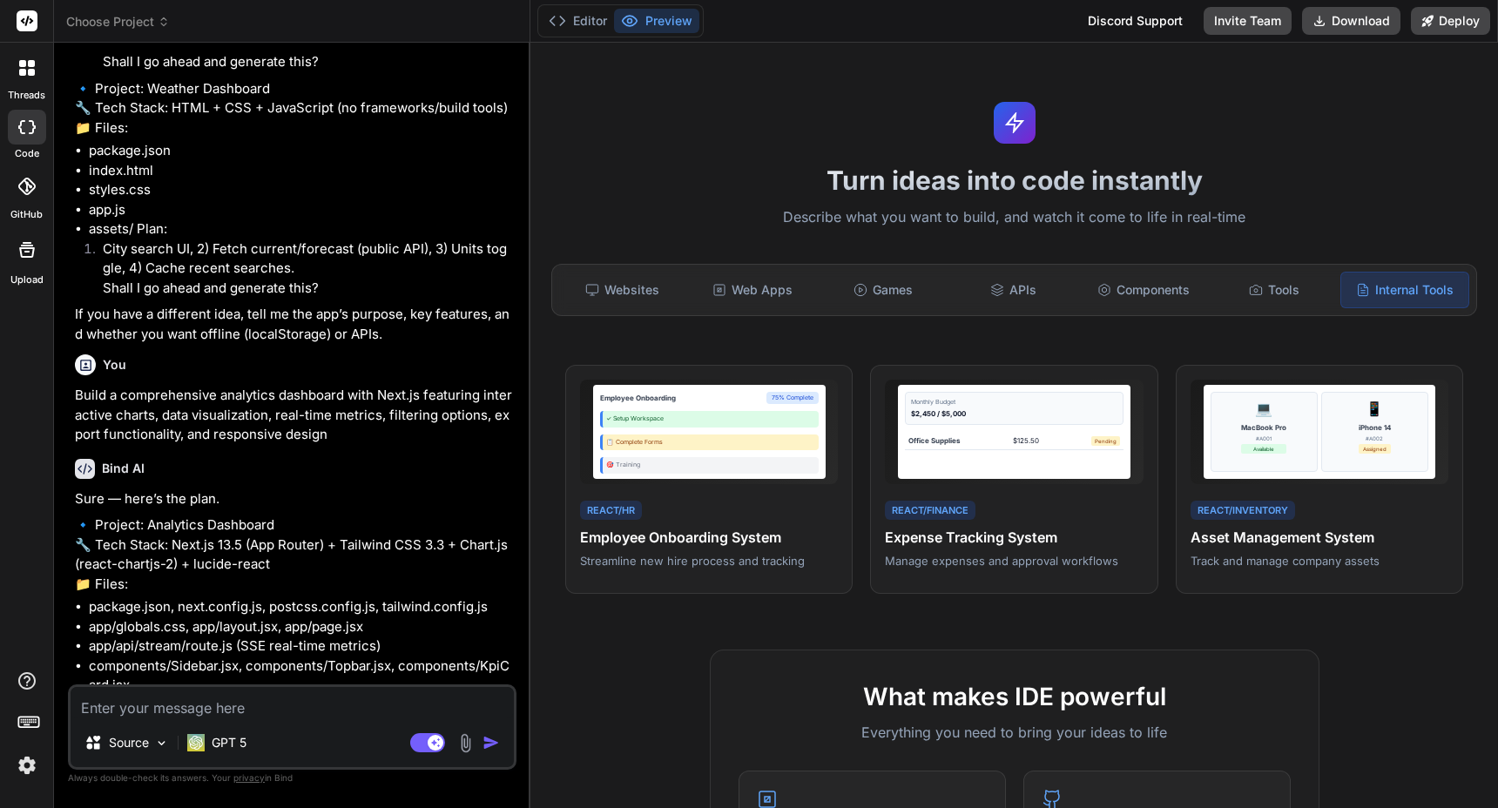
type textarea "x"
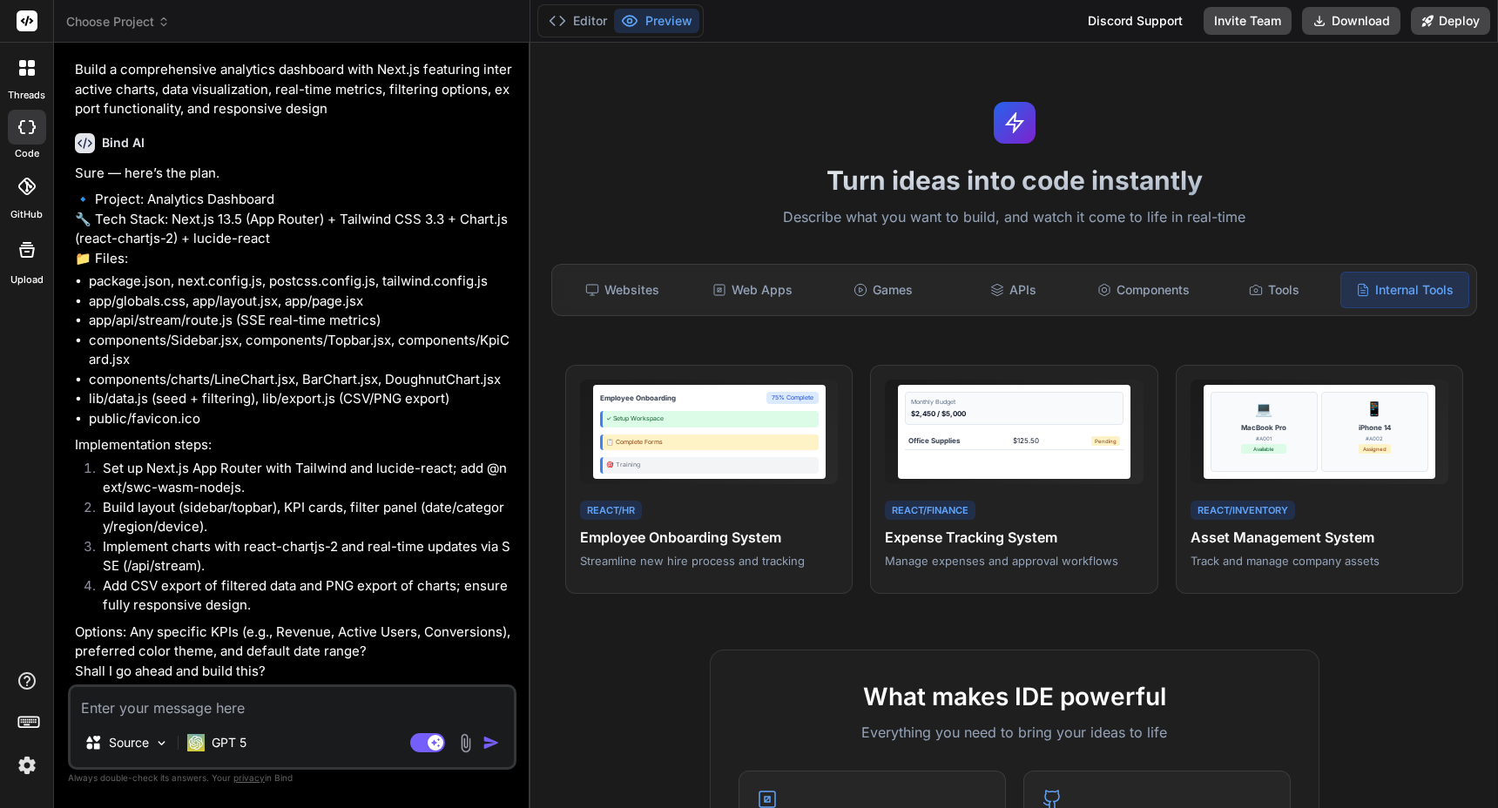
click at [216, 708] on textarea at bounding box center [292, 702] width 443 height 31
type textarea "y"
type textarea "x"
type textarea "ye"
type textarea "x"
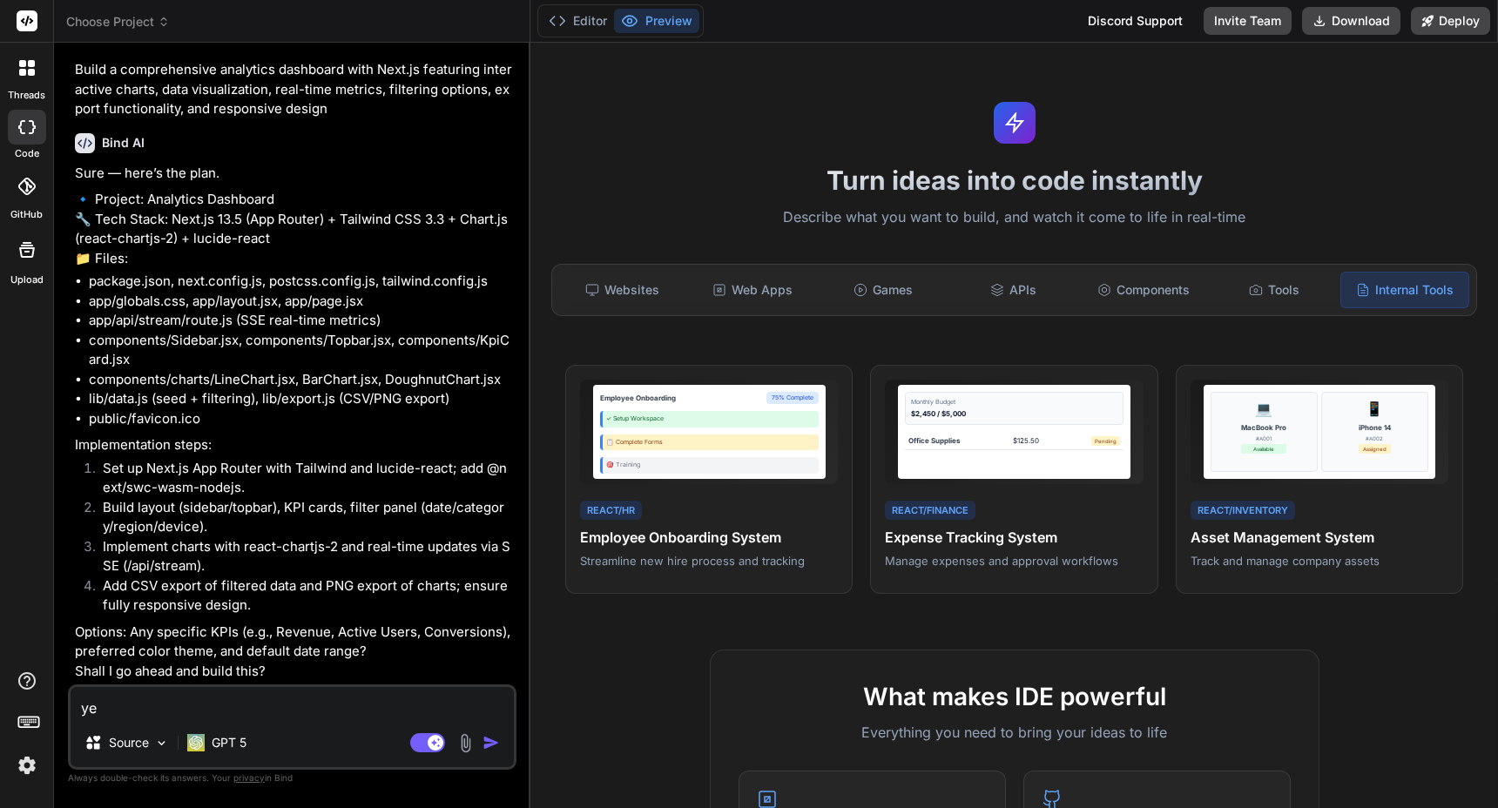
type textarea "yes"
type textarea "x"
type textarea "yes"
type textarea "x"
type textarea "yes p"
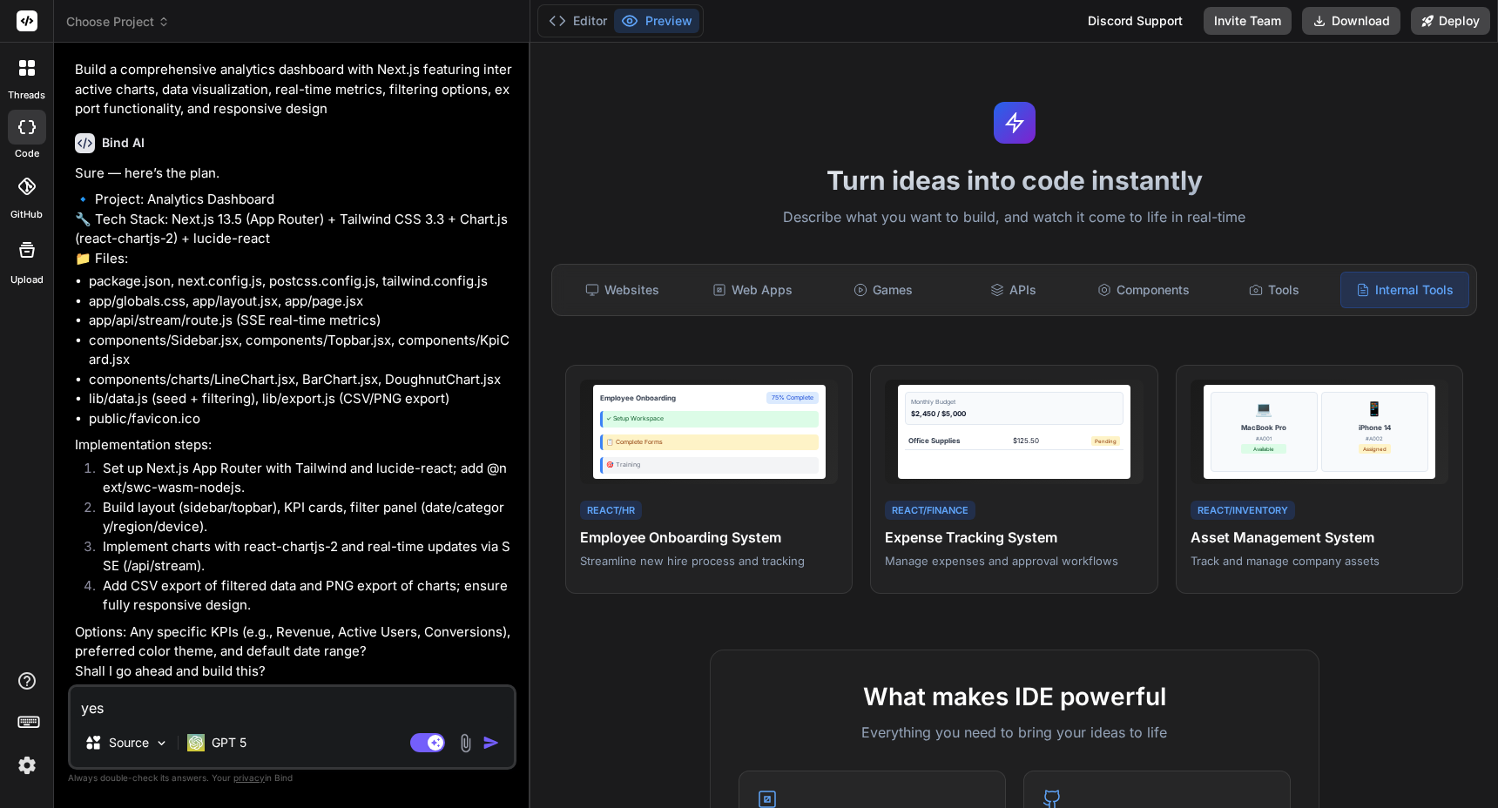
type textarea "x"
type textarea "yes pl"
type textarea "x"
type textarea "yes ple"
type textarea "x"
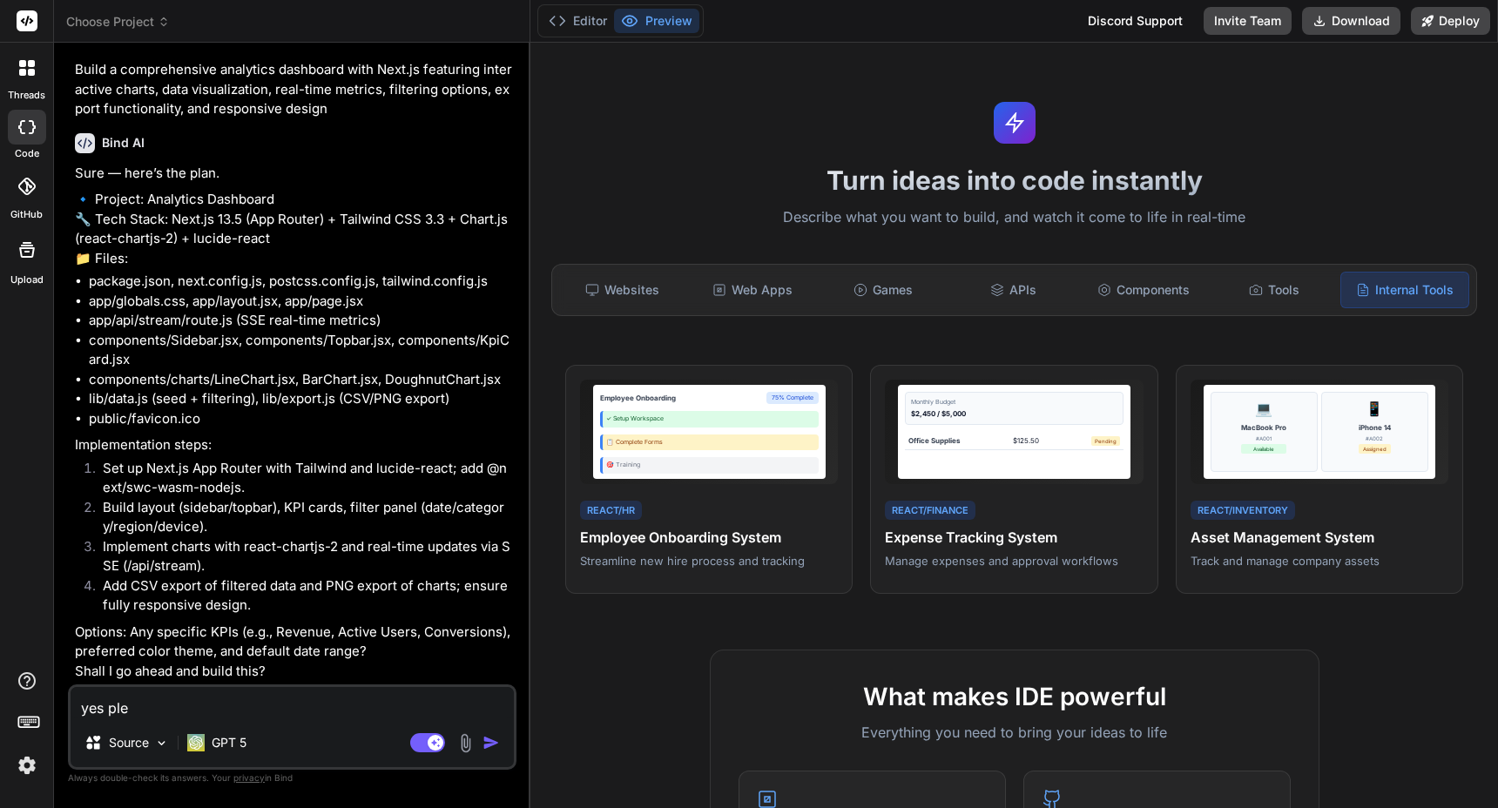
type textarea "yes plea"
type textarea "x"
type textarea "yes pleas"
type textarea "x"
type textarea "yes please"
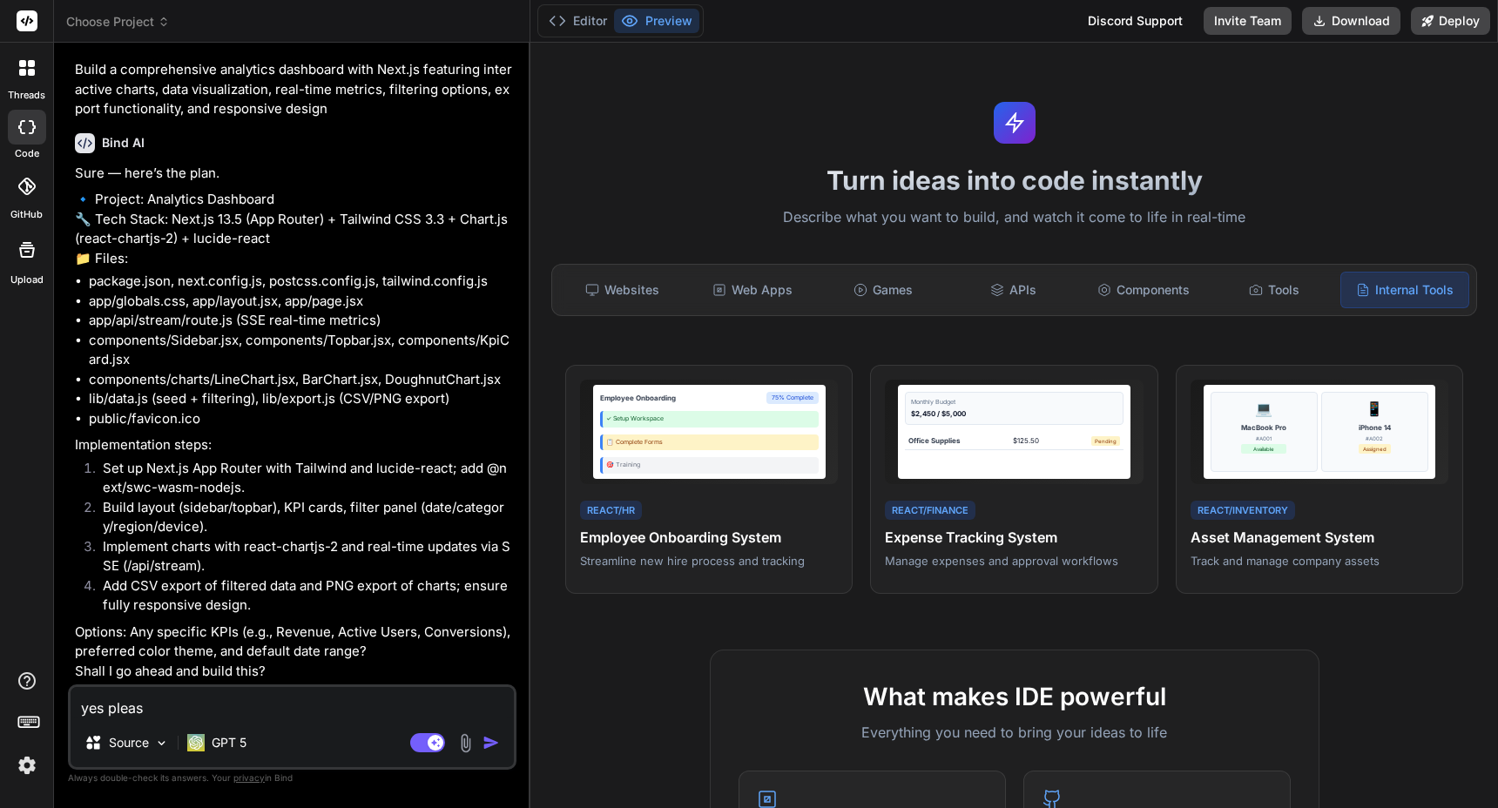
type textarea "x"
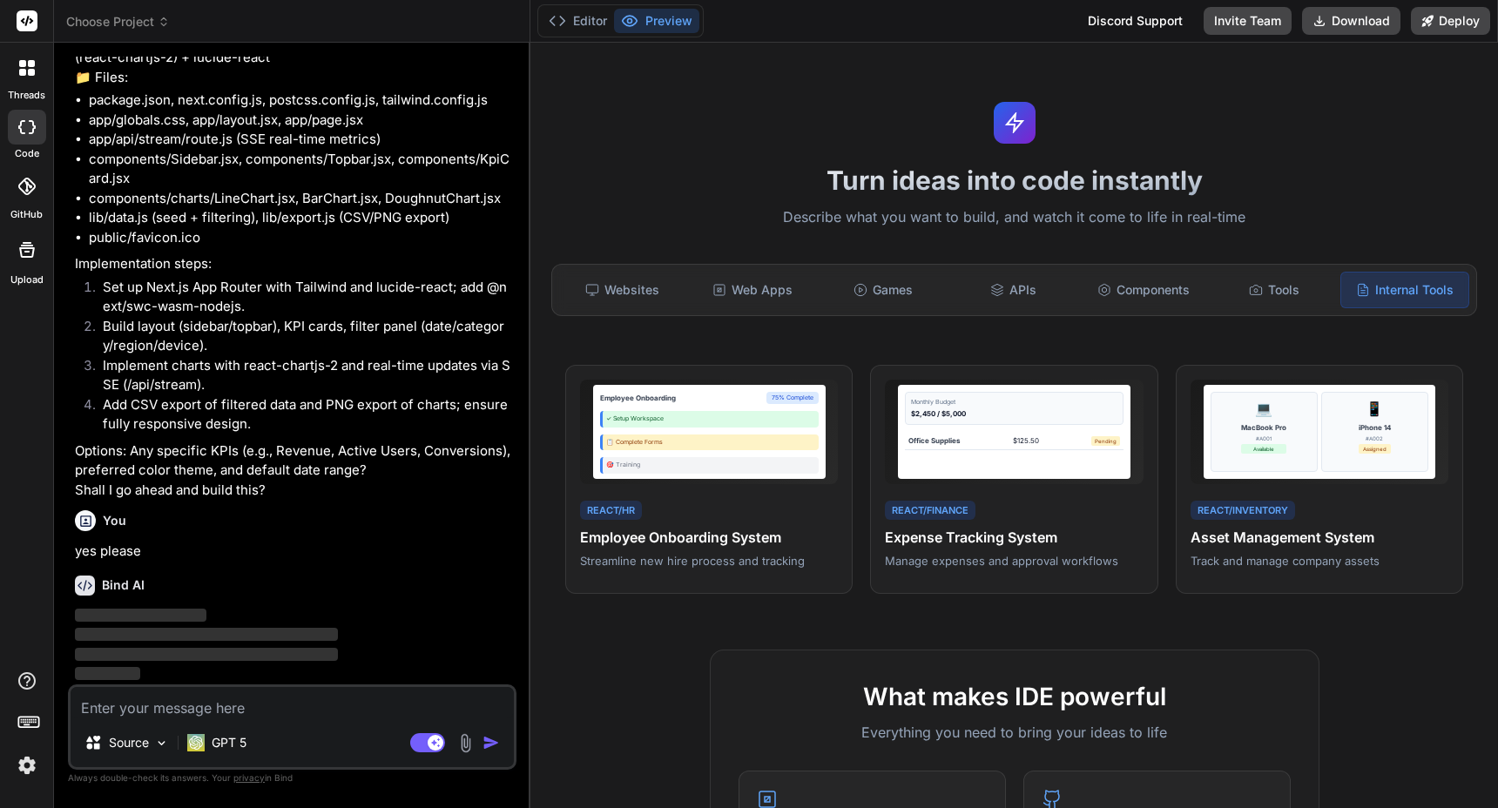
scroll to position [1472, 0]
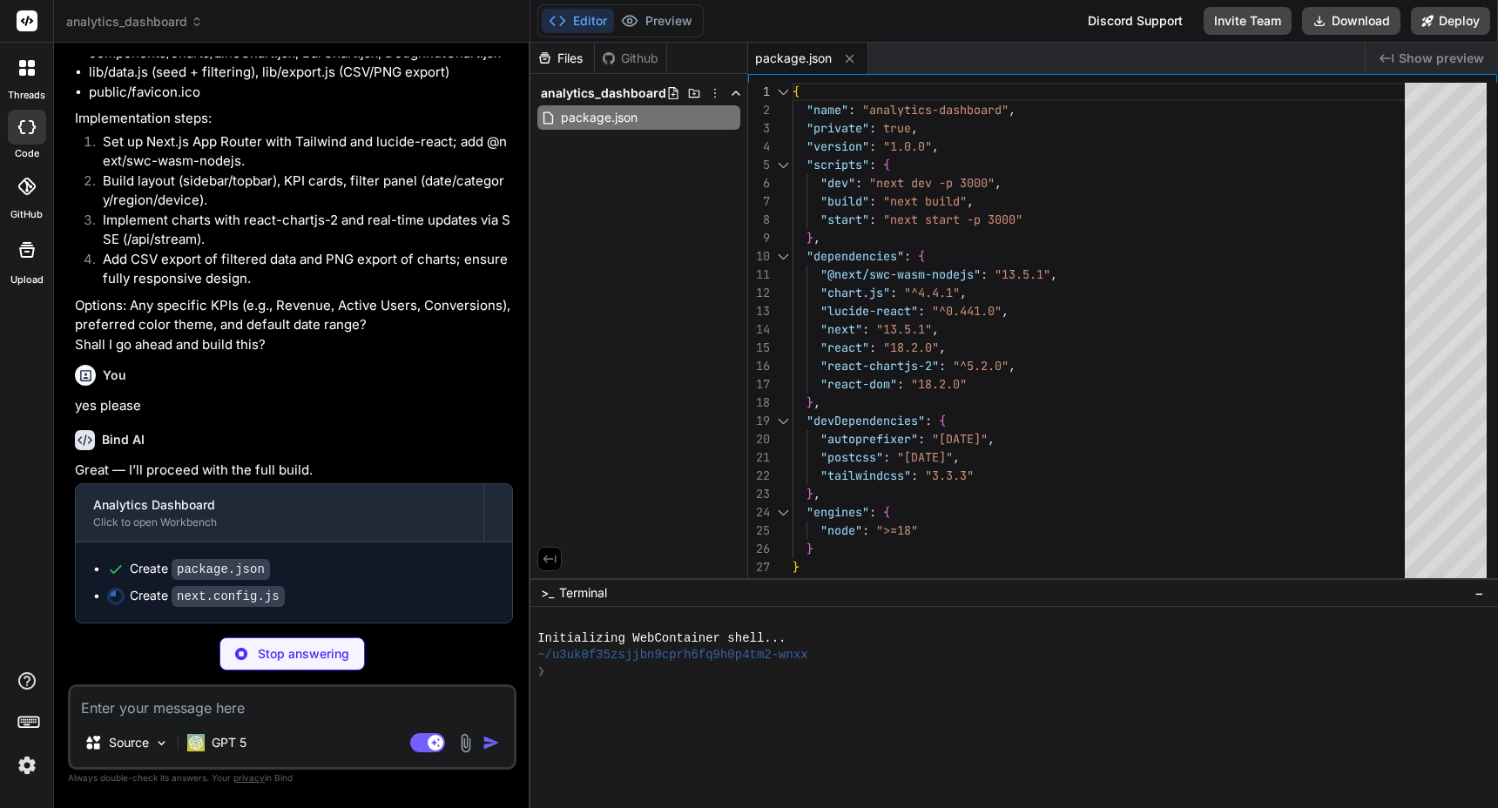
type textarea "x"
type textarea "/** @type {import('next').NextConfig} */ const nextConfig = { reactStrictMode: …"
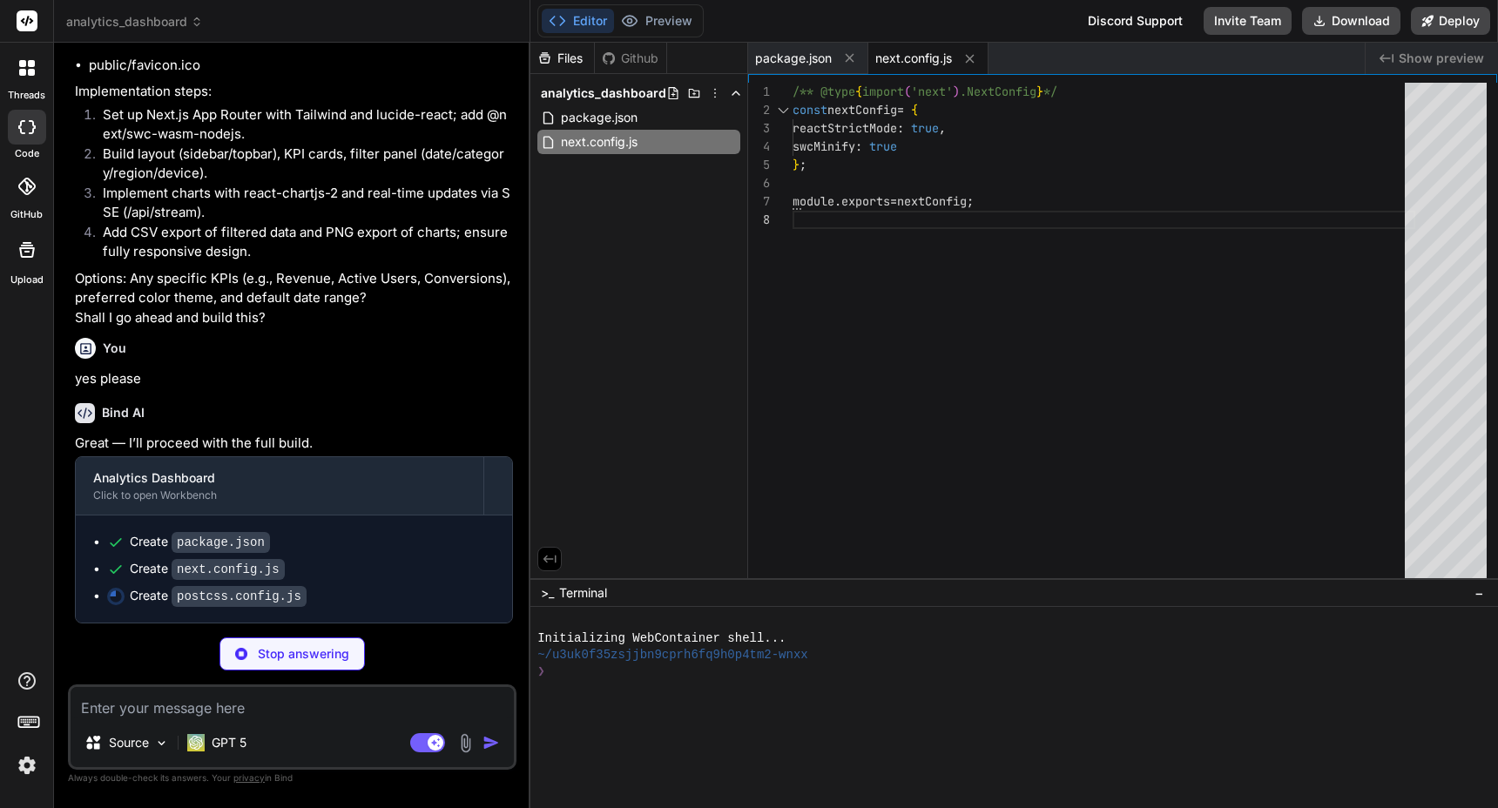
type textarea "x"
type textarea "module.exports = { plugins: { tailwindcss: {}, autoprefixer: {} } };"
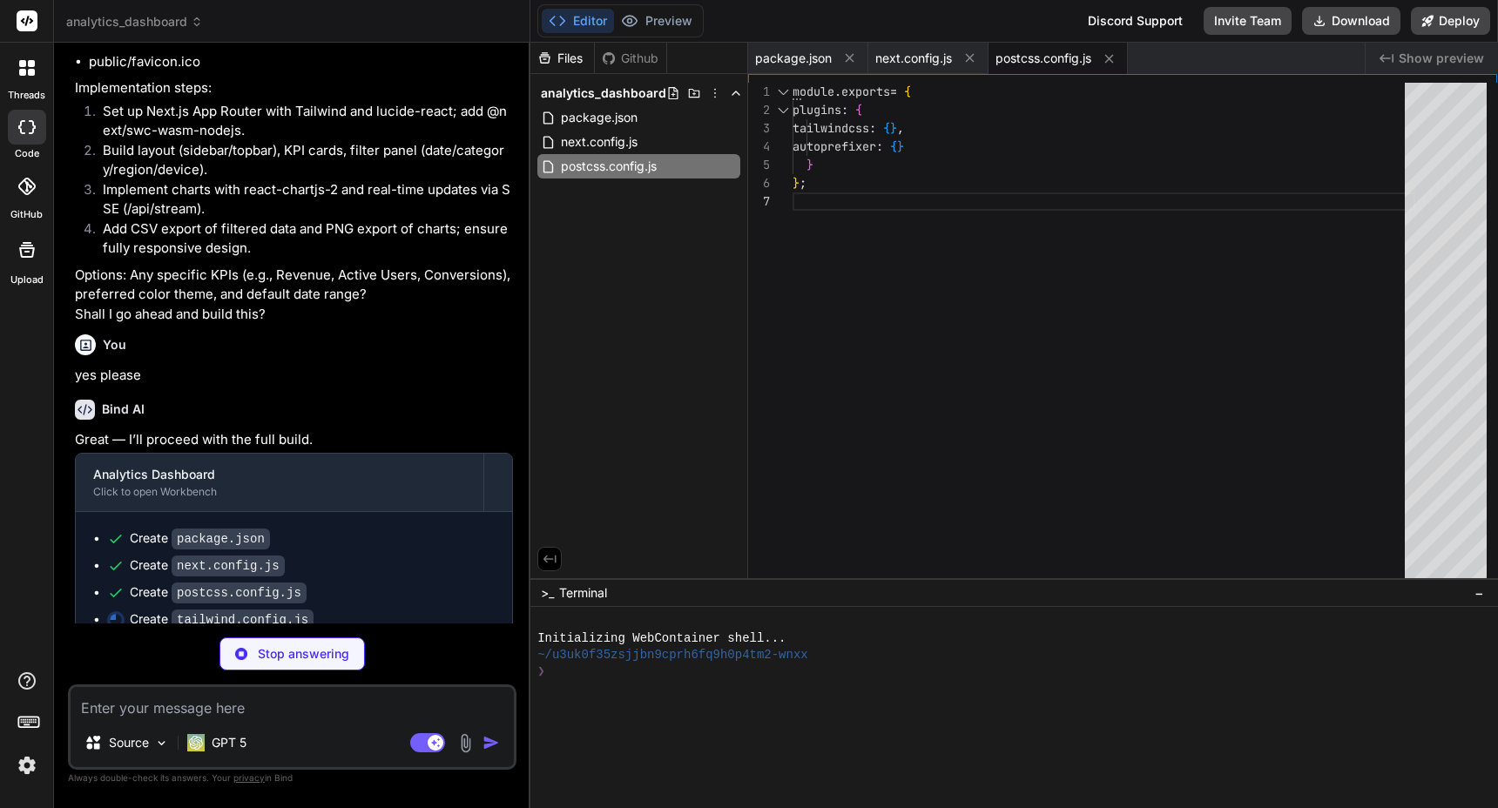
type textarea "x"
type textarea "} }, boxShadow: { card: "0 2px 12px rgba(0,0,0,0.06)" } } }, plugins: [] };"
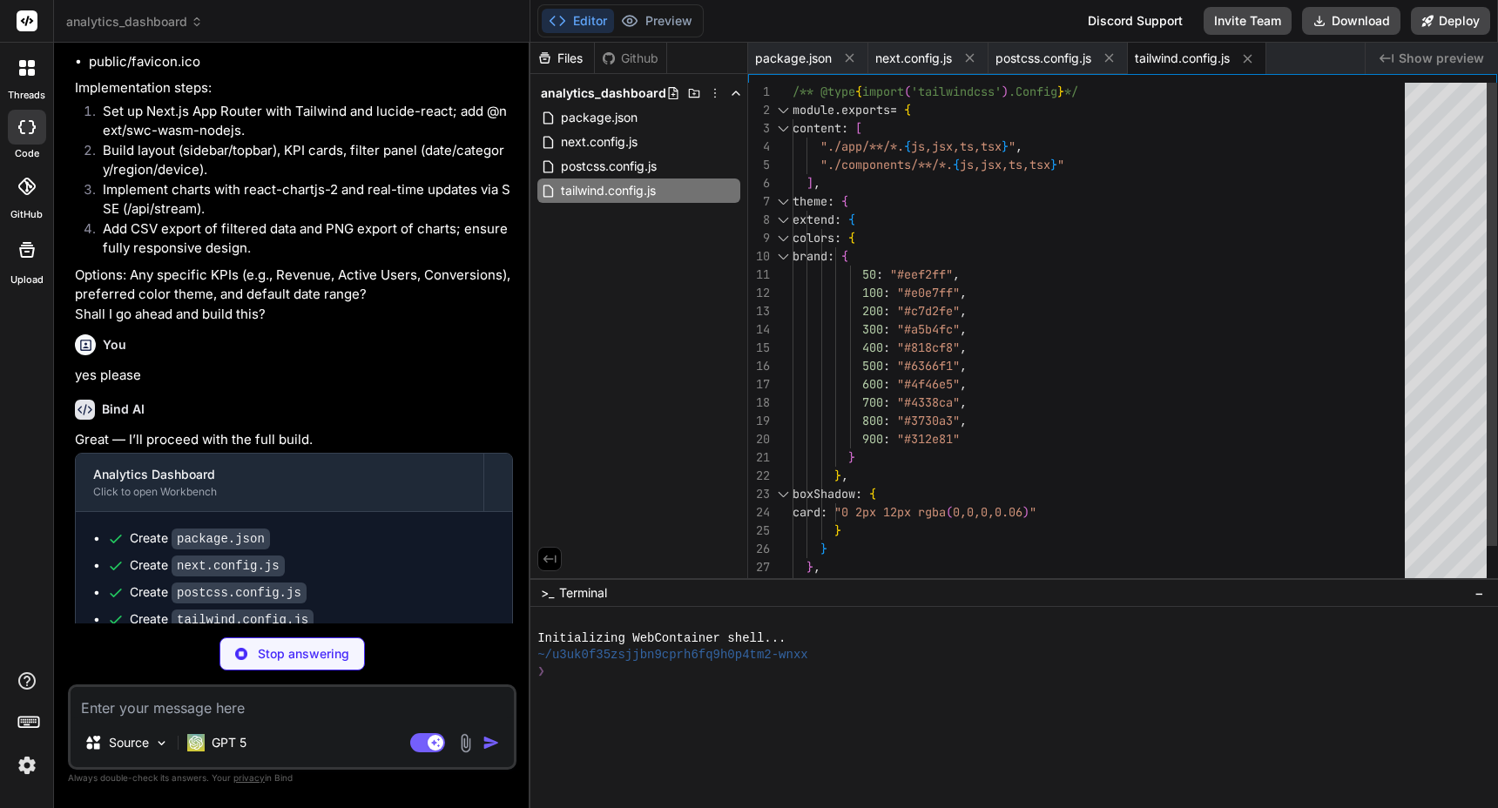
type textarea "x"
type textarea "{ "compilerOptions": { "baseUrl": ".", "paths": { "@/*": ["./*"] } } }"
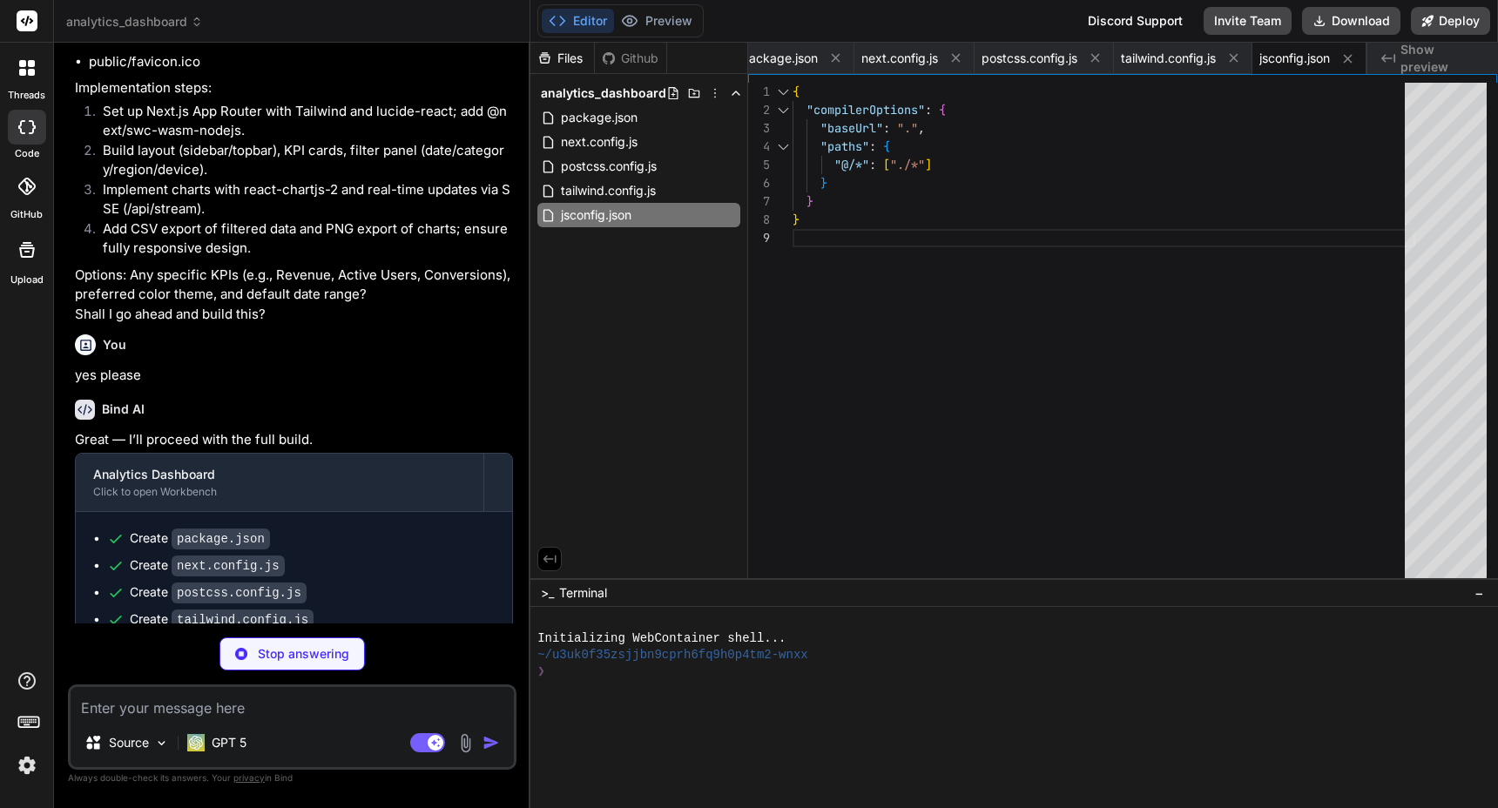
type textarea "x"
type textarea "outline-none focus:ring-2 focus:ring-brand-500; } .label { @apply text-xs font-…"
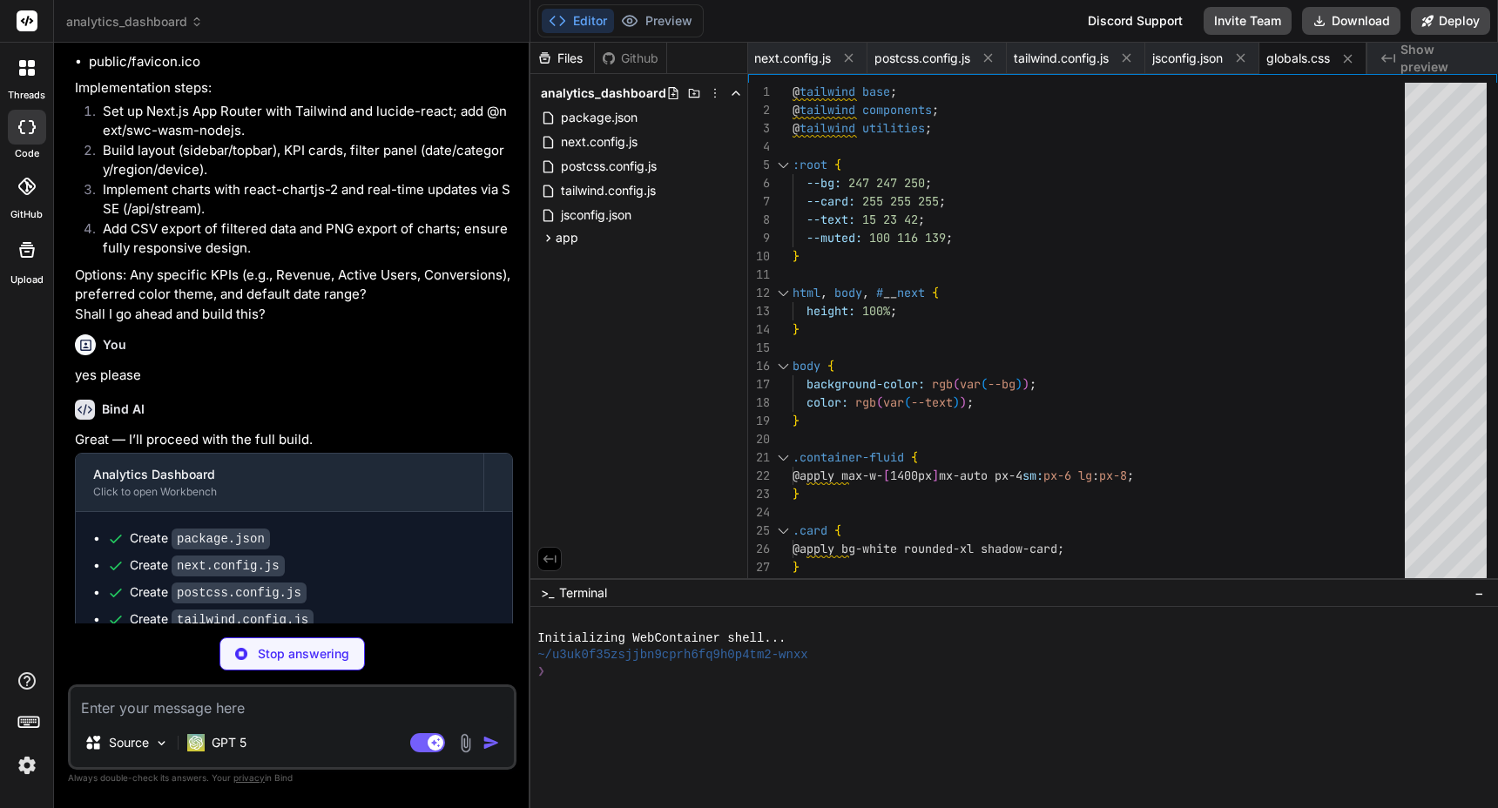
type textarea "x"
type textarea "export default function RootLayout({ children }) { return ( <html lang="en"> <b…"
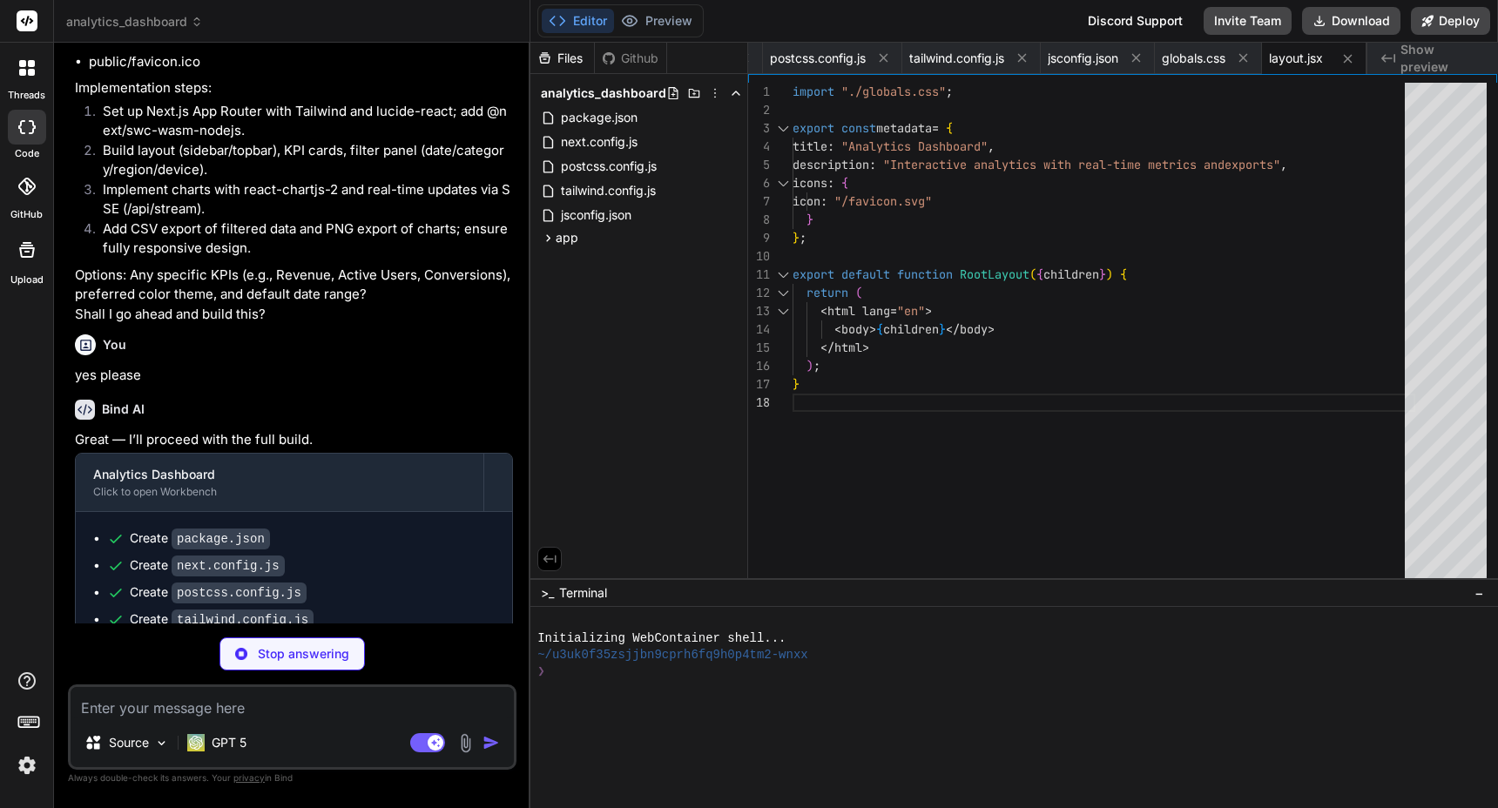
type textarea "x"
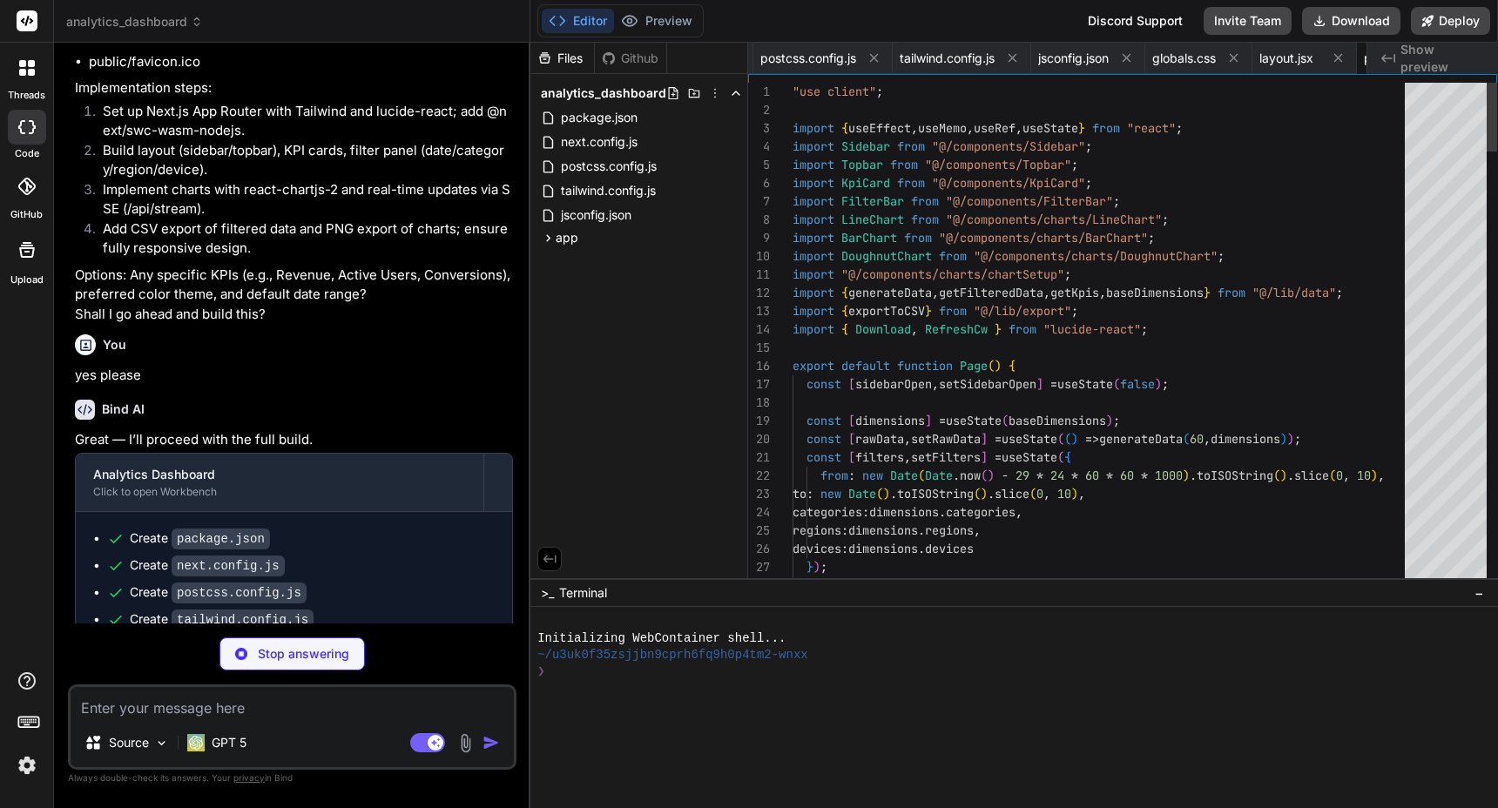
scroll to position [0, 0]
type textarea "x"
type textarea "}); }"
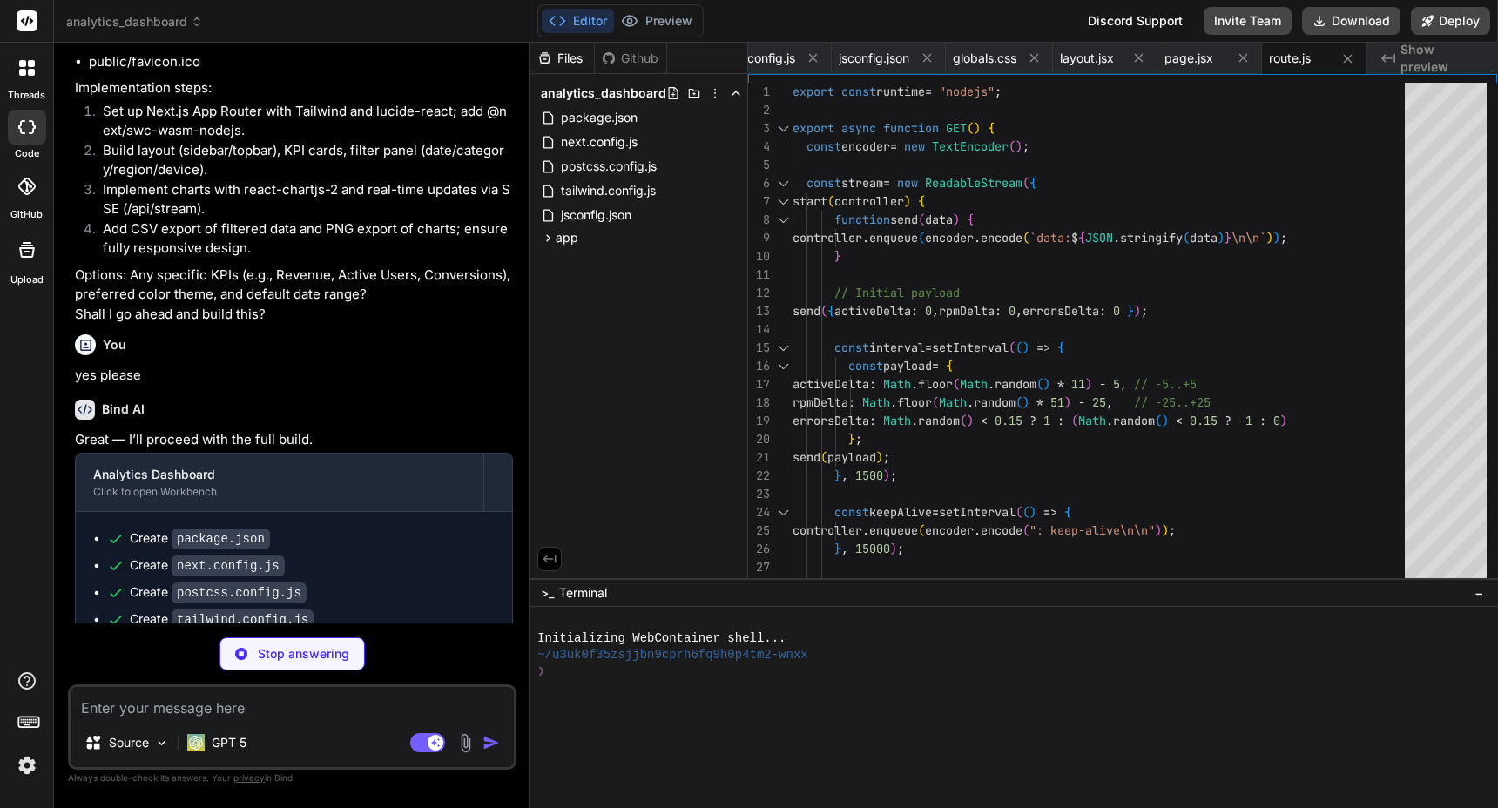
type textarea "x"
type textarea "<p>v1.0.0</p> <p>© {new Date().getFullYear()} Insightly</p> </div> </div> ); }"
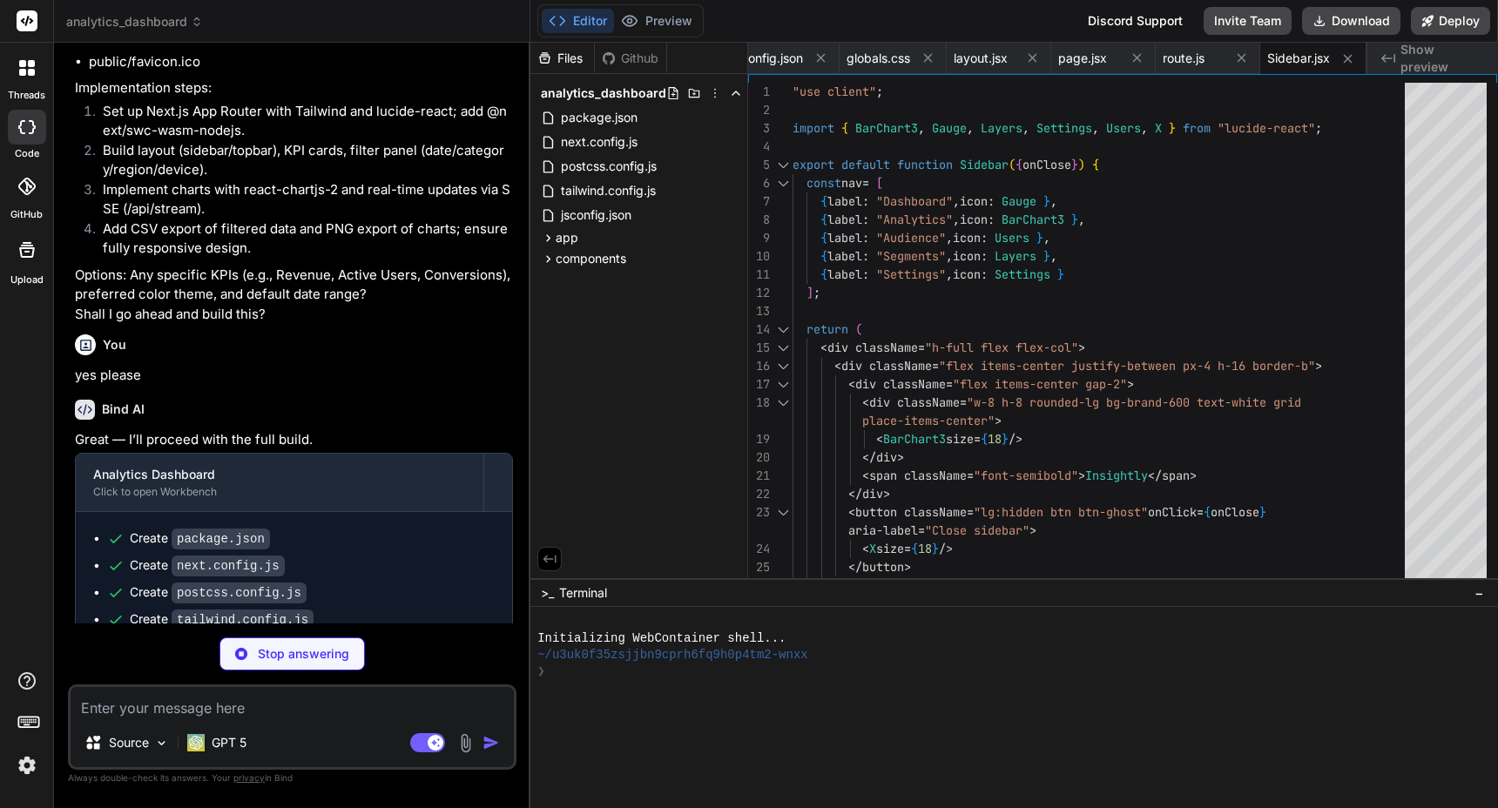
type textarea "x"
type textarea "); }"
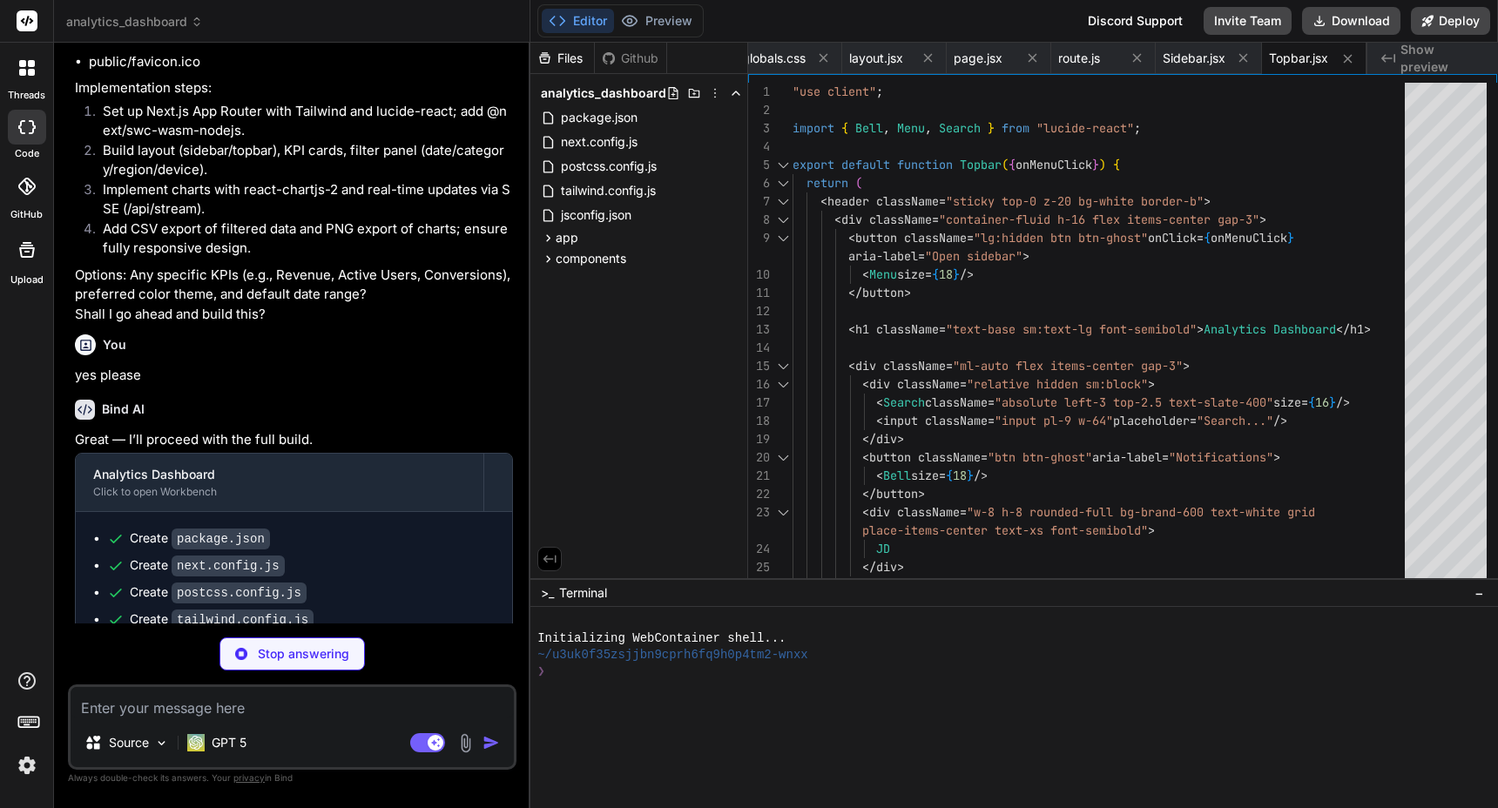
type textarea "x"
type textarea "</div> </div> ); }"
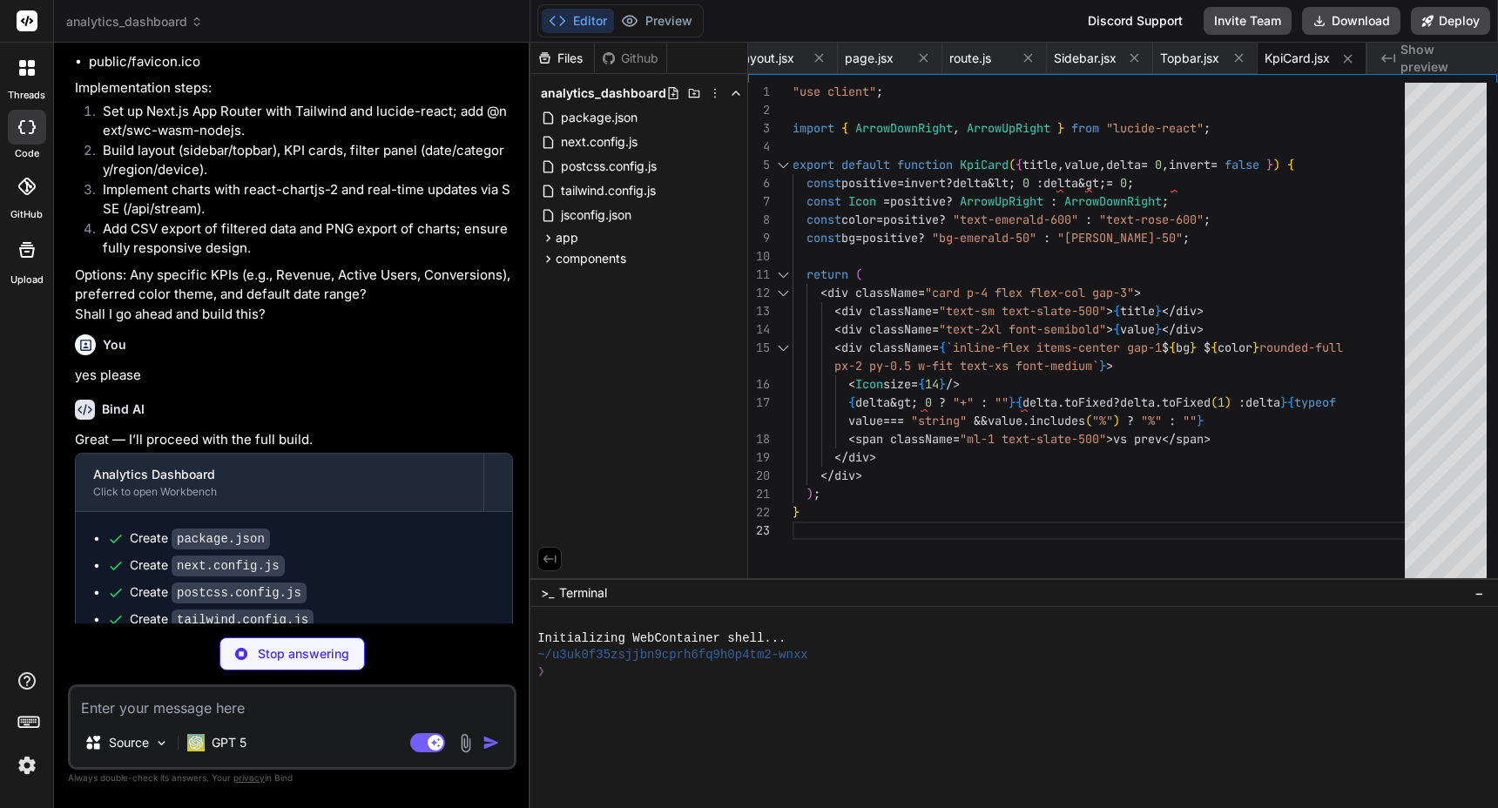
type textarea "x"
type textarea "</button> ); })} </div> ); }"
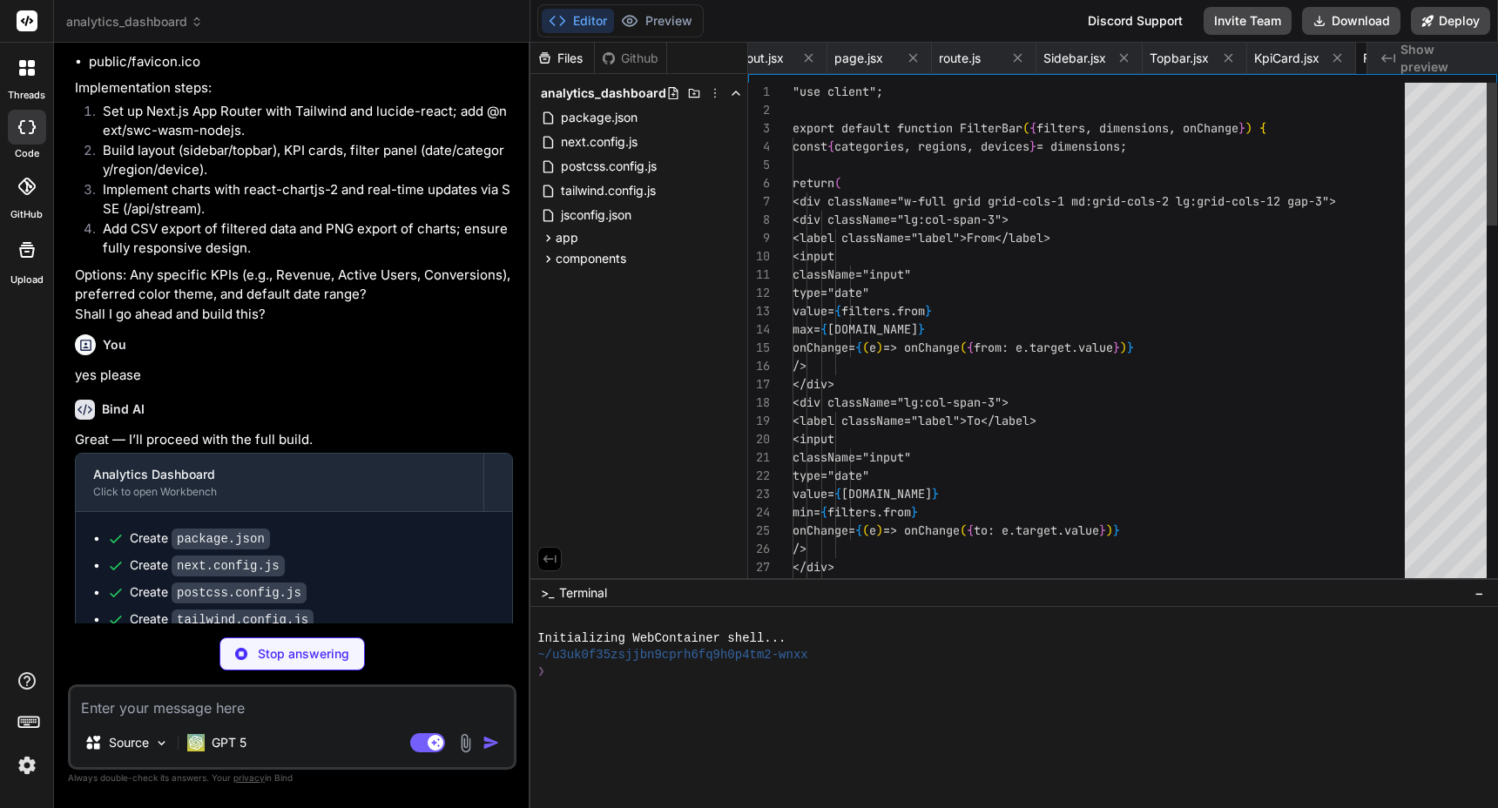
scroll to position [0, 876]
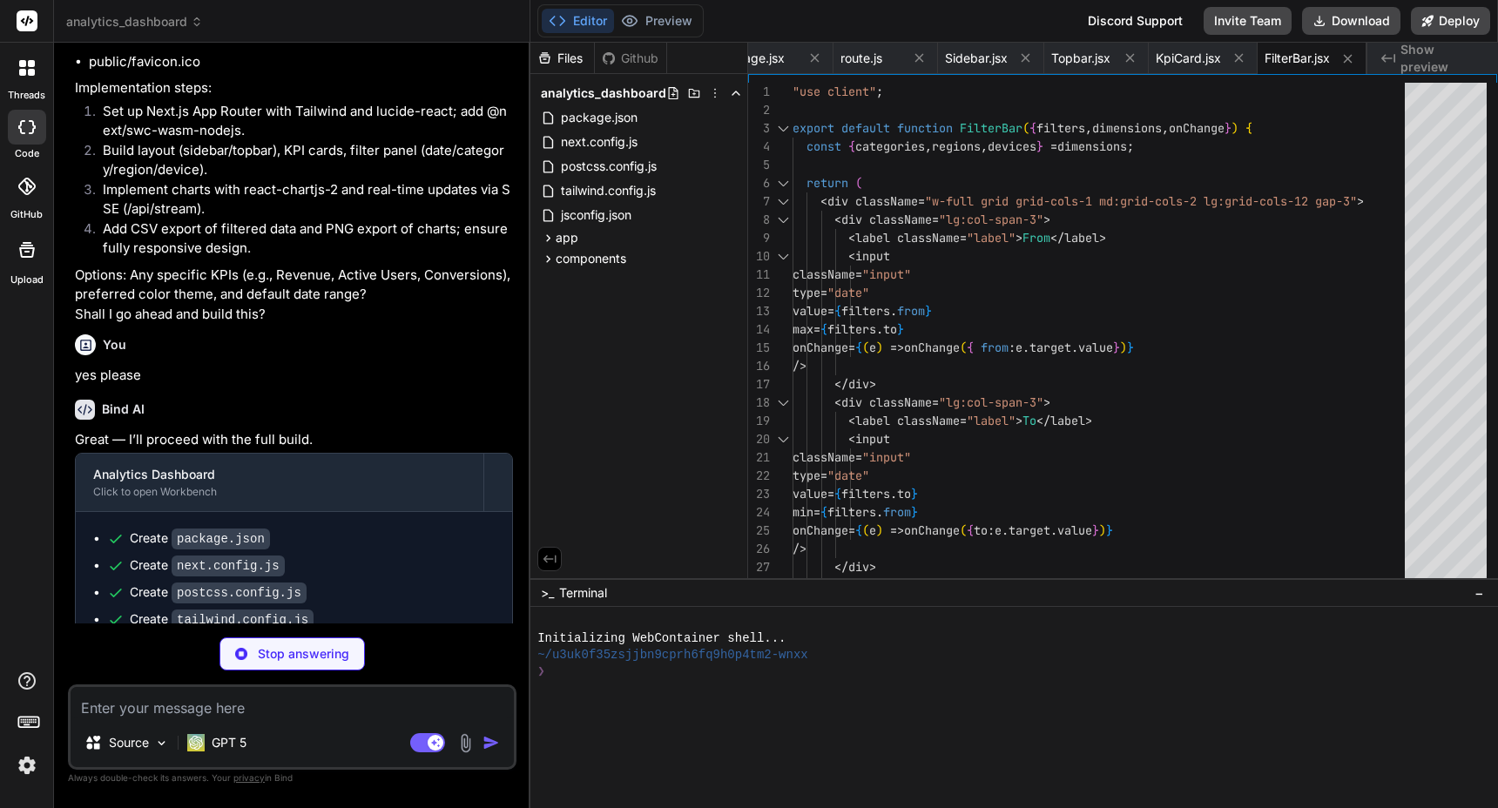
type textarea "x"
type textarea "registered = true; }"
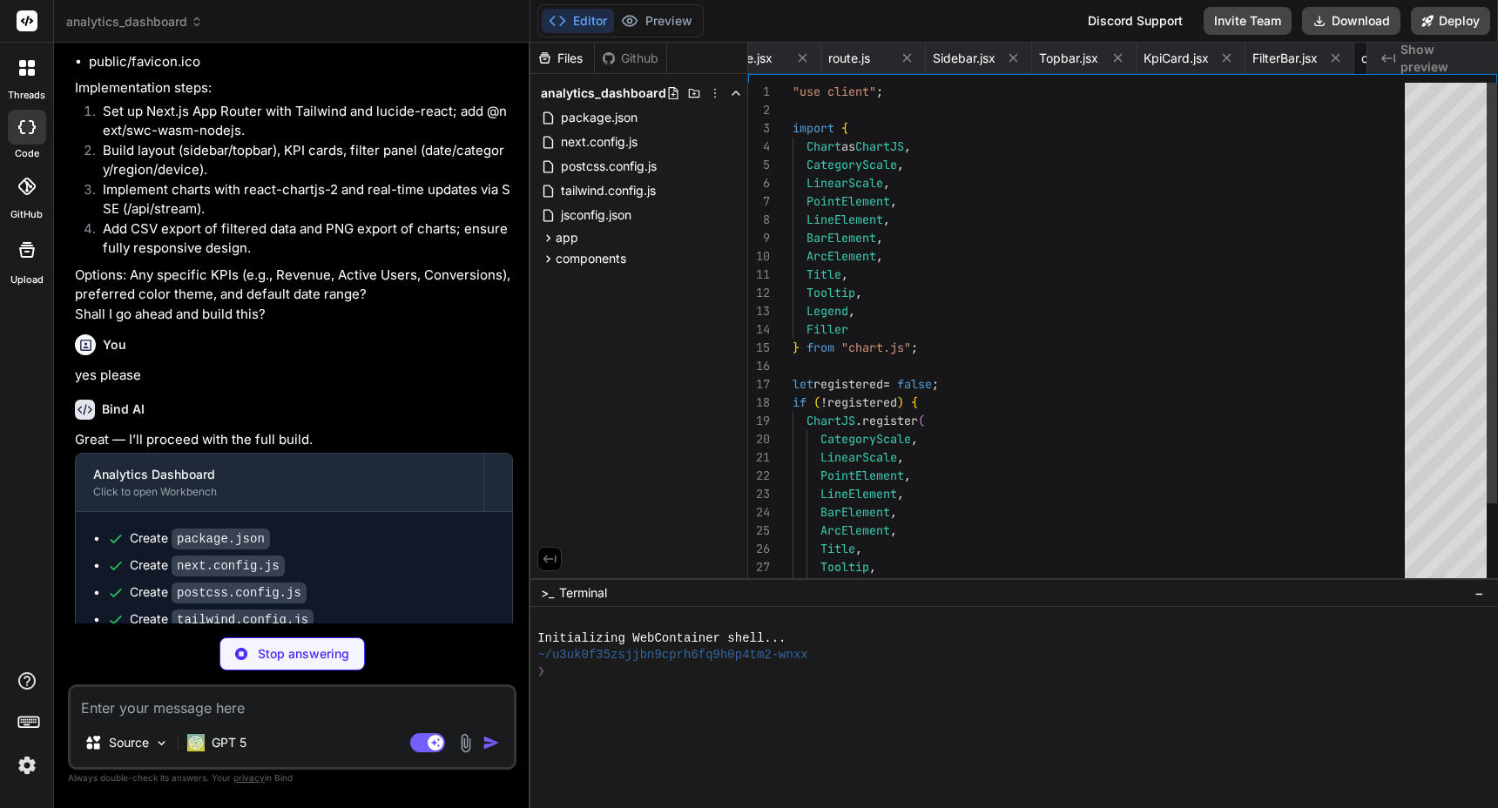
scroll to position [54, 0]
type textarea "x"
type textarea "<Download size={16} /> PNG </button> <Line ref={chartRef} data={data} options={…"
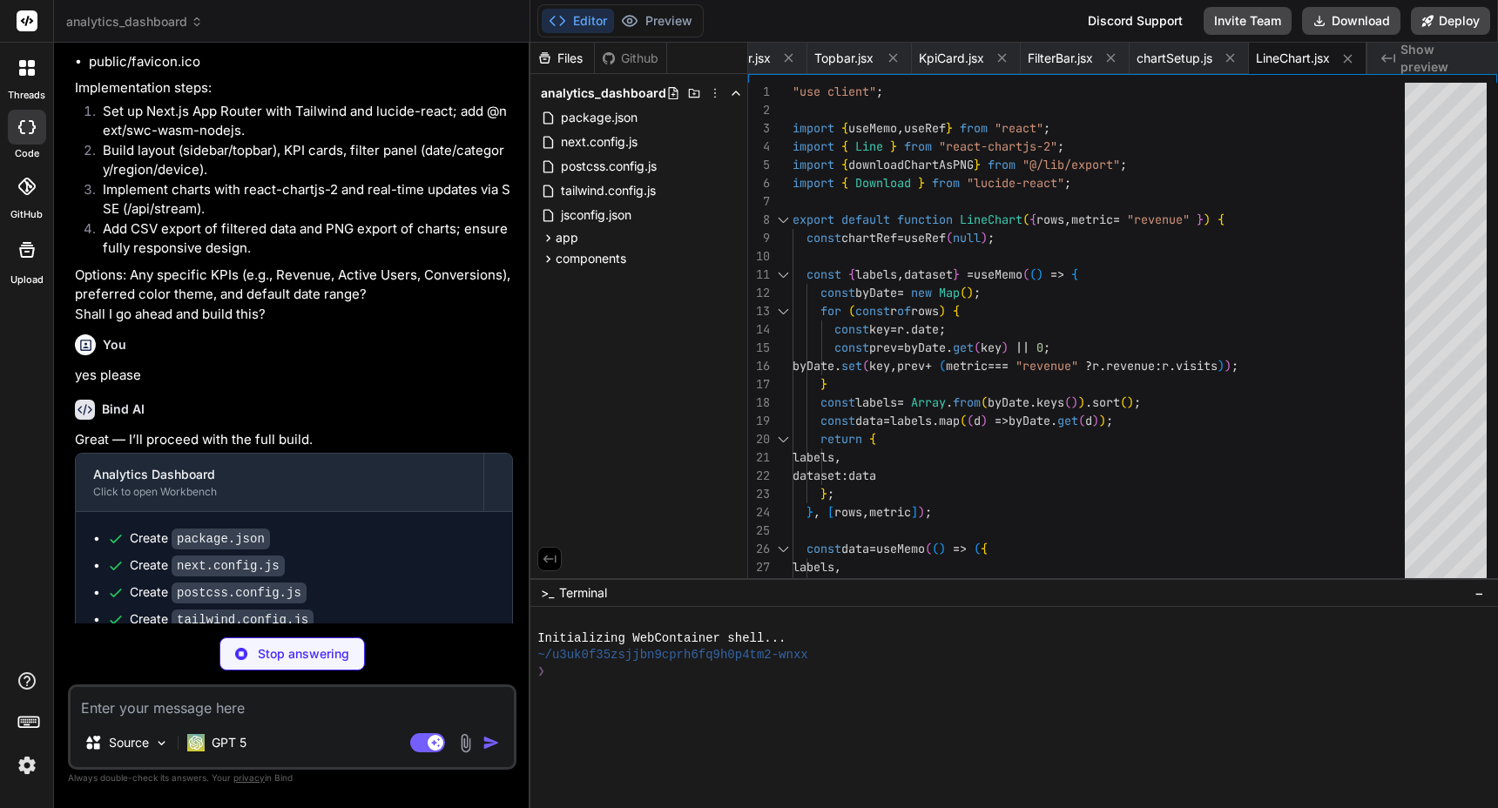
type textarea "x"
type textarea "<Download size={16} /> PNG </button> <Bar ref={chartRef} data={data} options={o…"
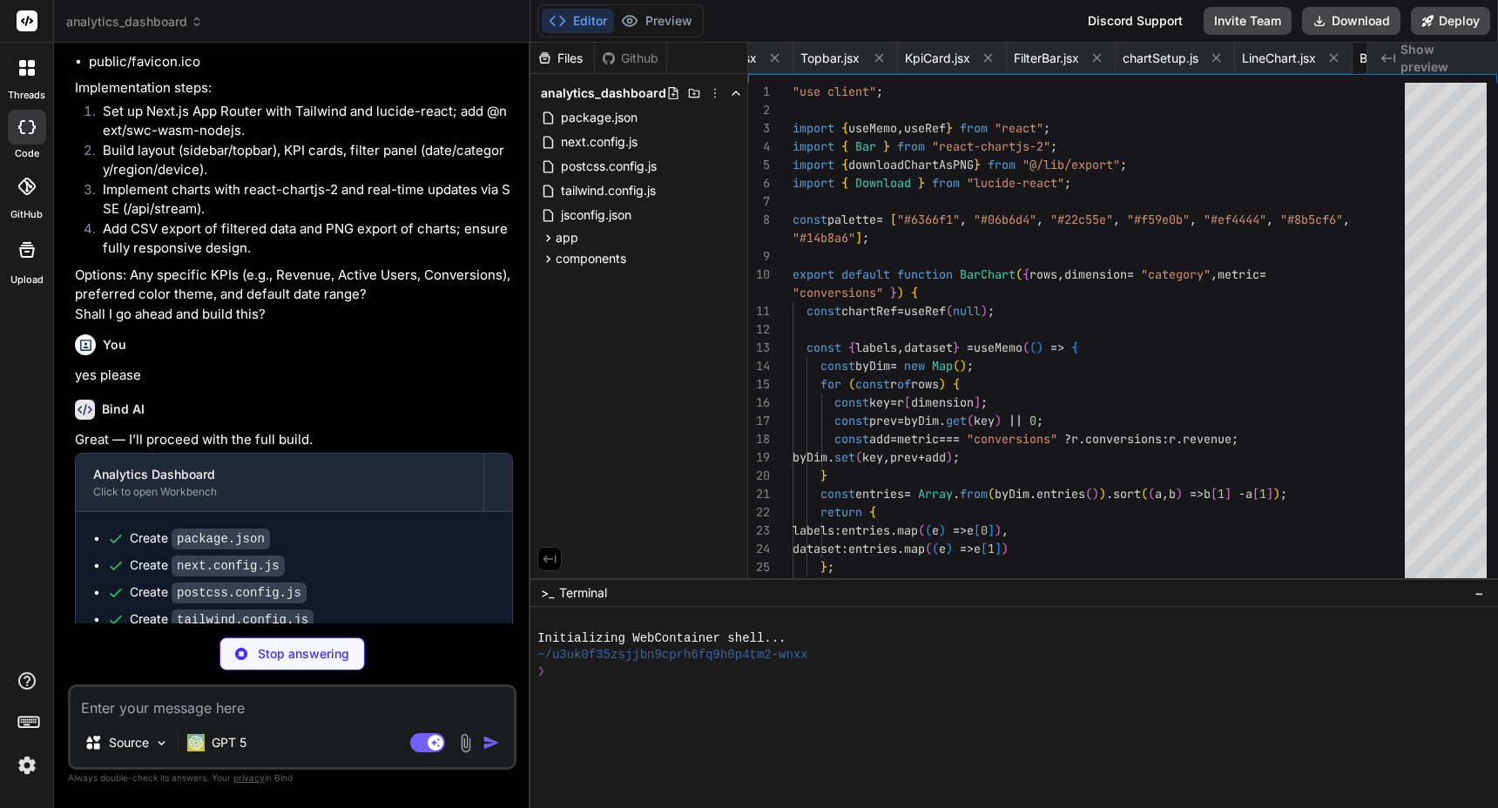
scroll to position [0, 1229]
type textarea "x"
type textarea "</div> ); }"
type textarea "x"
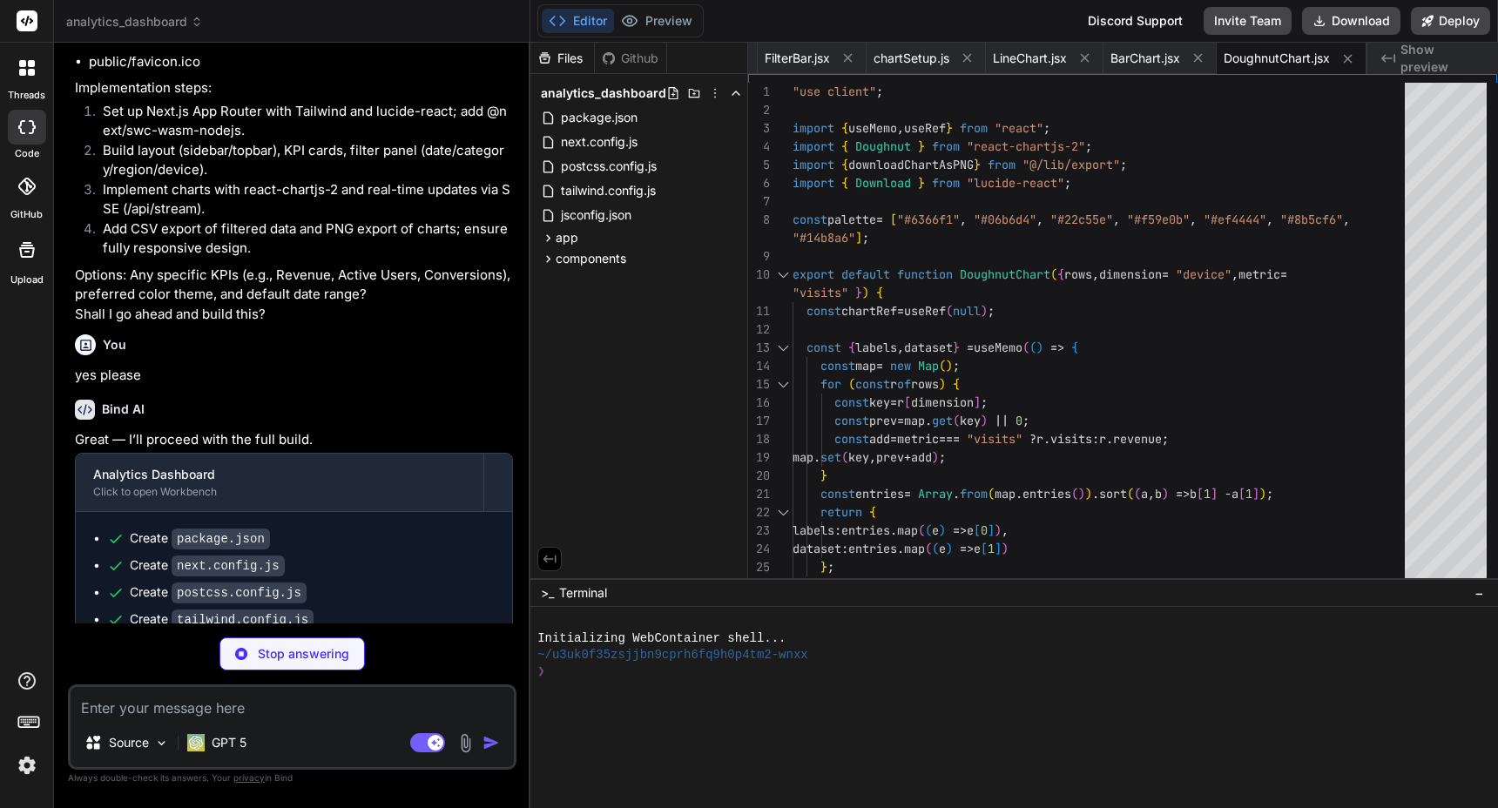
type textarea "revenue, revenueDelta, conversions, conversionsDelta, bounceRate }; }"
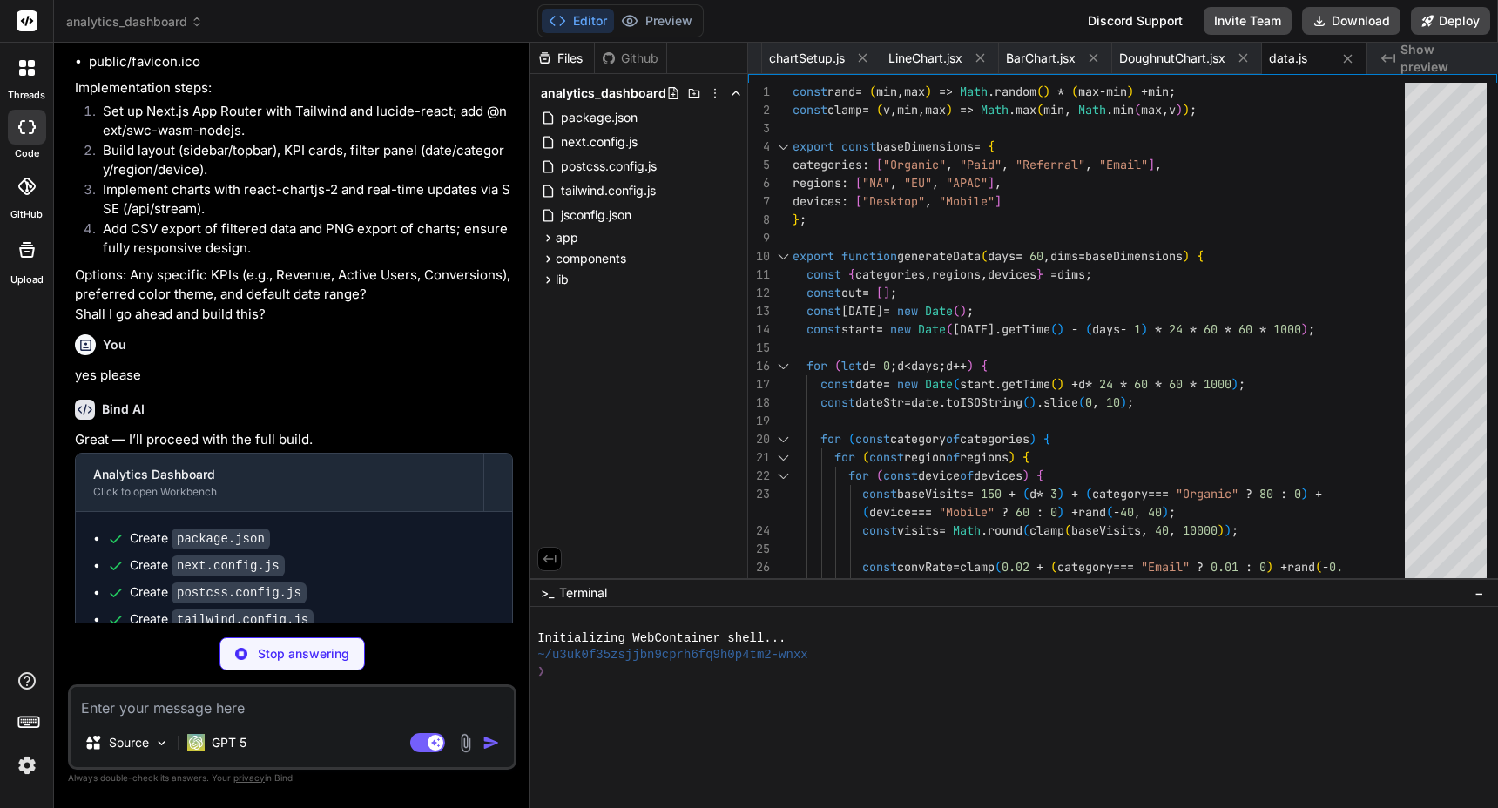
type textarea "x"
type textarea "console.error("Failed to export chart PNG", e); } }"
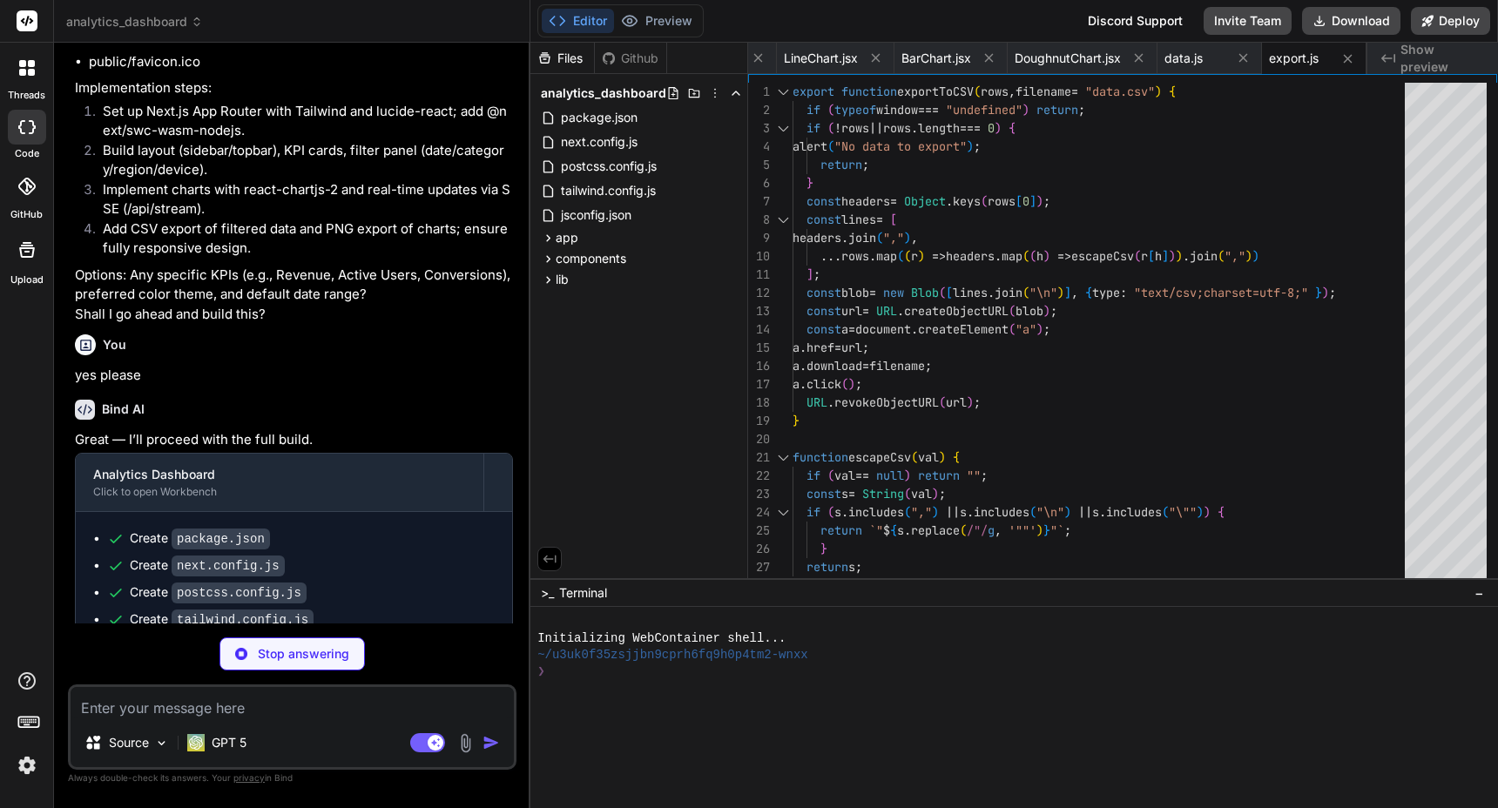
type textarea "x"
type textarea "<?xml version="1.0" encoding="UTF-8"?> <svg width="96" height="96" viewBox="0 0…"
type textarea "x"
type textarea "ICO"
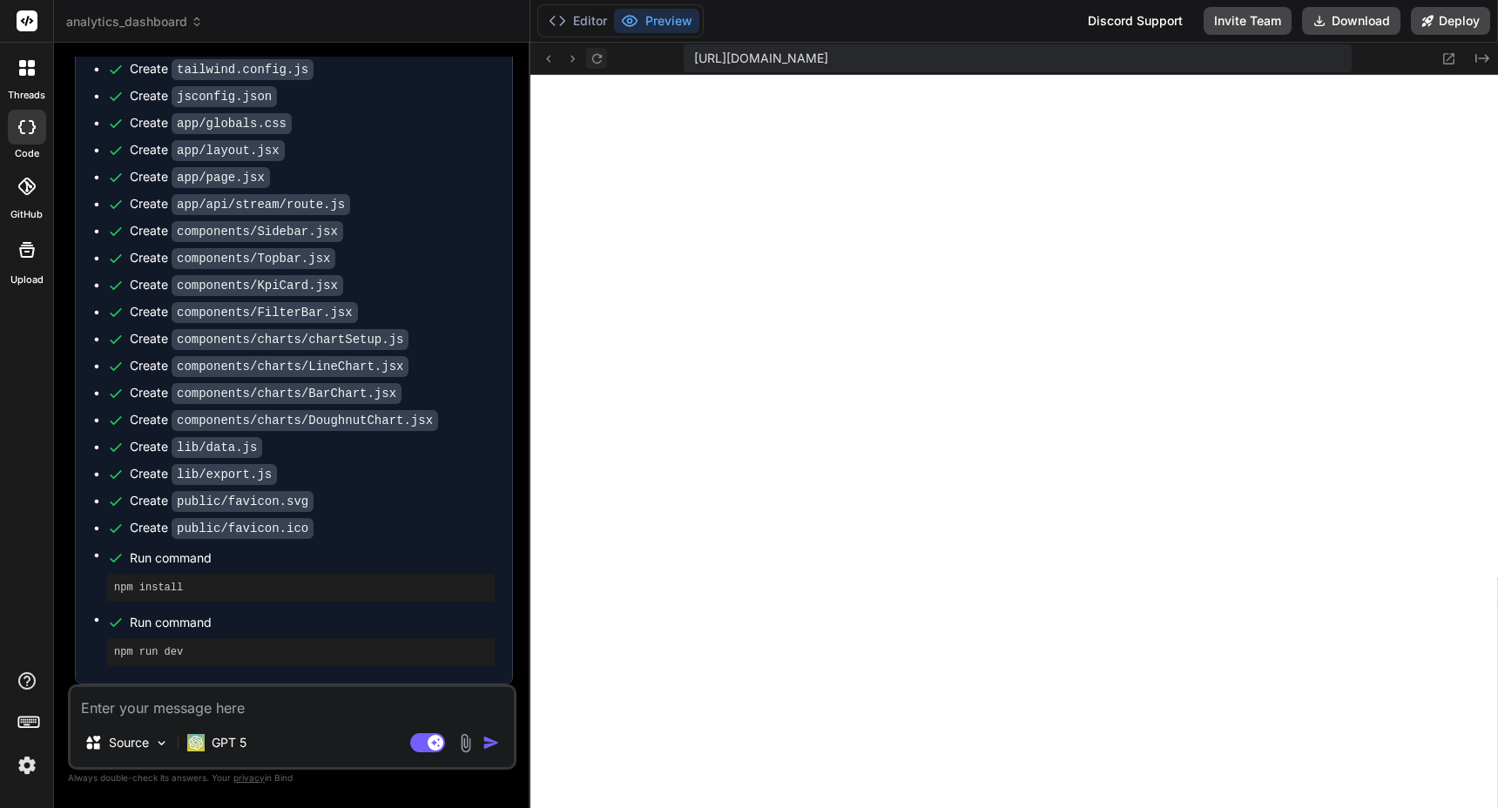
scroll to position [447, 0]
click at [594, 59] on icon at bounding box center [597, 58] width 15 height 15
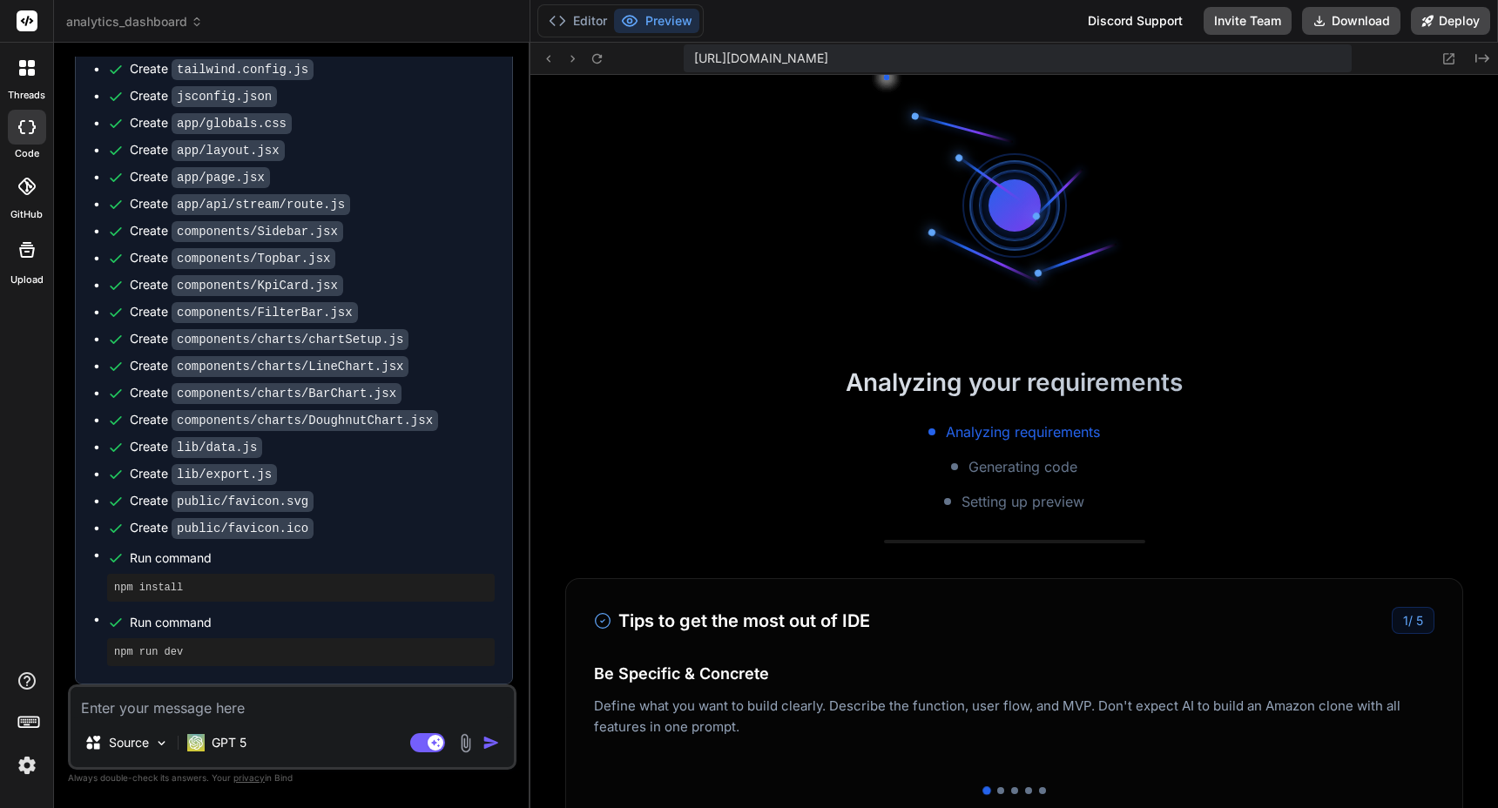
scroll to position [1490, 0]
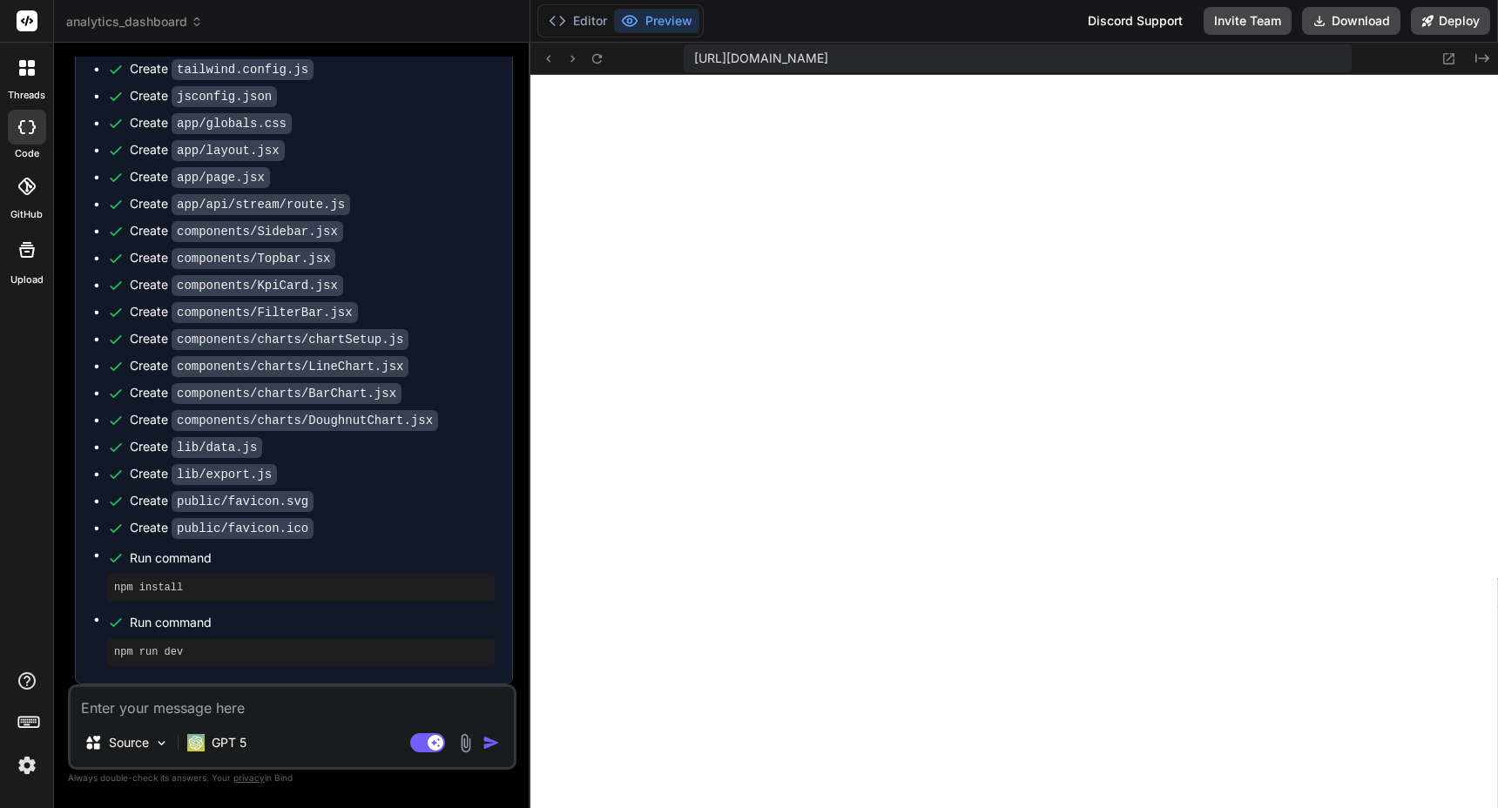
type textarea "x"
